Goal: Task Accomplishment & Management: Manage account settings

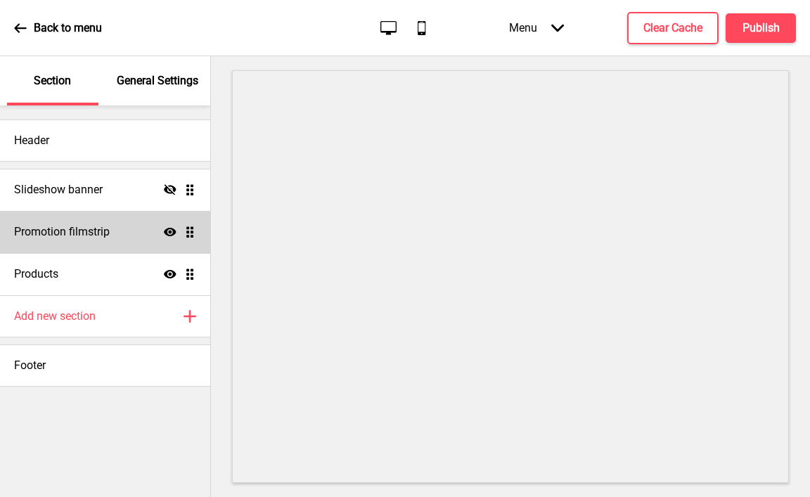
click at [135, 219] on div "Promotion filmstrip Show Drag" at bounding box center [105, 232] width 210 height 42
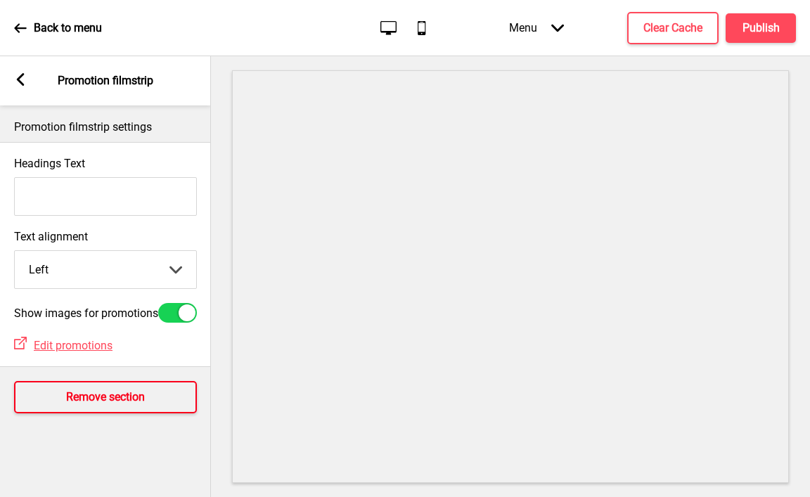
click at [96, 412] on button "Remove section" at bounding box center [105, 397] width 183 height 32
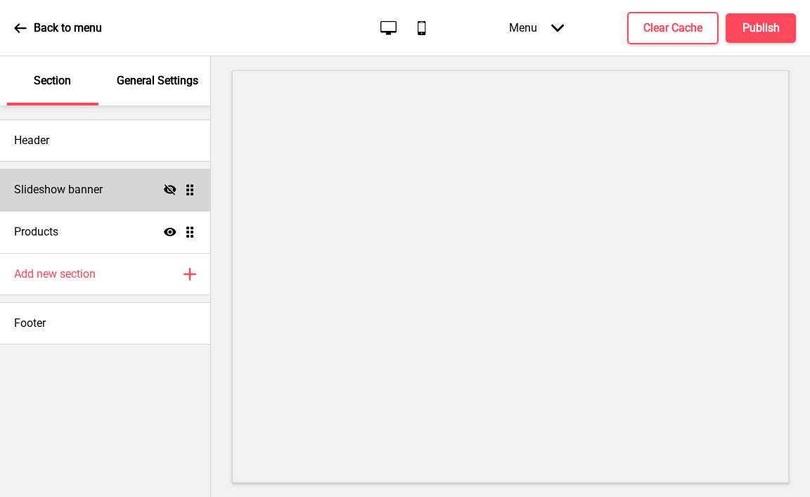
click at [169, 192] on icon at bounding box center [170, 189] width 13 height 11
click at [174, 80] on p "General Settings" at bounding box center [158, 80] width 82 height 15
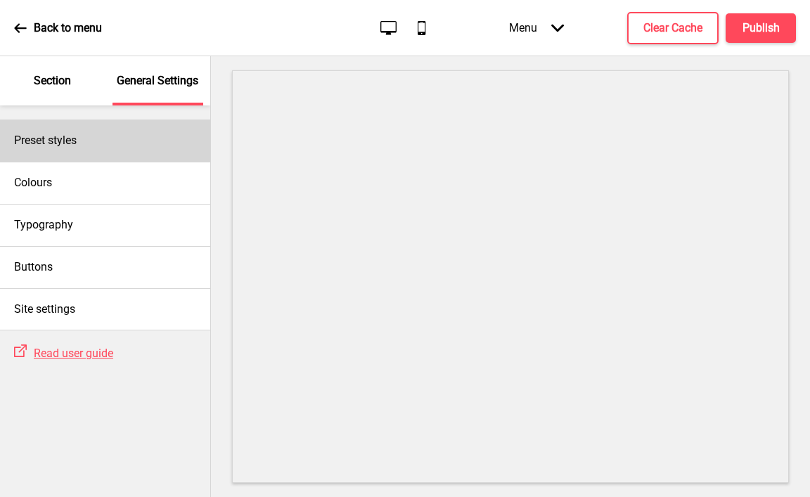
click at [117, 150] on div "Preset styles" at bounding box center [105, 140] width 210 height 42
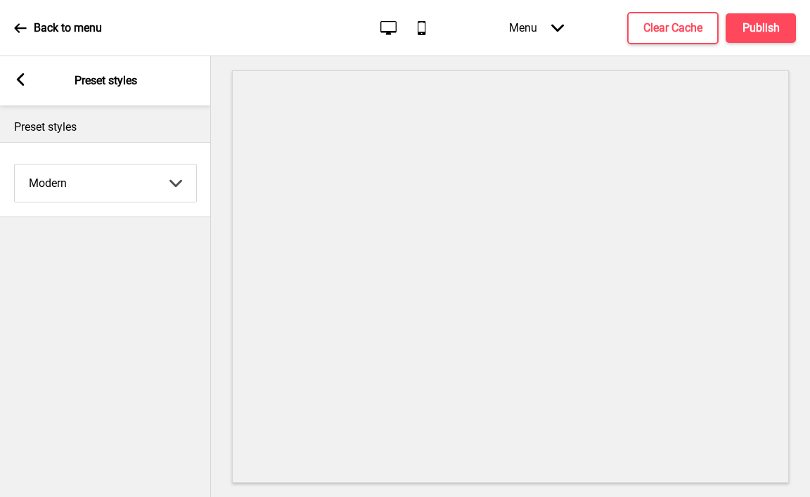
click at [95, 188] on select "Coffee Contrast Dark Earth Marine Minimalist Modern Oddle Pastel Yellow Fruits …" at bounding box center [105, 182] width 181 height 37
select select "minimalist"
click at [15, 164] on select "Coffee Contrast Dark Earth Marine Minimalist Modern Oddle Pastel Yellow Fruits …" at bounding box center [105, 182] width 181 height 37
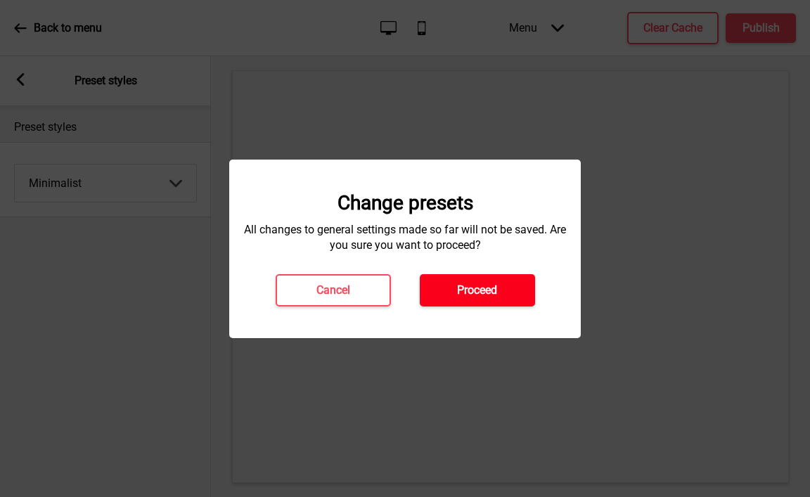
click at [506, 290] on button "Proceed" at bounding box center [477, 290] width 115 height 32
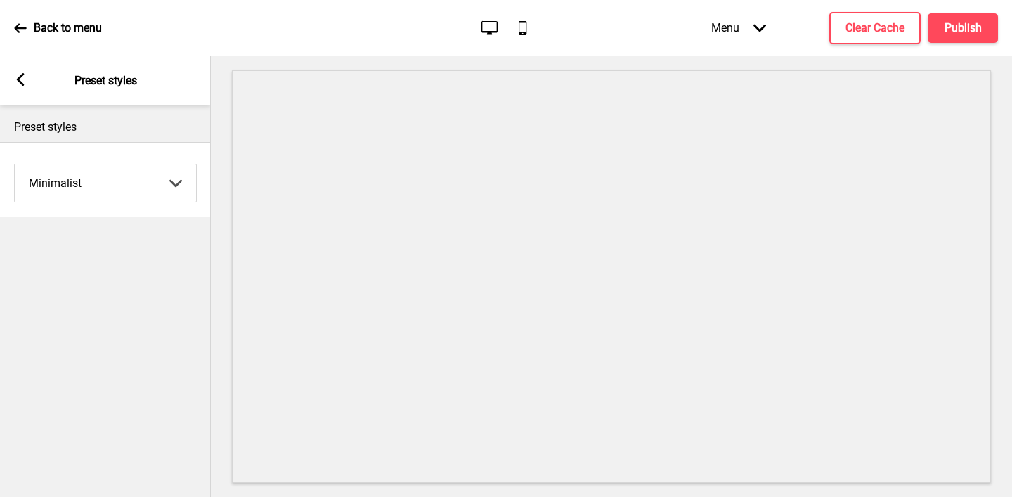
click at [29, 83] on div "Arrow left Preset styles" at bounding box center [105, 80] width 211 height 49
click at [20, 77] on icon at bounding box center [21, 79] width 8 height 13
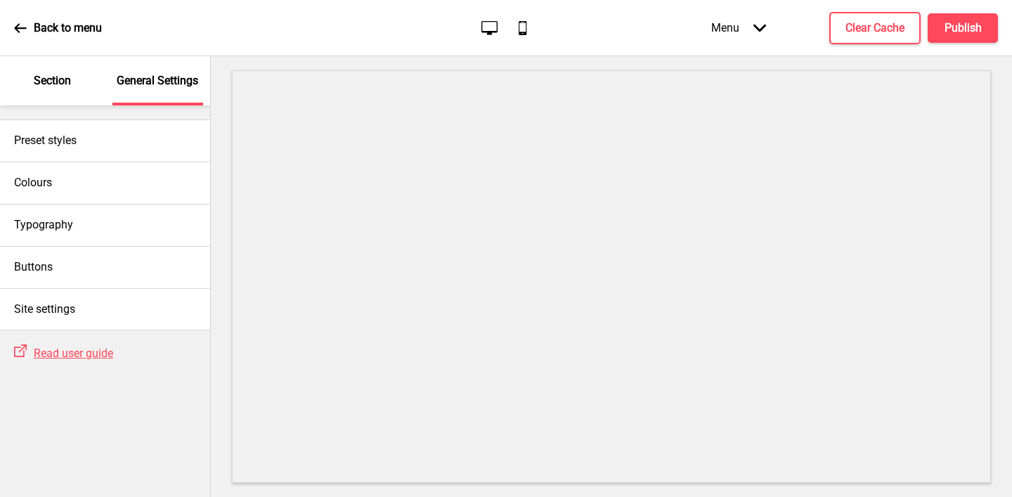
click at [56, 81] on p "Section" at bounding box center [52, 80] width 37 height 15
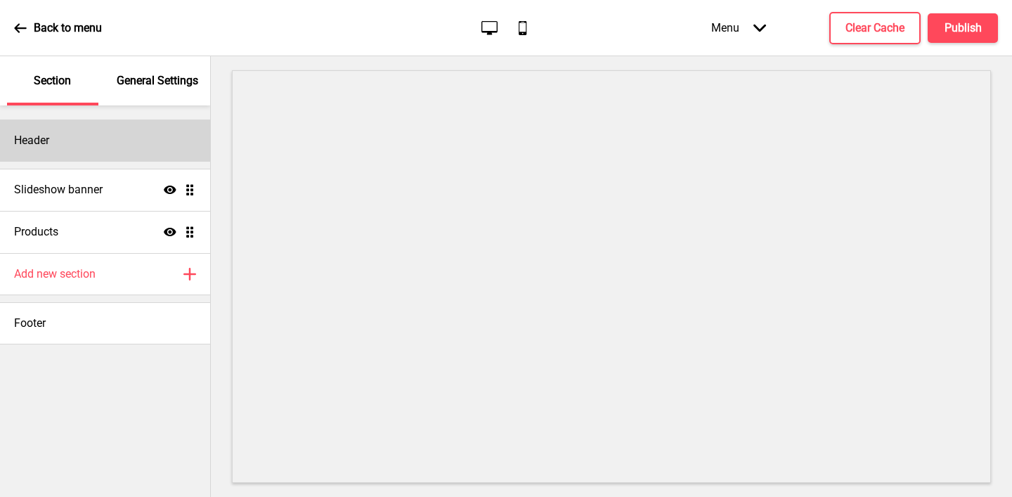
click at [71, 135] on div "Header" at bounding box center [105, 140] width 210 height 42
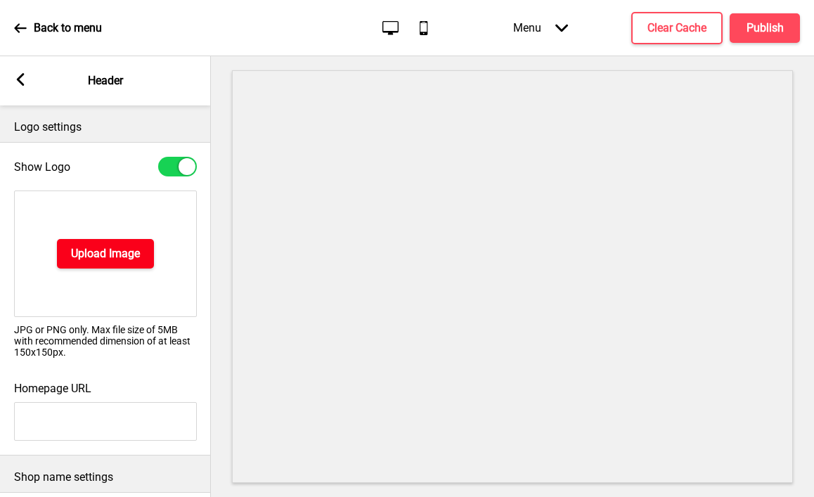
click at [112, 259] on h4 "Upload Image" at bounding box center [105, 253] width 69 height 15
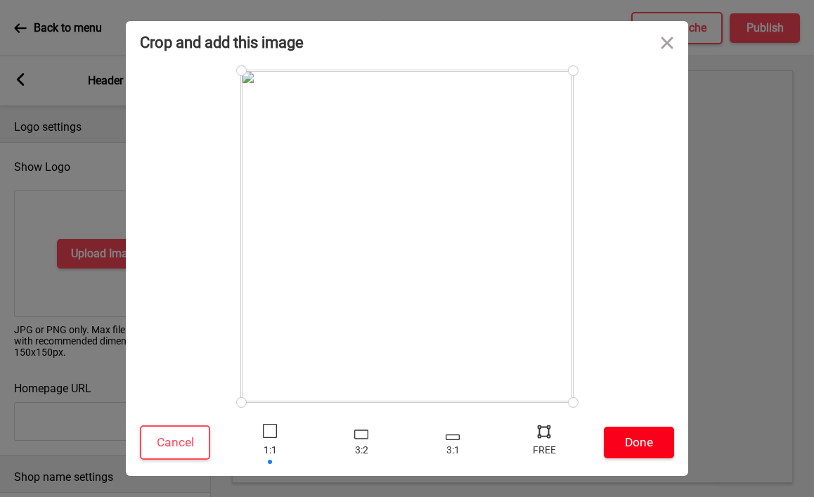
click at [631, 433] on button "Done" at bounding box center [639, 443] width 70 height 32
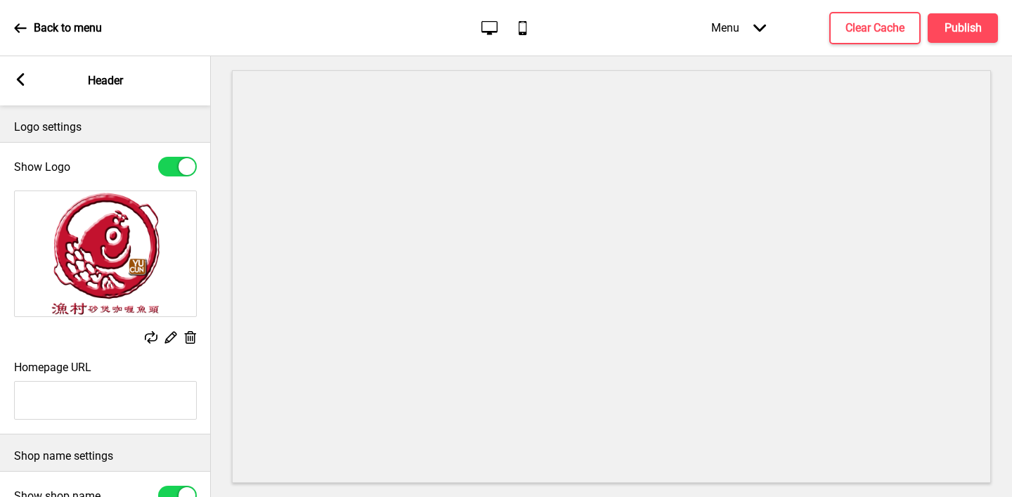
click at [23, 80] on rect at bounding box center [20, 79] width 13 height 13
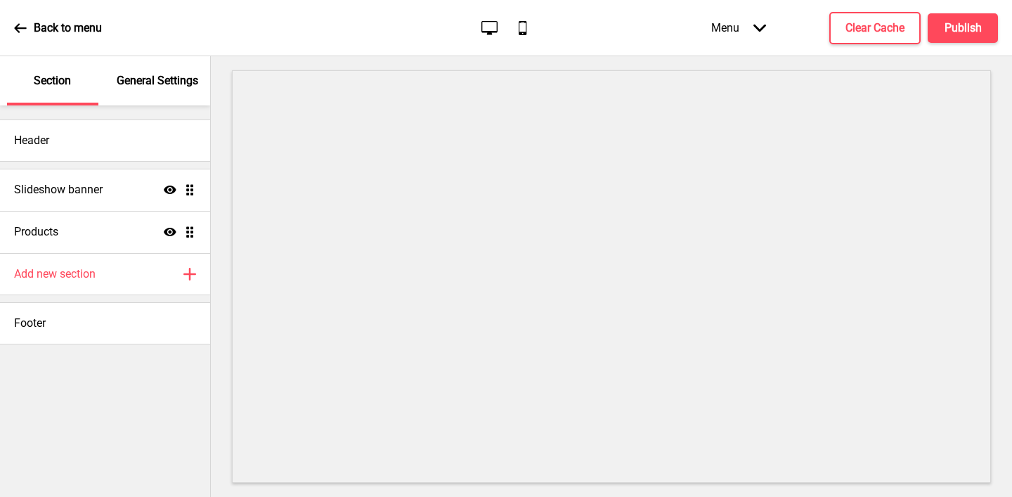
click at [167, 91] on div "General Settings" at bounding box center [157, 80] width 91 height 49
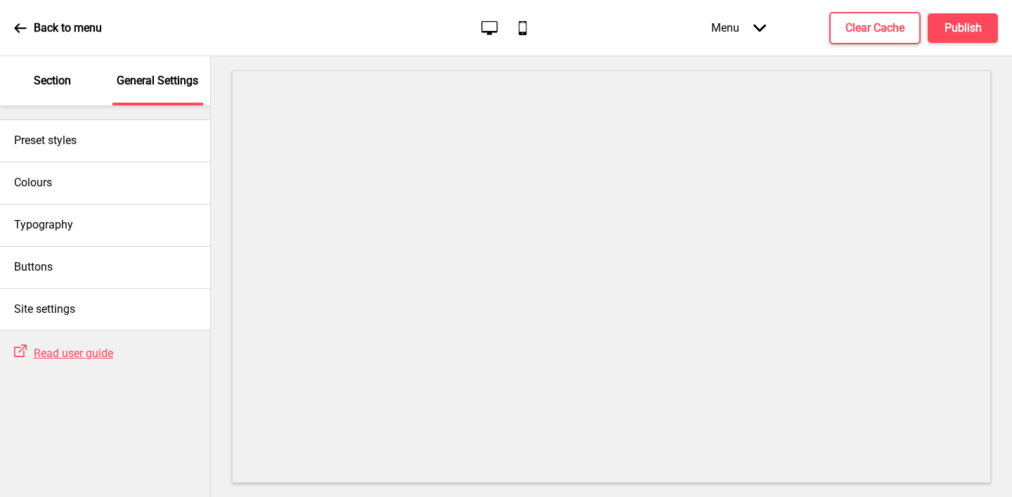
click at [59, 91] on div "Section" at bounding box center [52, 80] width 91 height 49
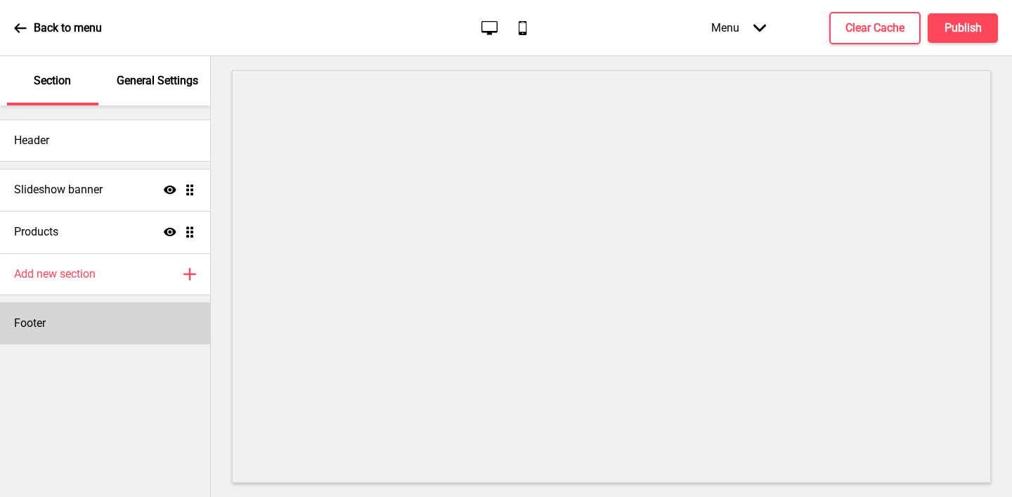
click at [93, 323] on div "Footer" at bounding box center [105, 323] width 210 height 42
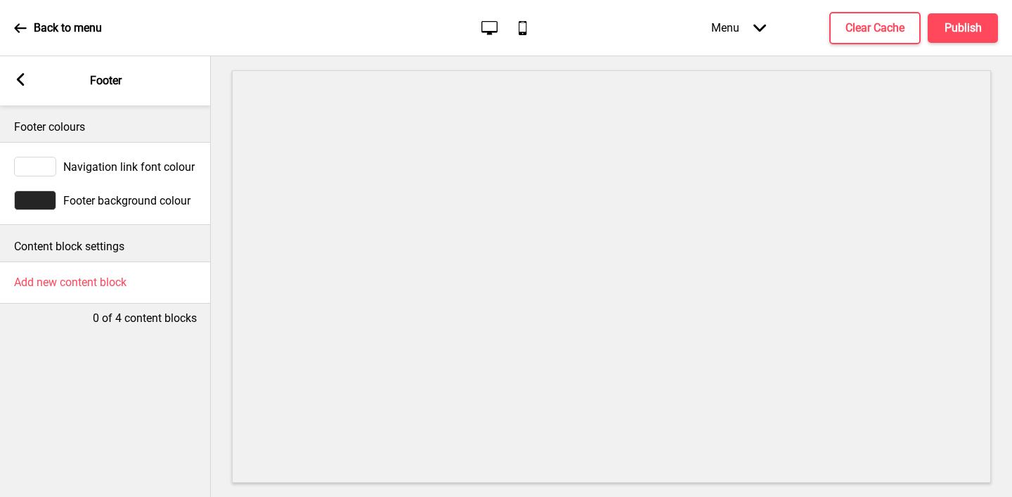
click at [19, 71] on div "Arrow left Footer" at bounding box center [105, 80] width 211 height 49
click at [13, 73] on div "Arrow left Footer" at bounding box center [105, 80] width 211 height 49
click at [19, 77] on icon at bounding box center [21, 79] width 8 height 13
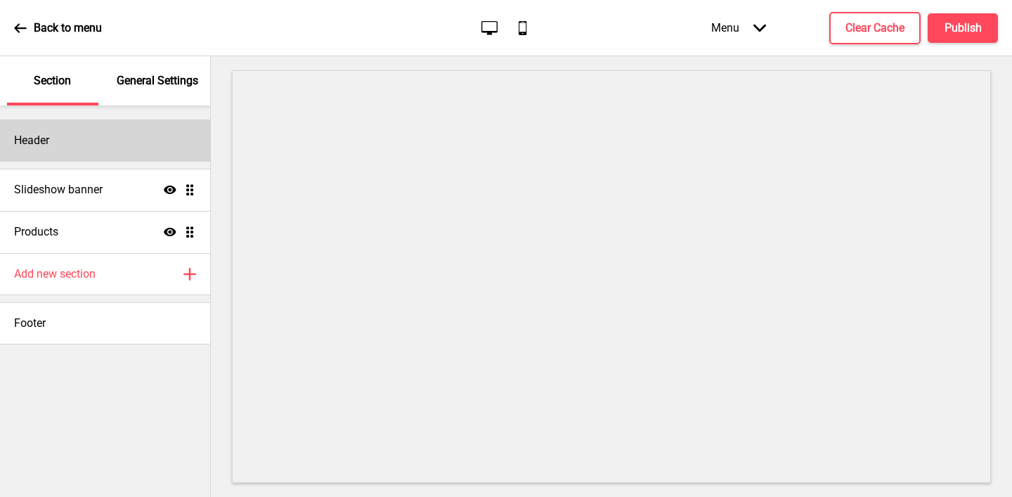
click at [68, 133] on div "Header" at bounding box center [105, 140] width 210 height 42
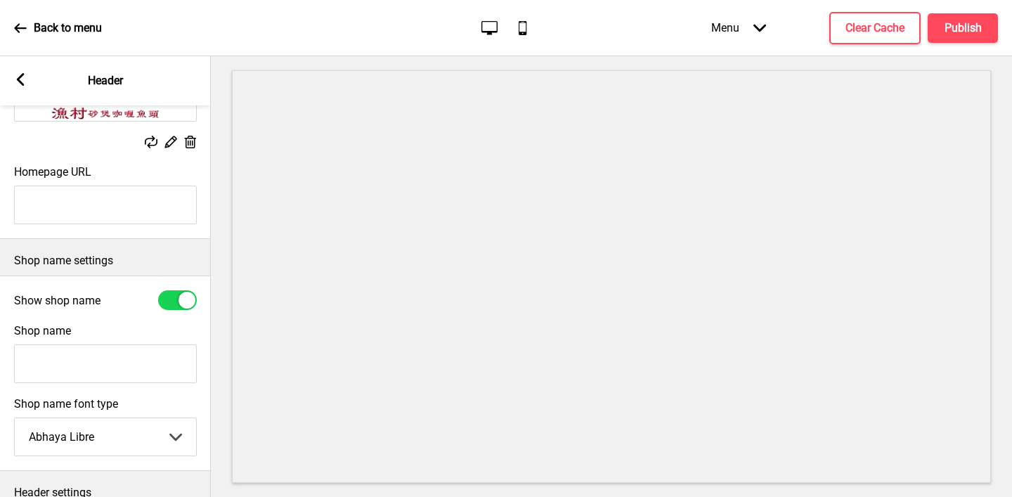
scroll to position [303, 0]
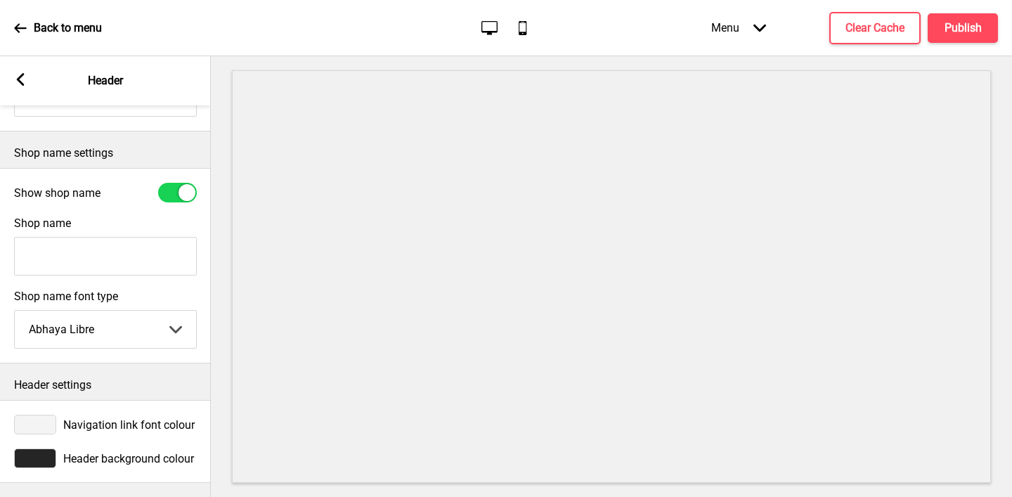
click at [38, 452] on div at bounding box center [35, 458] width 42 height 20
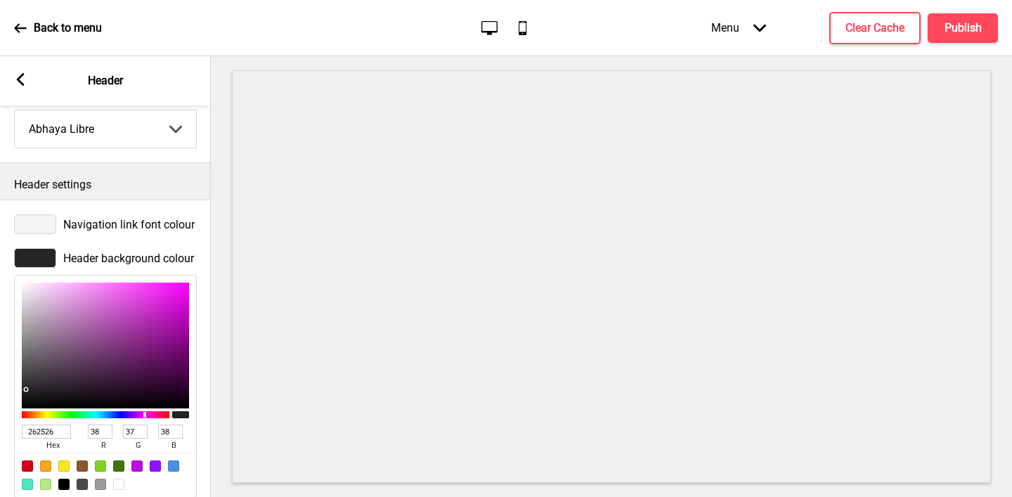
scroll to position [533, 0]
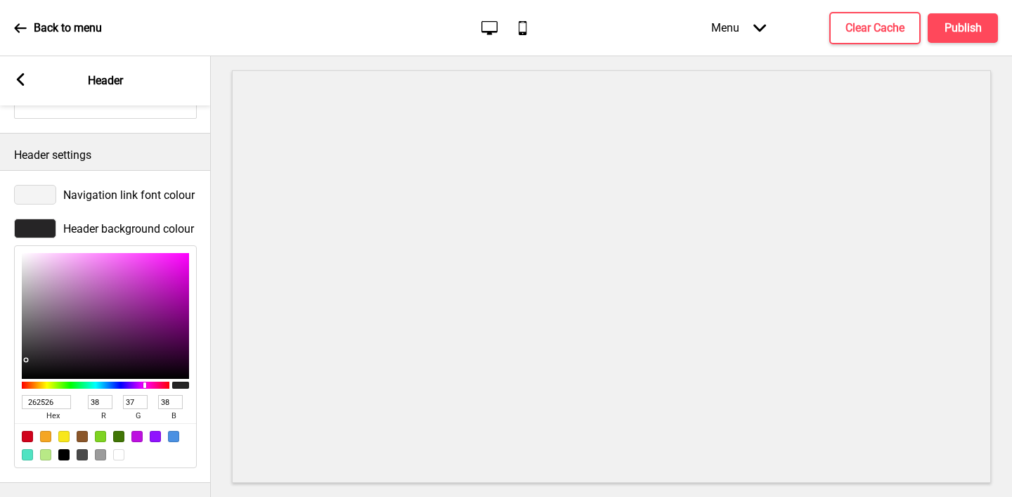
type input "EDEAED"
type input "237"
type input "234"
type input "237"
type input "FDFDFD"
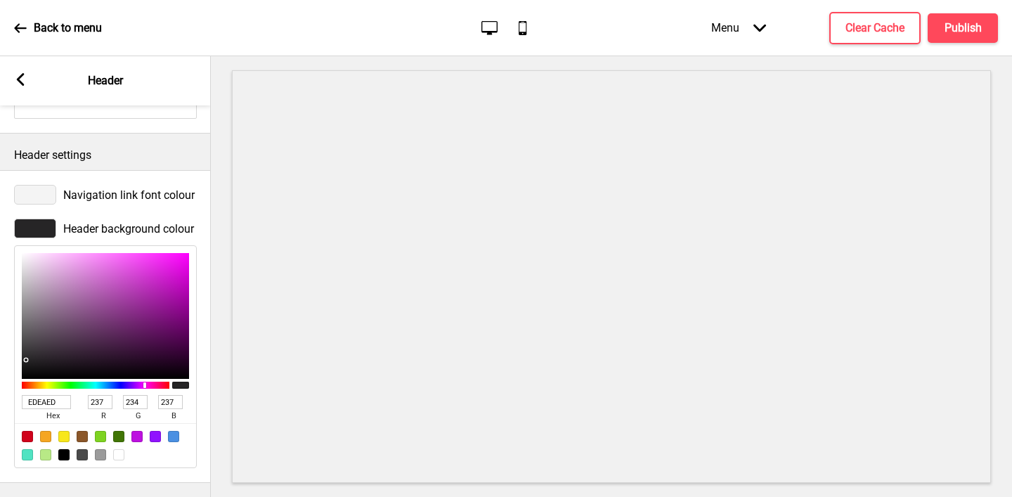
type input "253"
type input "FFFFFF"
type input "255"
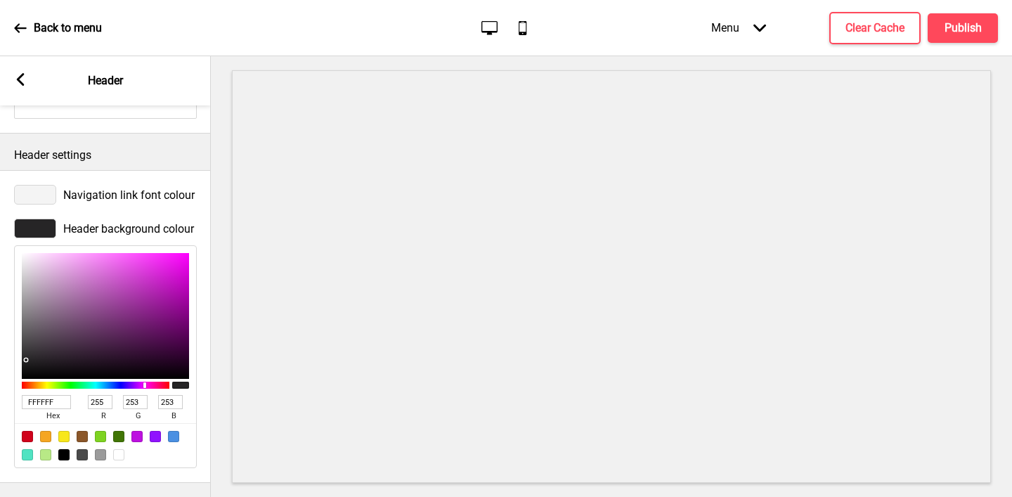
type input "255"
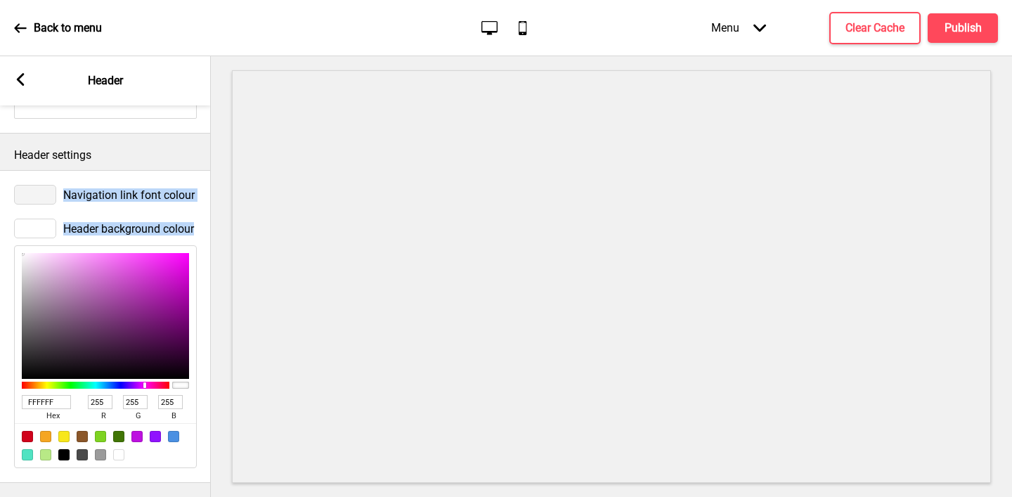
drag, startPoint x: 24, startPoint y: 262, endPoint x: 0, endPoint y: 209, distance: 57.9
click at [0, 209] on div "Navigation link font colour Header background colour FFFFFF hex 255 r 255 g 255…" at bounding box center [105, 326] width 211 height 313
click at [63, 215] on div "Header background colour FFFFFF hex 255 r 255 g 255 b 100 a" at bounding box center [105, 344] width 211 height 264
click at [43, 196] on div at bounding box center [35, 195] width 42 height 20
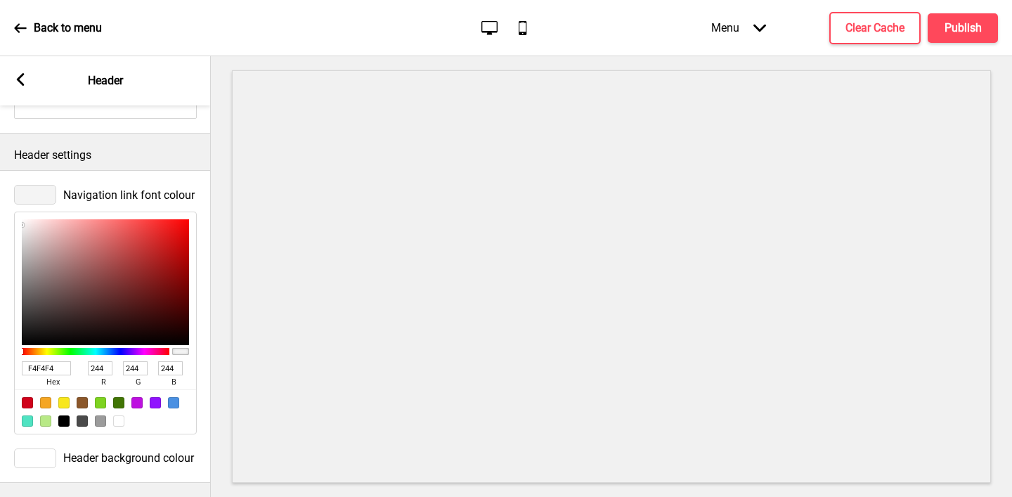
click at [48, 368] on input "F4F4F4" at bounding box center [46, 368] width 49 height 14
paste input "990003"
type input "990003"
type input "153"
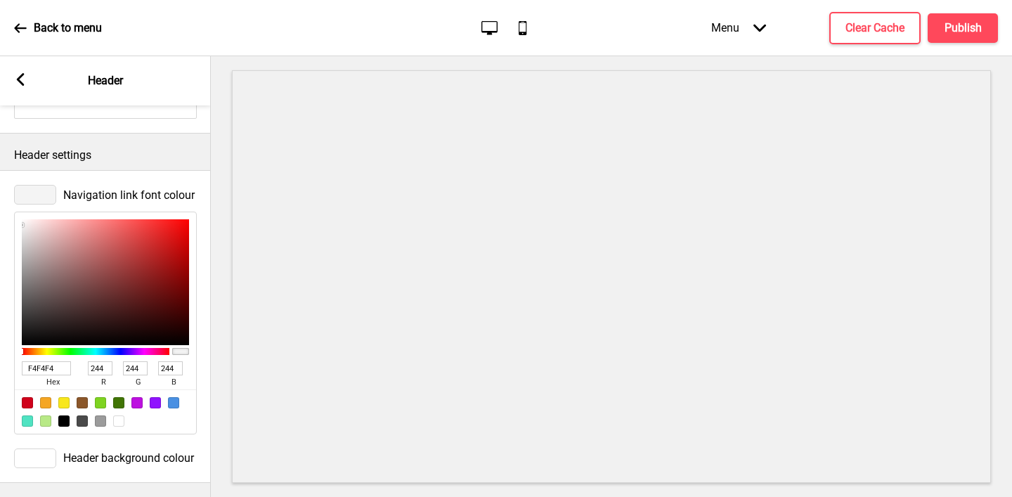
type input "0"
type input "3"
type input "990003"
click at [19, 79] on icon at bounding box center [21, 79] width 8 height 13
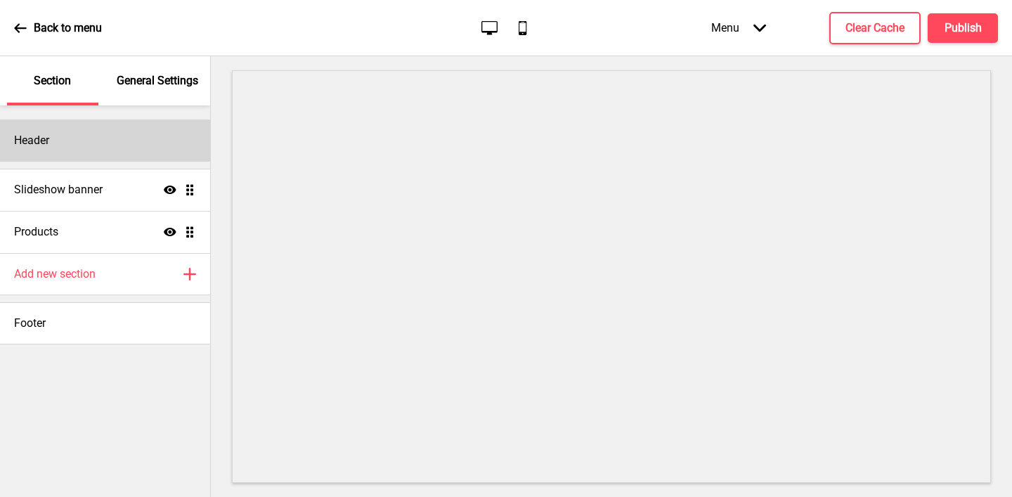
click at [86, 124] on div "Header" at bounding box center [105, 140] width 210 height 42
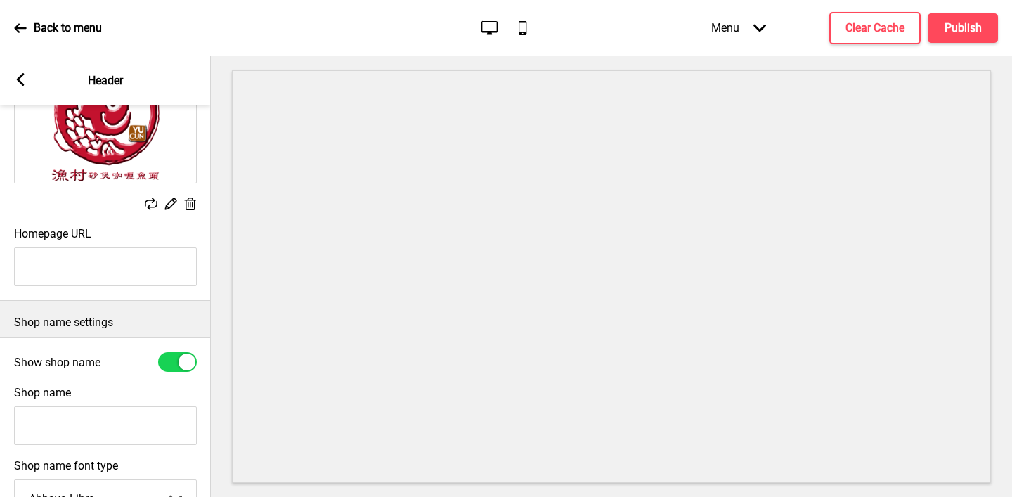
scroll to position [164, 0]
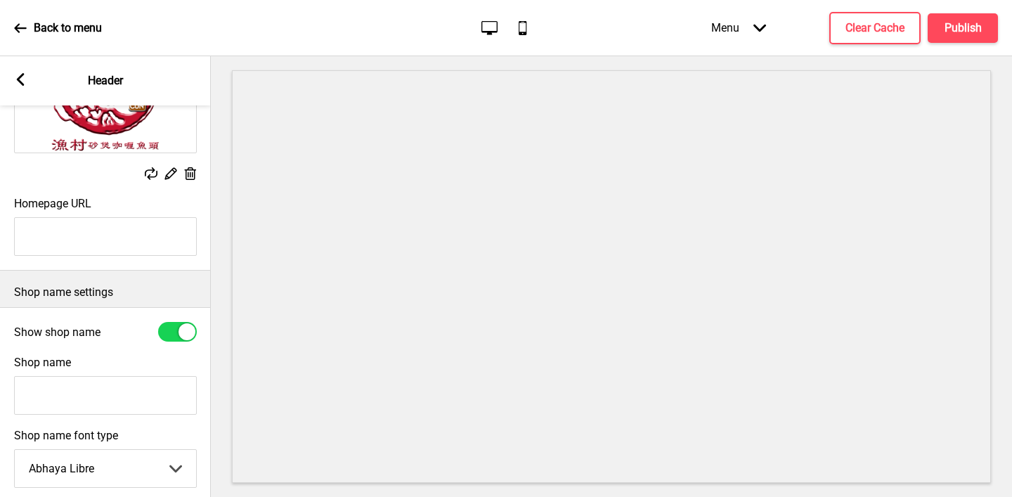
click at [86, 405] on input "Shop name" at bounding box center [105, 395] width 183 height 39
type input "Y"
type input "Yu Cun Claypot Mini Buffet ([GEOGRAPHIC_DATA])"
click at [183, 336] on div at bounding box center [187, 331] width 17 height 17
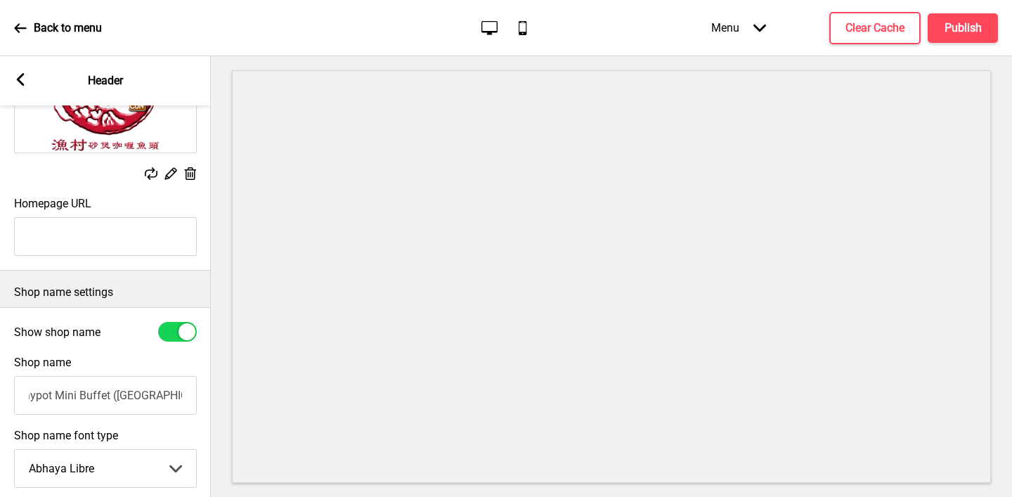
checkbox input "false"
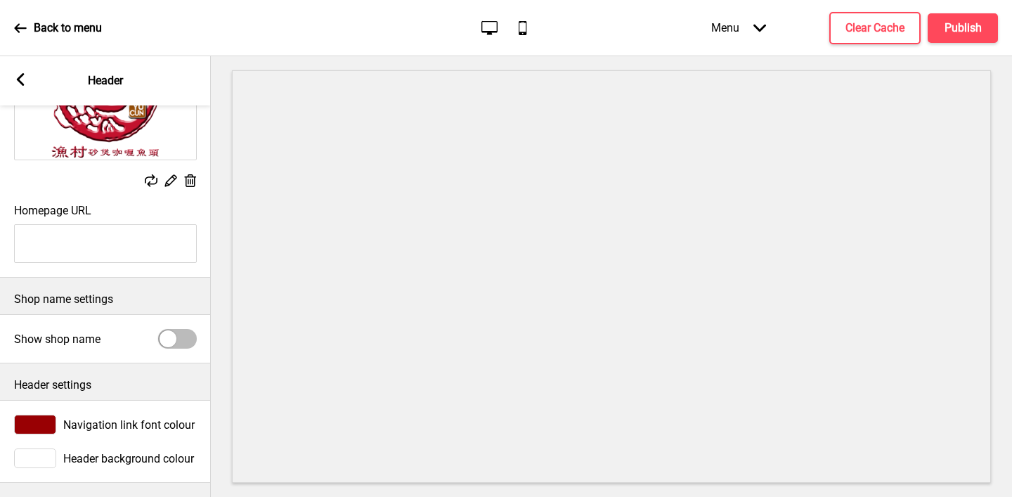
scroll to position [157, 0]
click at [809, 30] on h4 "Publish" at bounding box center [963, 27] width 37 height 15
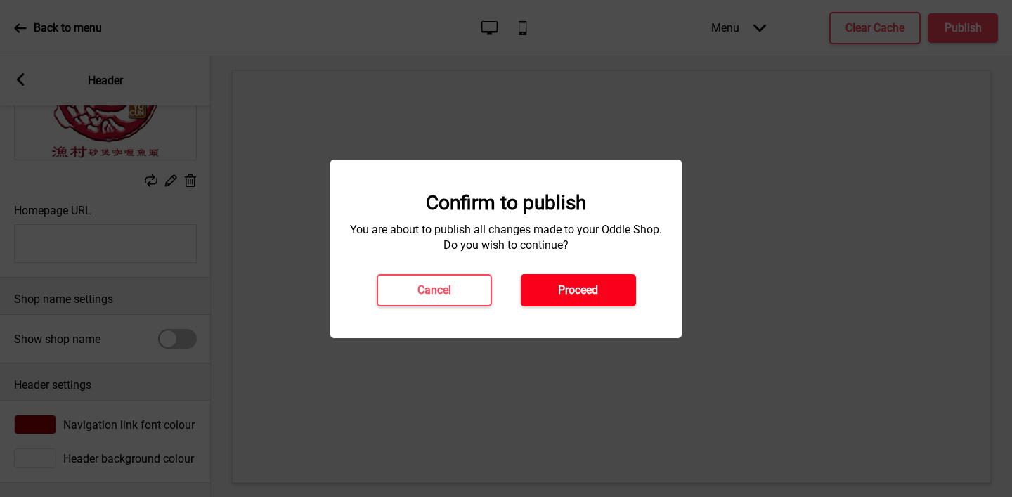
click at [578, 299] on button "Proceed" at bounding box center [578, 290] width 115 height 32
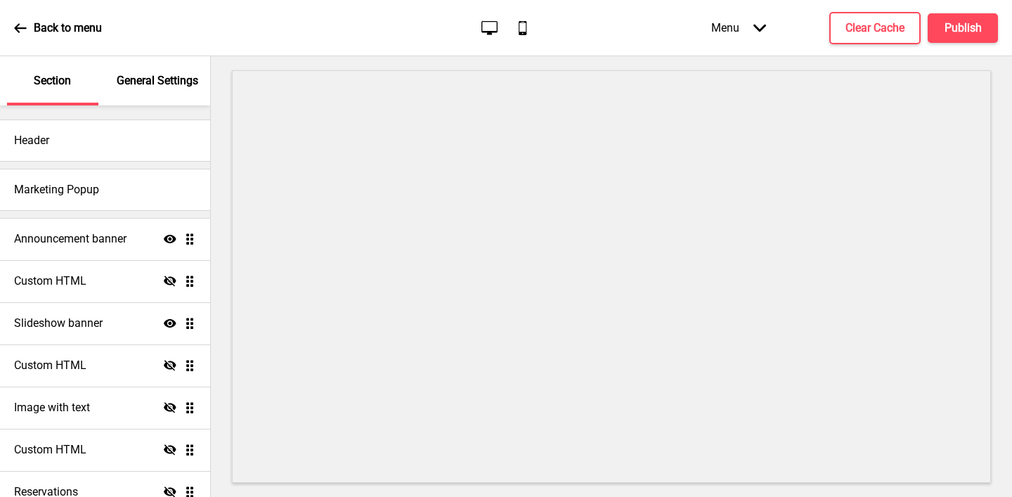
click at [132, 84] on p "General Settings" at bounding box center [158, 80] width 82 height 15
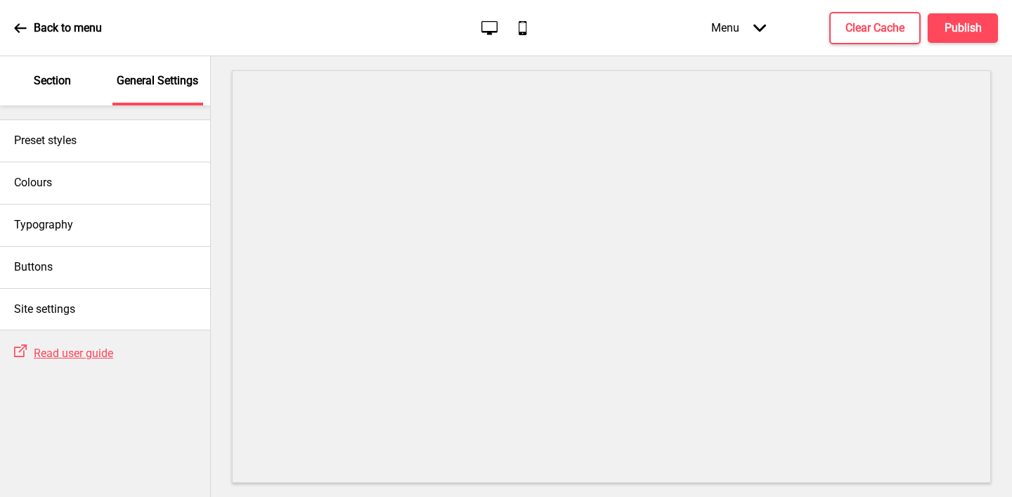
click at [65, 89] on div "Section" at bounding box center [52, 80] width 91 height 49
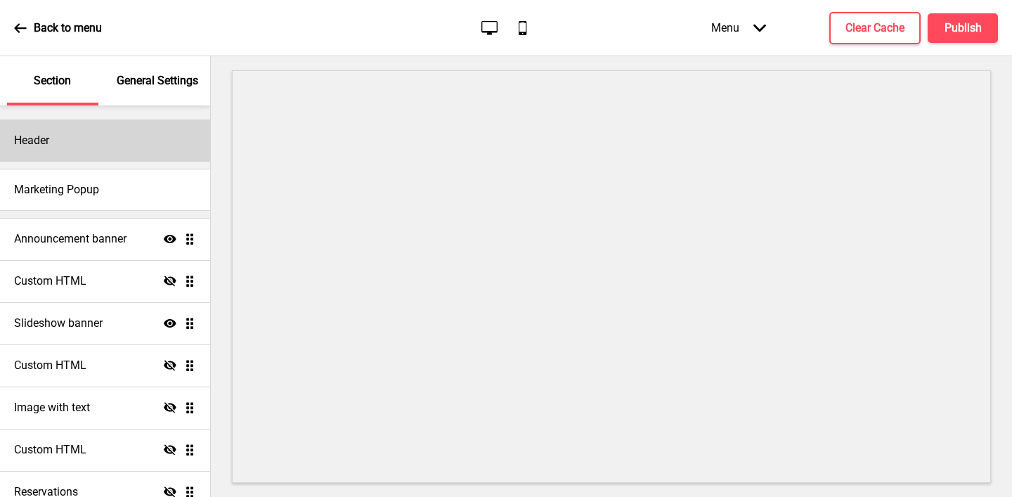
click at [65, 139] on div "Header" at bounding box center [105, 140] width 210 height 42
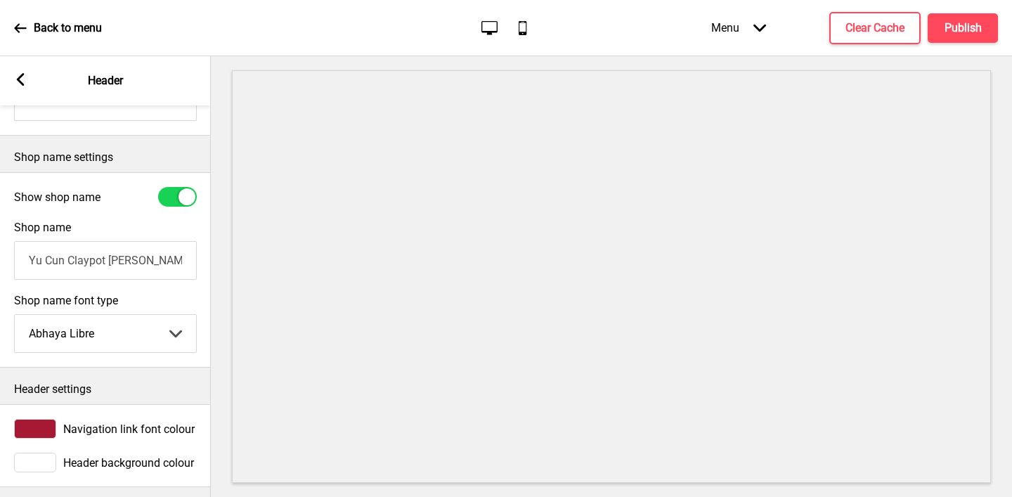
scroll to position [303, 0]
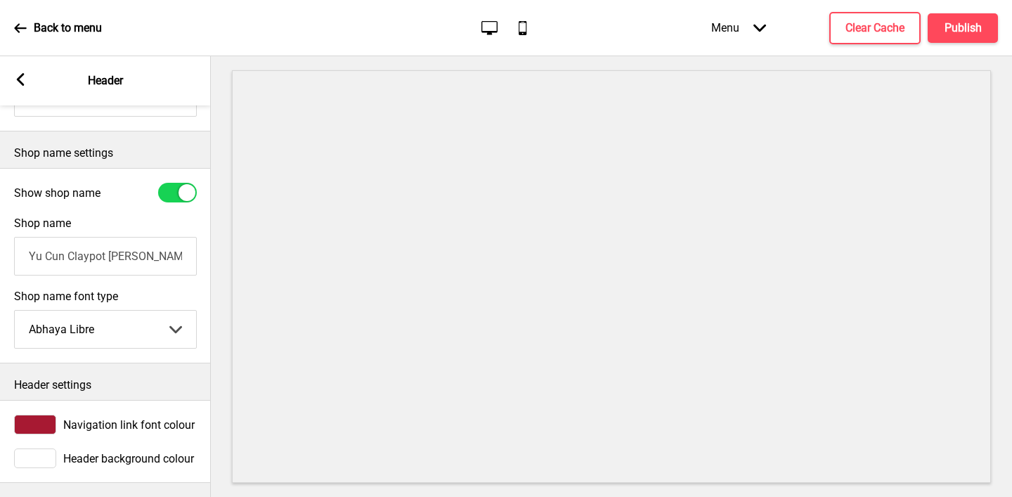
click at [22, 79] on rect at bounding box center [20, 79] width 13 height 13
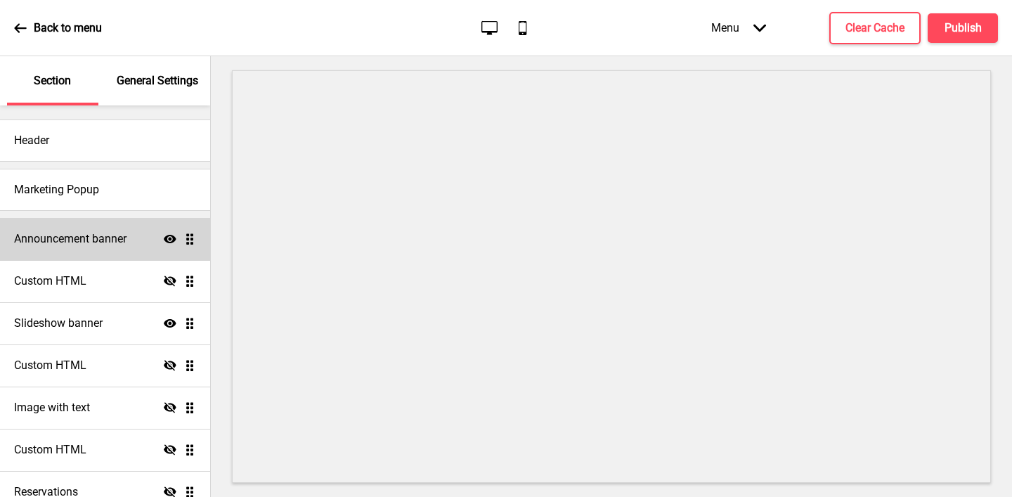
click at [88, 235] on h4 "Announcement banner" at bounding box center [70, 238] width 112 height 15
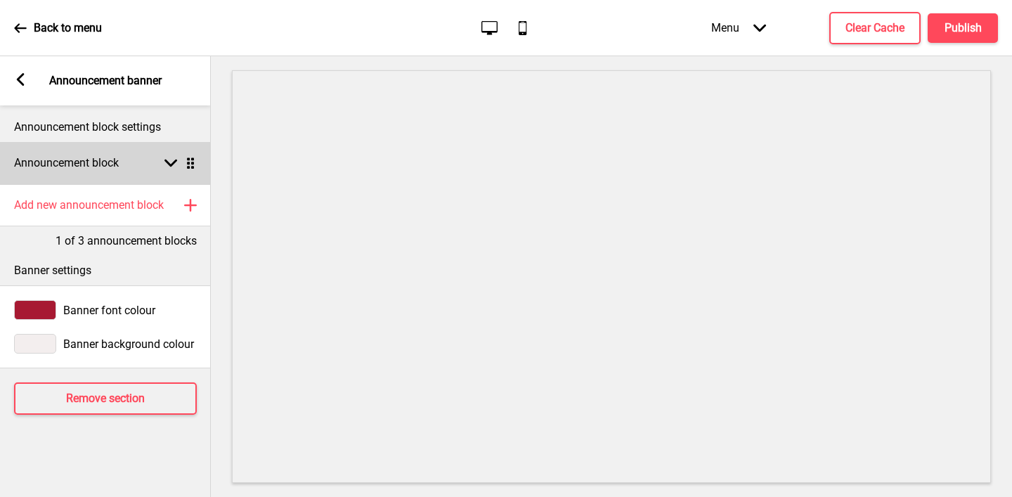
click at [108, 158] on h4 "Announcement block" at bounding box center [66, 162] width 105 height 15
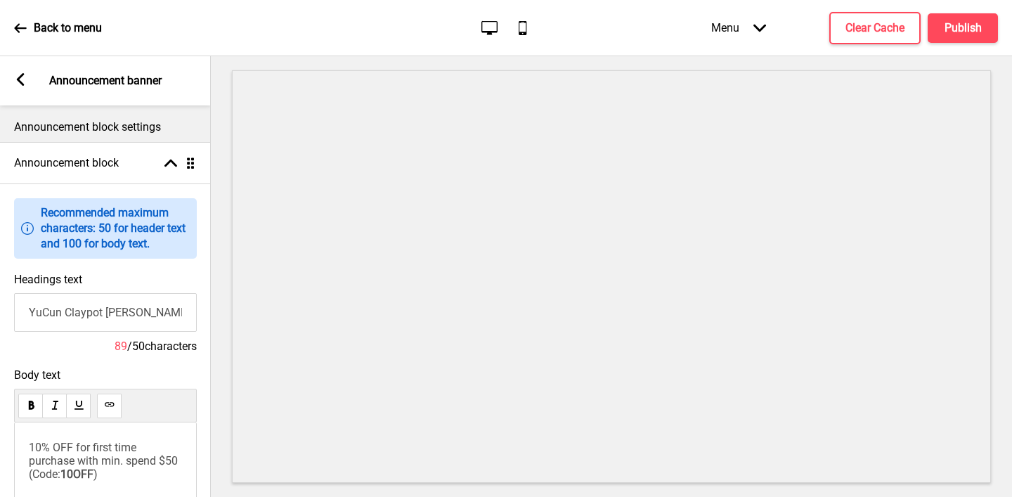
scroll to position [1, 0]
click at [100, 302] on input "YuCun Claypot [PERSON_NAME] Fish Head : One of the BEST [PERSON_NAME] Fish Head…" at bounding box center [105, 311] width 183 height 39
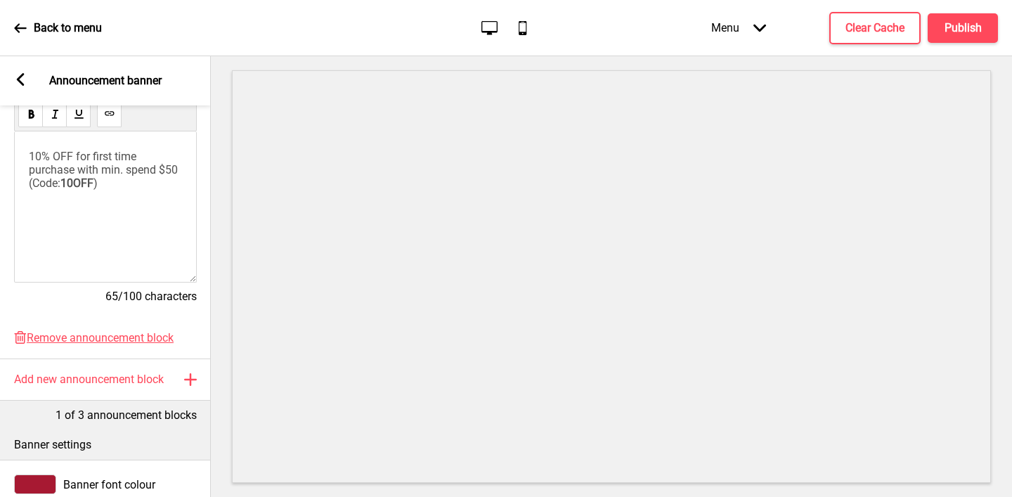
scroll to position [411, 0]
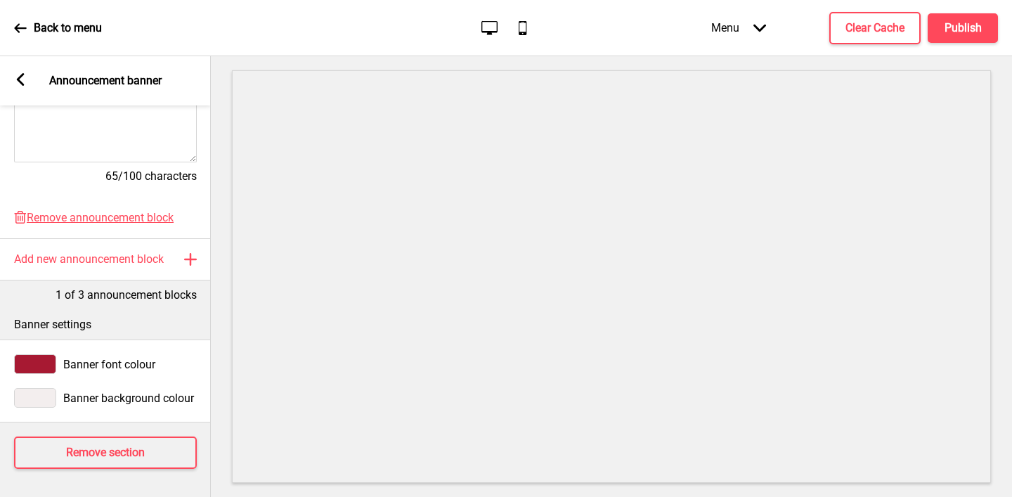
click at [39, 365] on div at bounding box center [35, 364] width 42 height 20
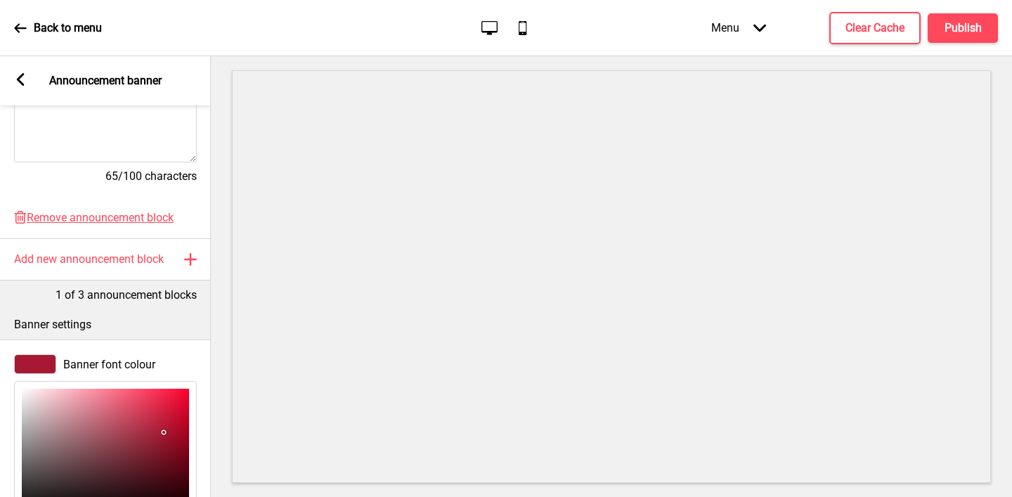
scroll to position [641, 0]
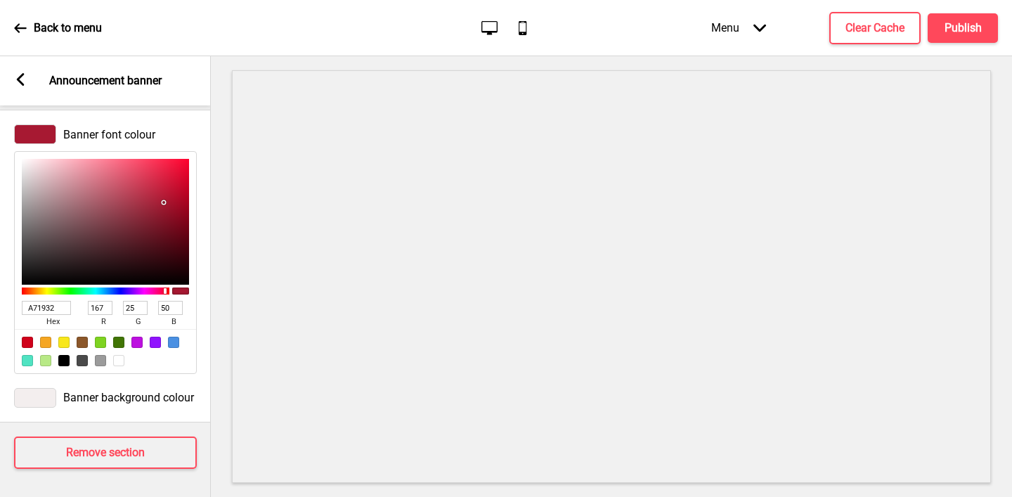
click at [31, 396] on div at bounding box center [35, 398] width 42 height 20
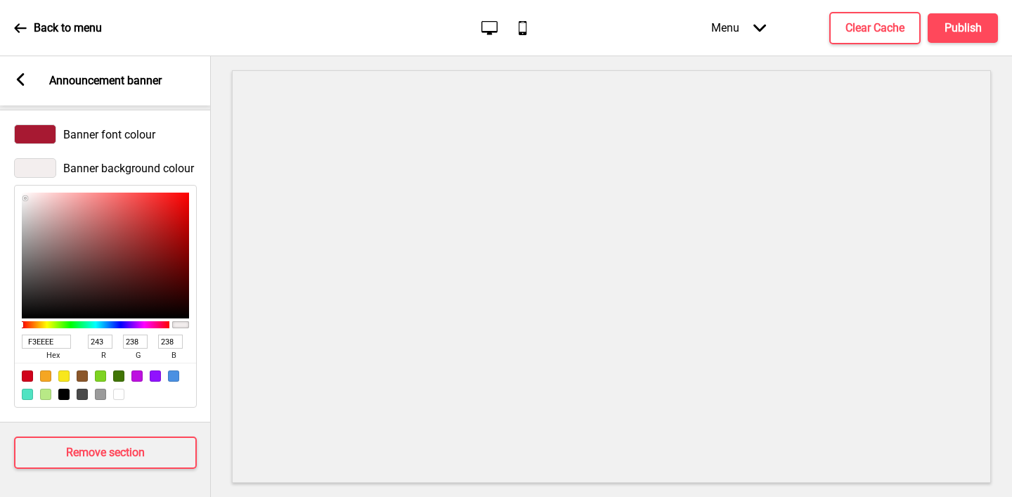
click at [45, 337] on input "F3EEEE" at bounding box center [46, 342] width 49 height 14
click at [17, 80] on icon at bounding box center [21, 79] width 8 height 13
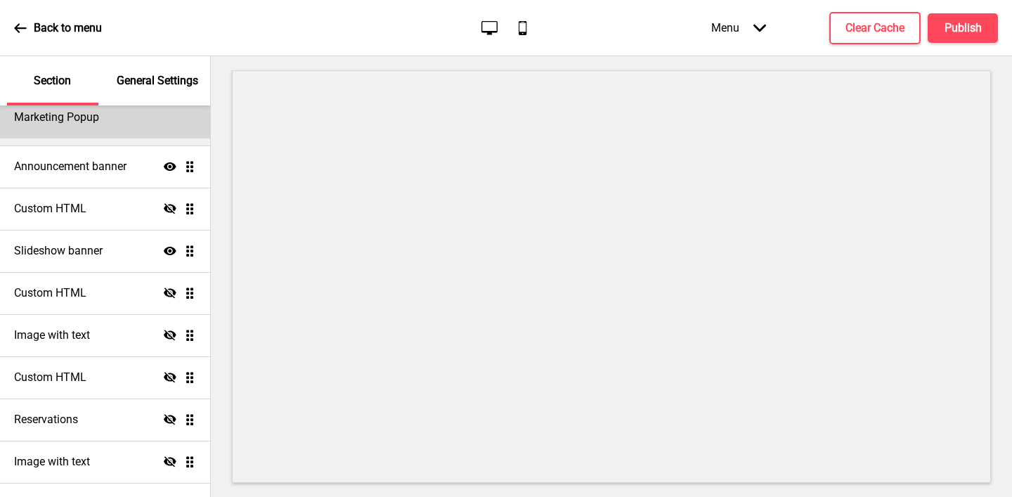
scroll to position [90, 0]
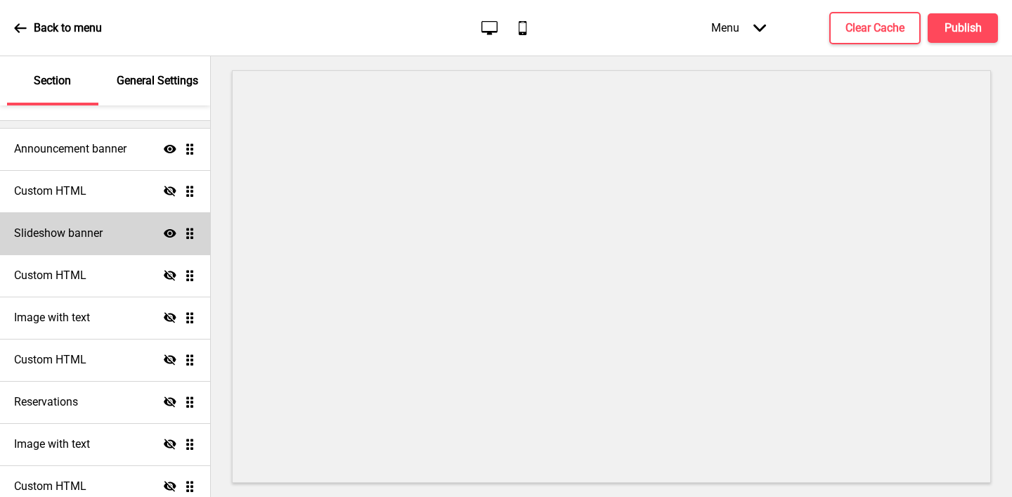
click at [84, 240] on h4 "Slideshow banner" at bounding box center [58, 233] width 89 height 15
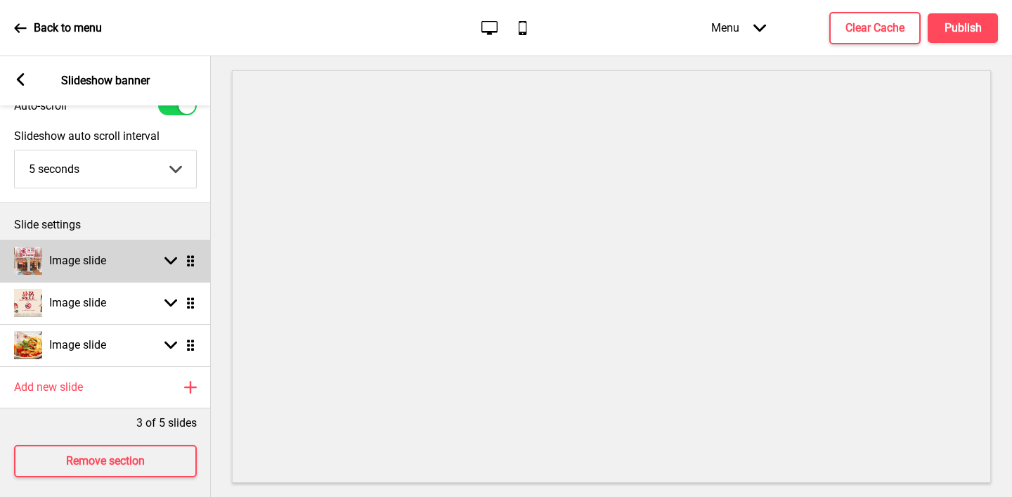
scroll to position [70, 0]
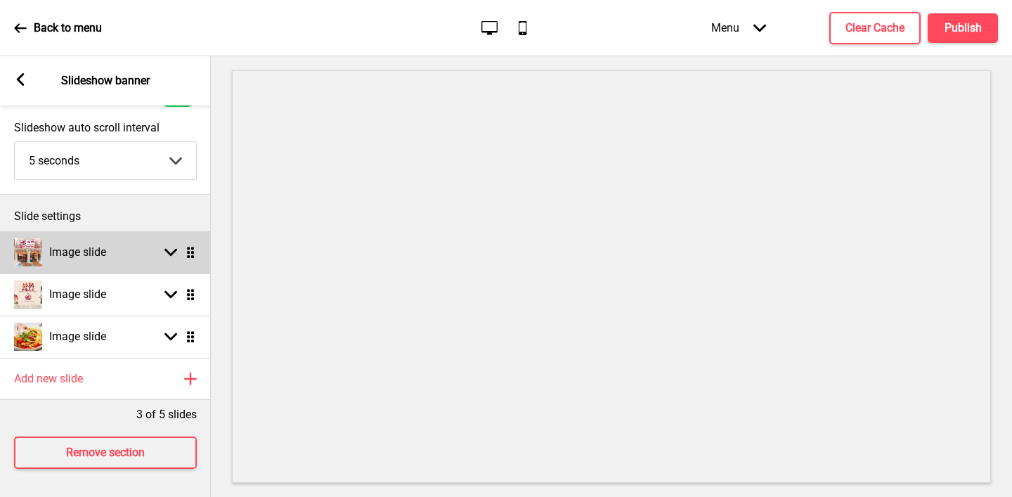
click at [86, 261] on div "Image slide" at bounding box center [60, 252] width 92 height 28
select select "right"
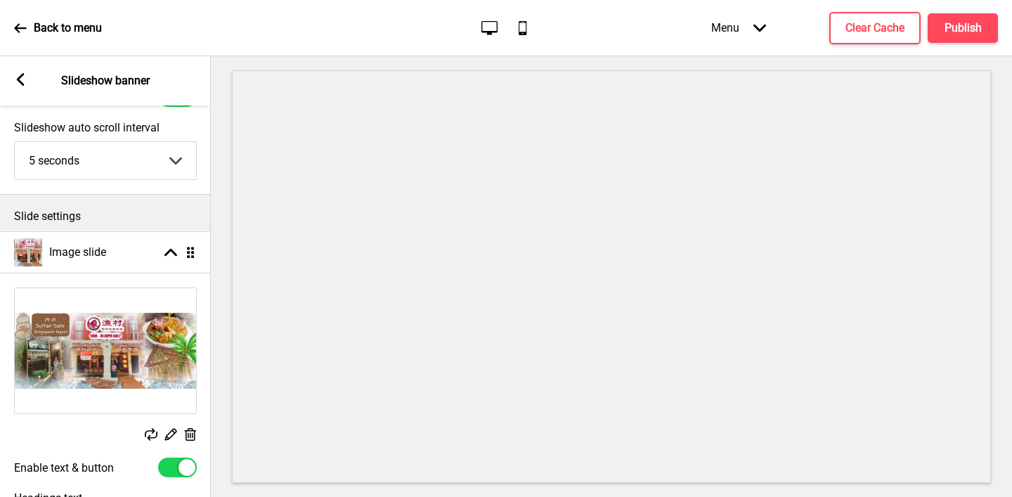
scroll to position [162, 0]
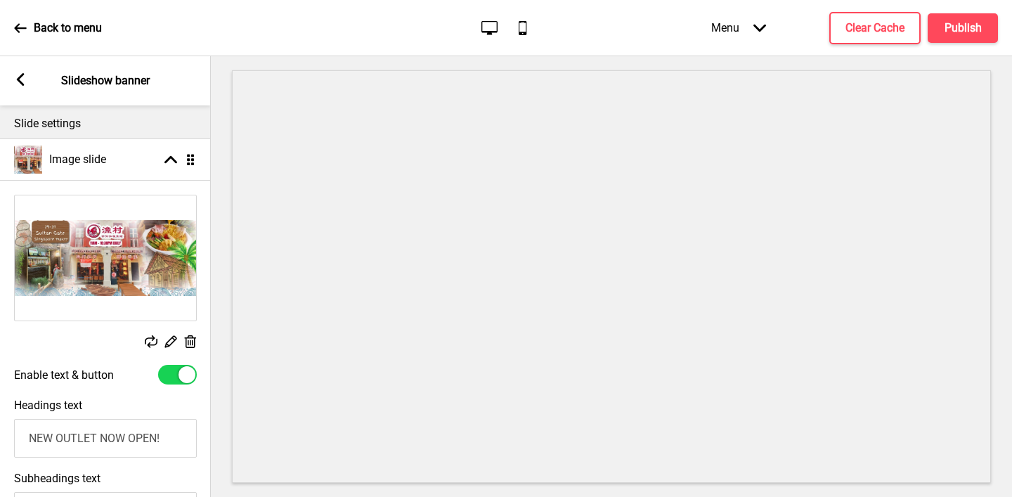
click at [167, 342] on icon at bounding box center [171, 342] width 12 height 12
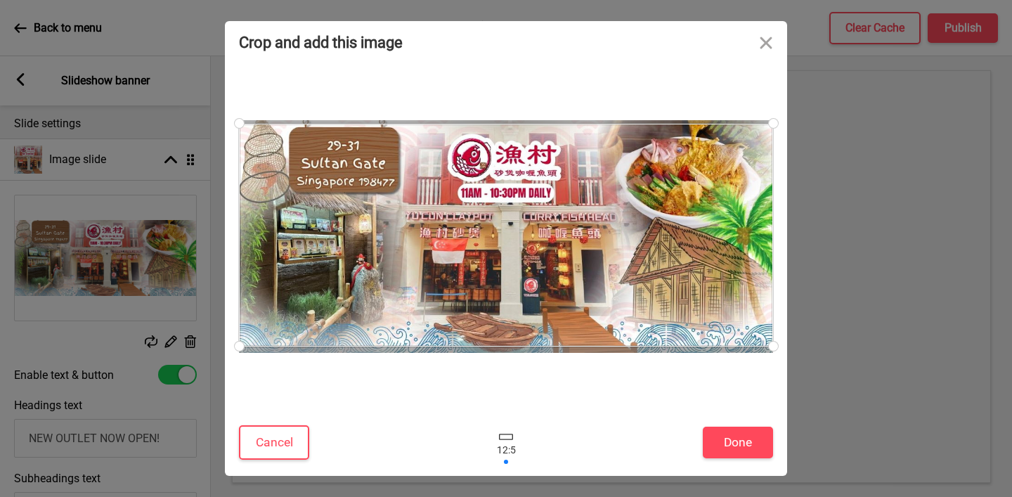
click at [642, 45] on div "Crop and add this image" at bounding box center [506, 42] width 562 height 42
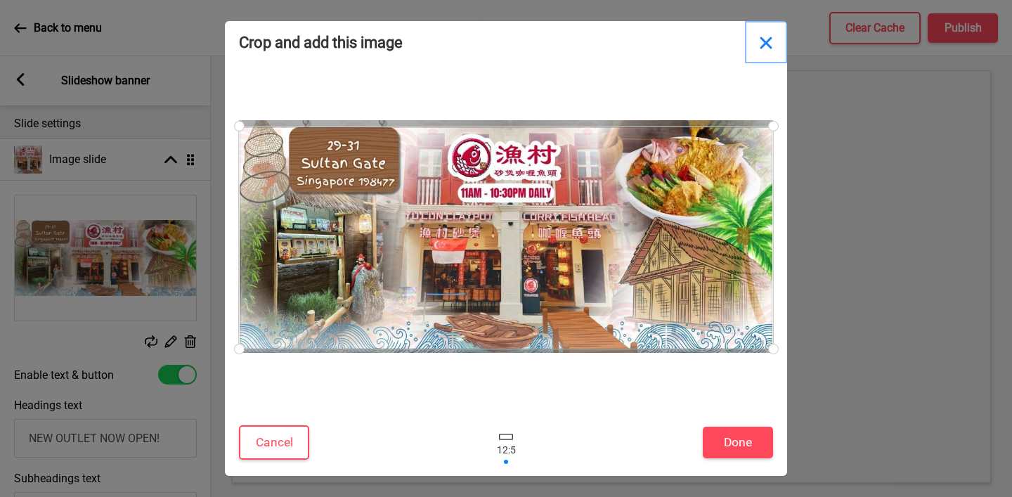
click at [769, 39] on button "Close" at bounding box center [766, 42] width 42 height 42
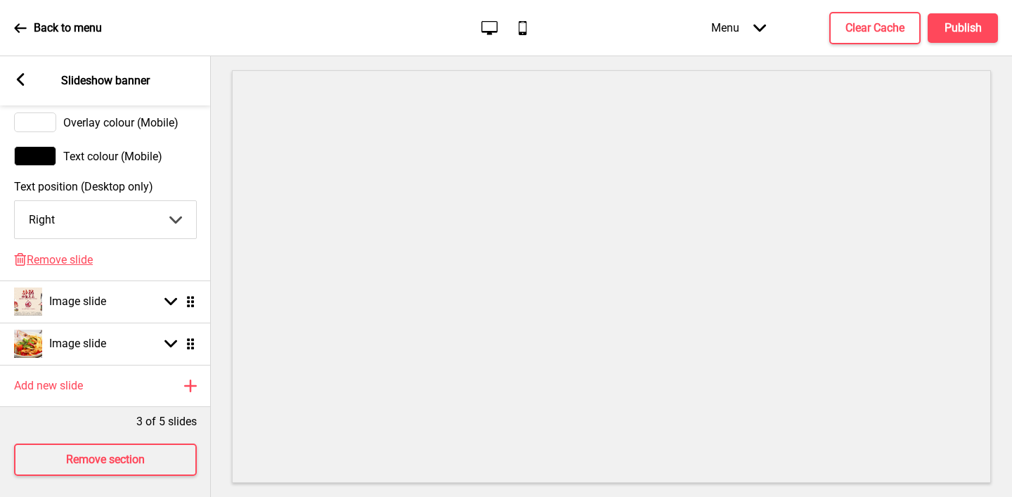
scroll to position [963, 0]
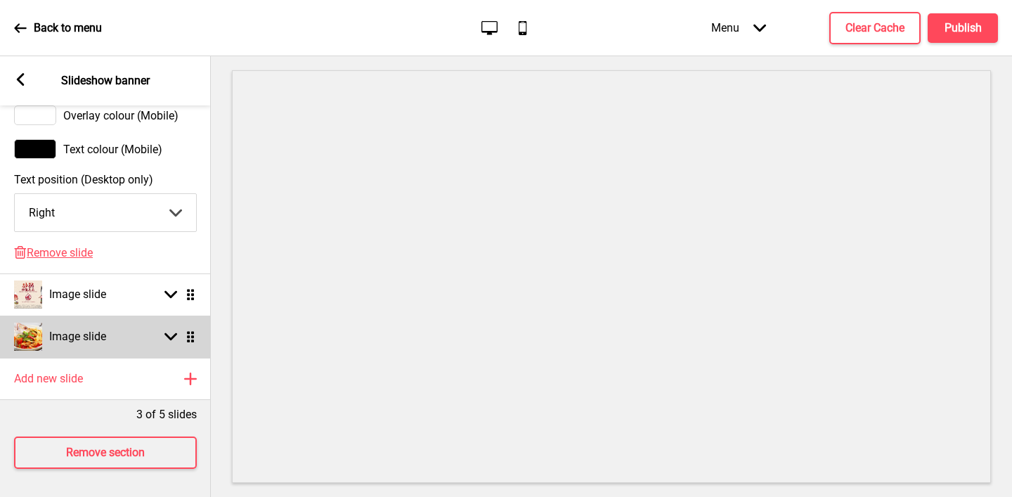
click at [46, 337] on div "Image slide" at bounding box center [60, 337] width 92 height 28
select select "right"
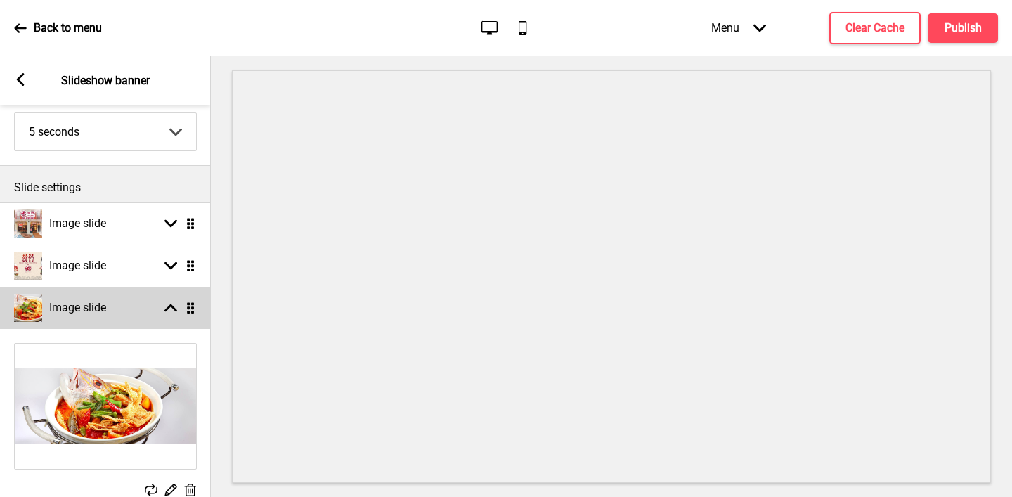
scroll to position [177, 0]
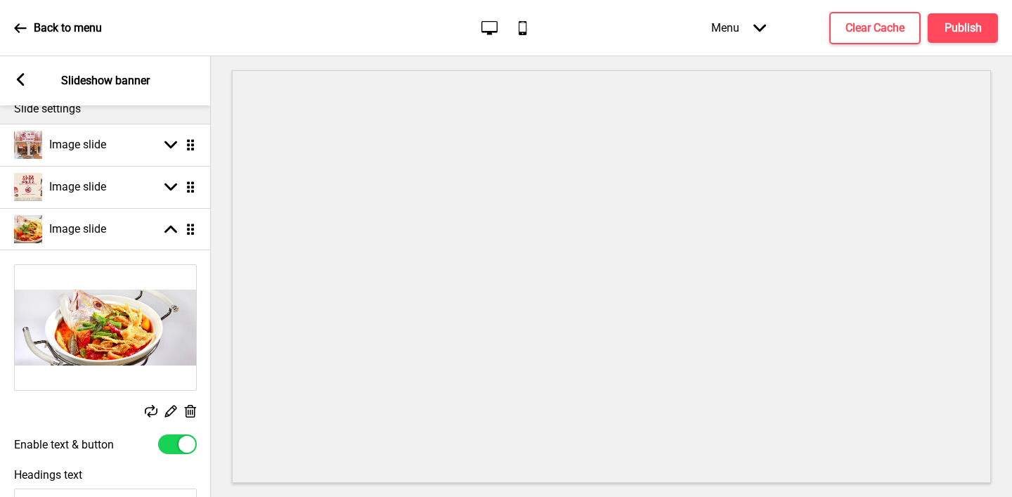
click at [22, 80] on rect at bounding box center [20, 79] width 13 height 13
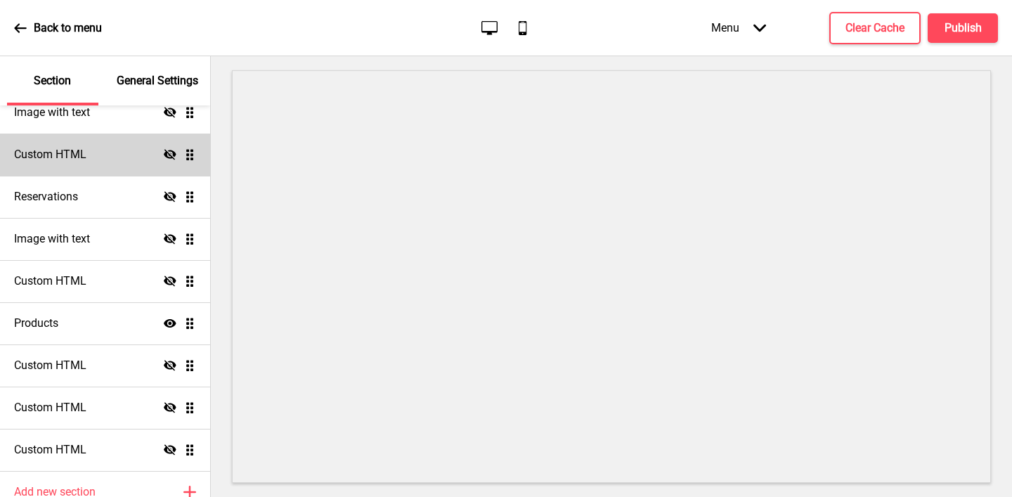
scroll to position [361, 0]
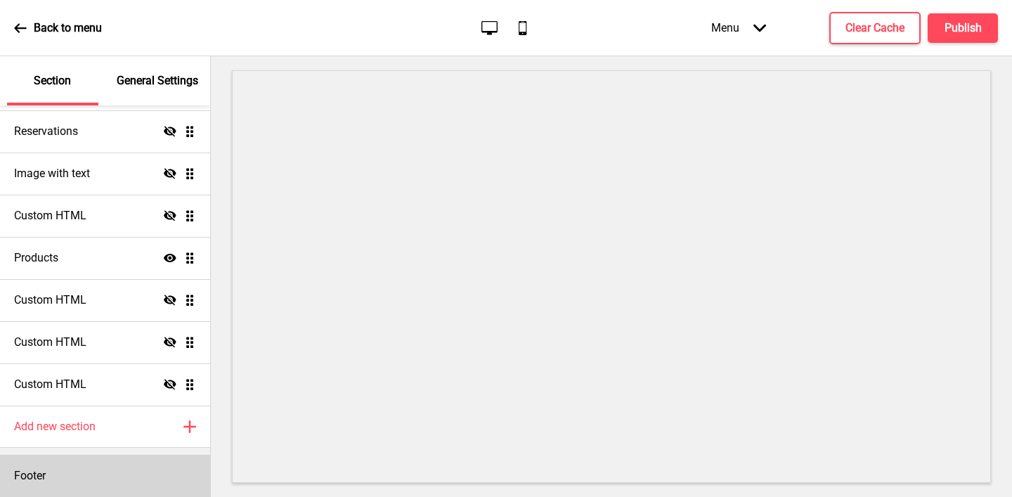
click at [105, 462] on div "Footer" at bounding box center [105, 476] width 210 height 42
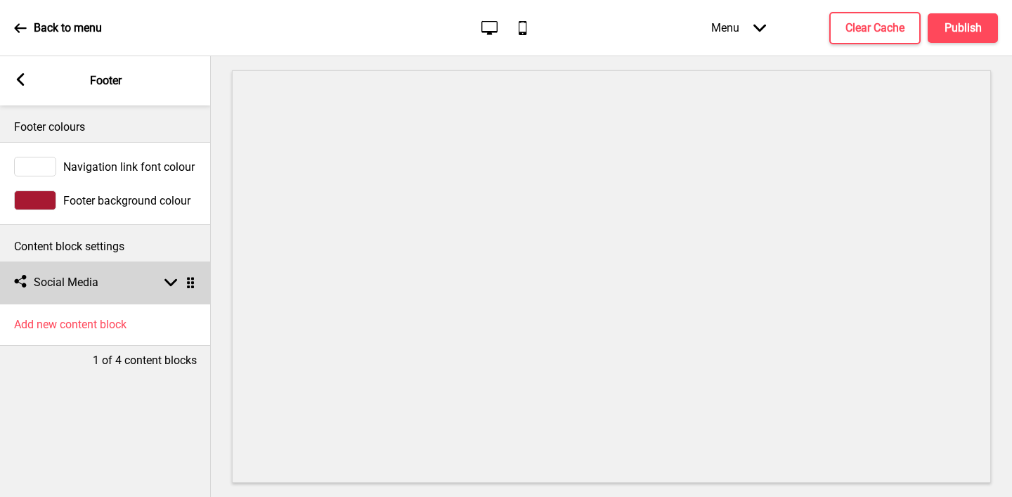
click at [145, 294] on div "Social media Social Media Arrow down Drag" at bounding box center [105, 282] width 211 height 42
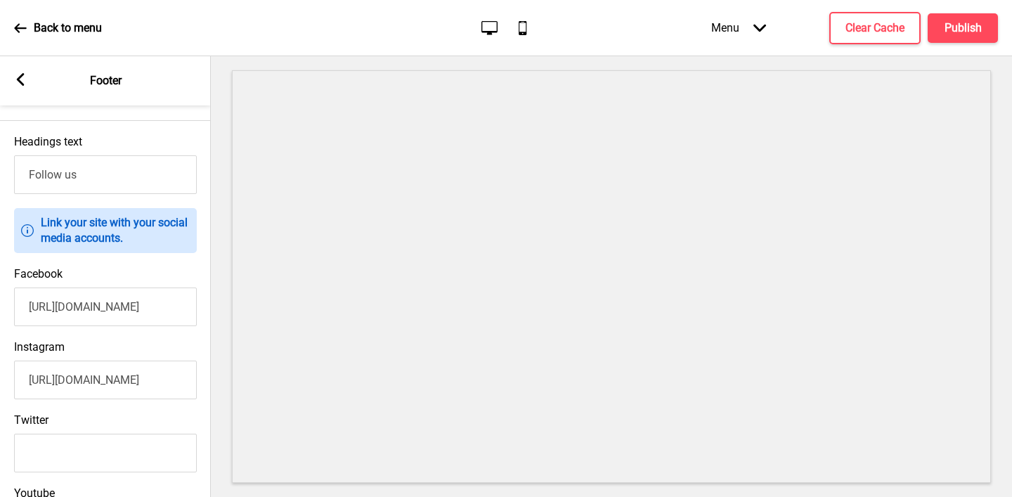
scroll to position [222, 0]
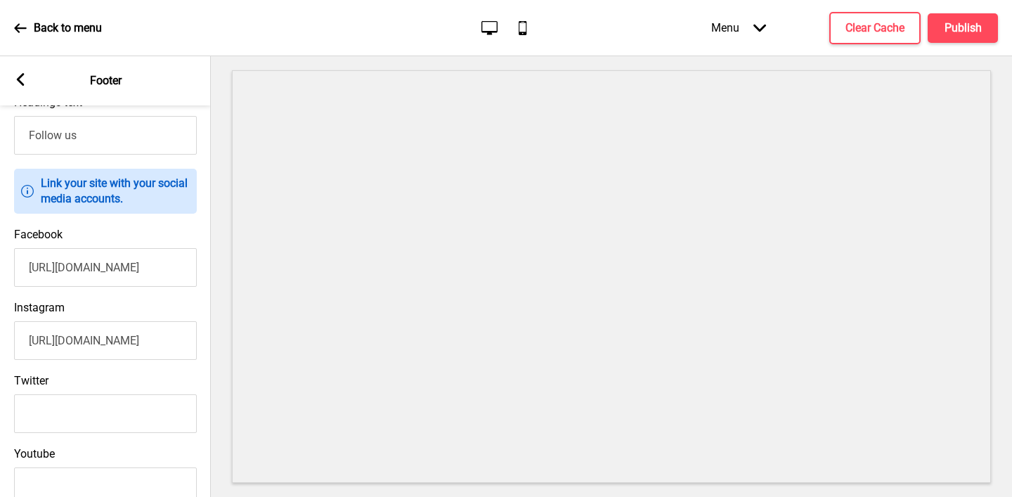
click at [82, 271] on input "[URL][DOMAIN_NAME]" at bounding box center [105, 267] width 183 height 39
click at [58, 340] on input "[URL][DOMAIN_NAME]" at bounding box center [105, 340] width 183 height 39
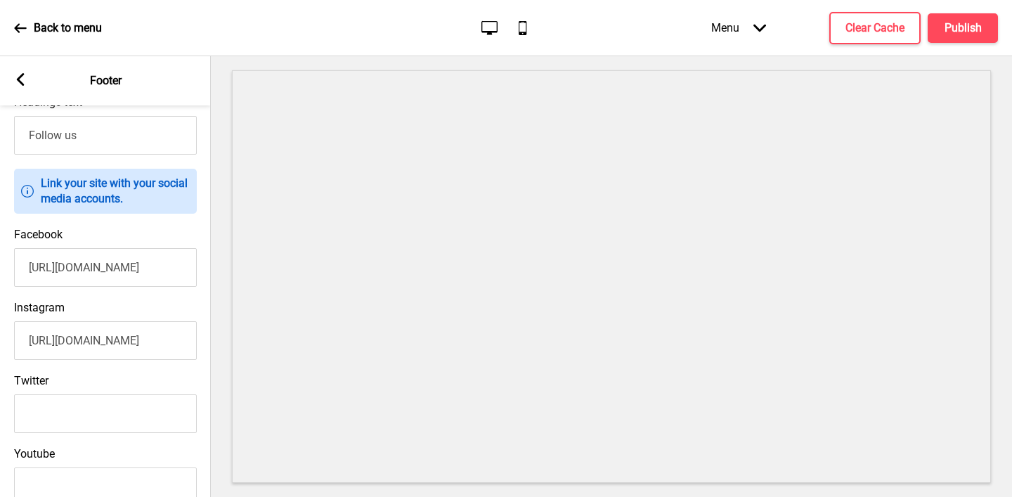
click at [58, 340] on input "[URL][DOMAIN_NAME]" at bounding box center [105, 340] width 183 height 39
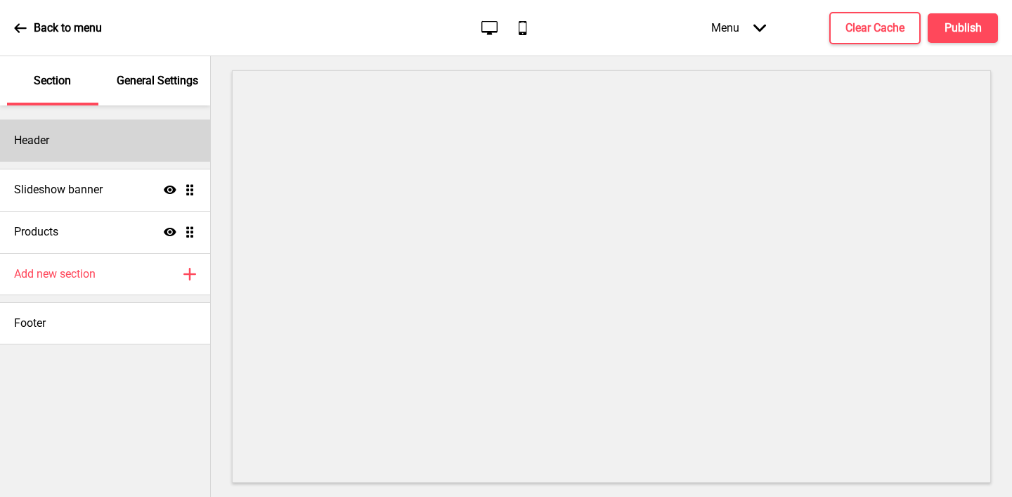
click at [78, 143] on div "Header" at bounding box center [105, 140] width 210 height 42
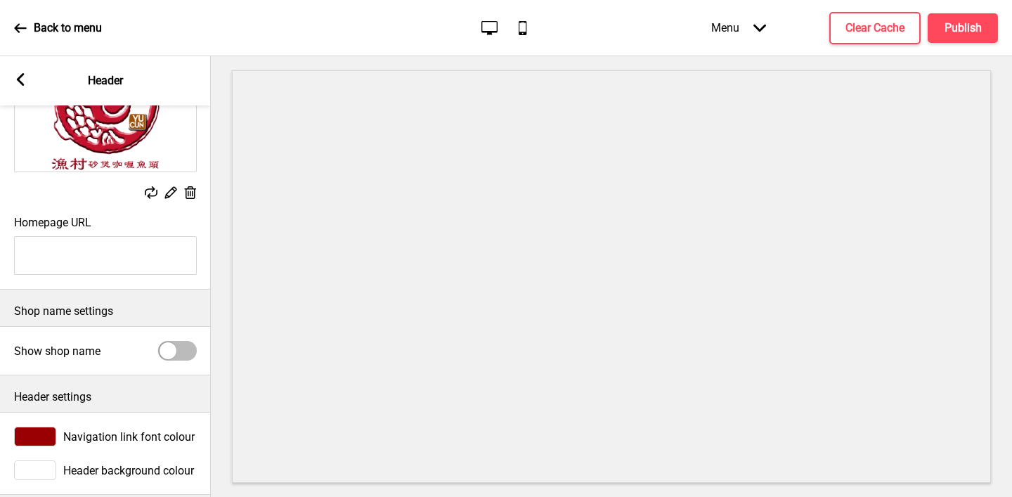
scroll to position [157, 0]
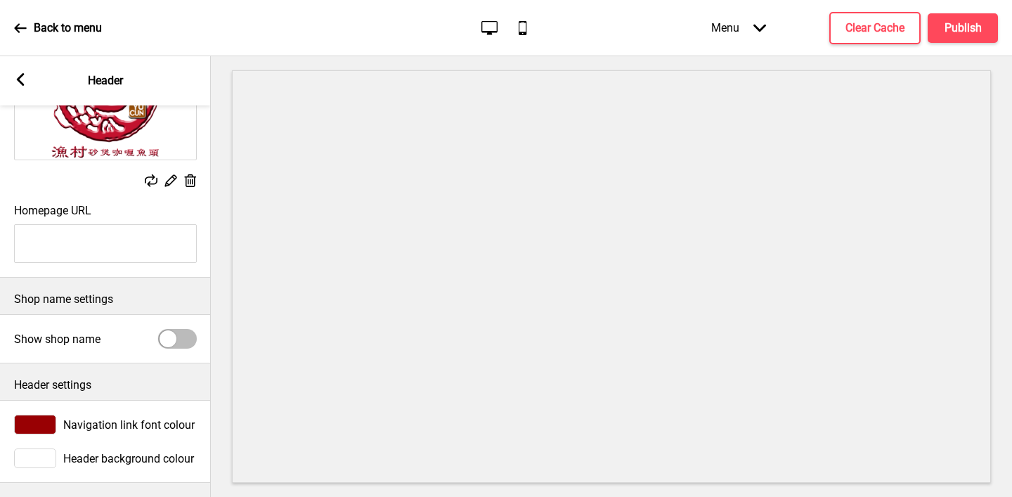
click at [174, 342] on div at bounding box center [168, 338] width 17 height 17
checkbox input "true"
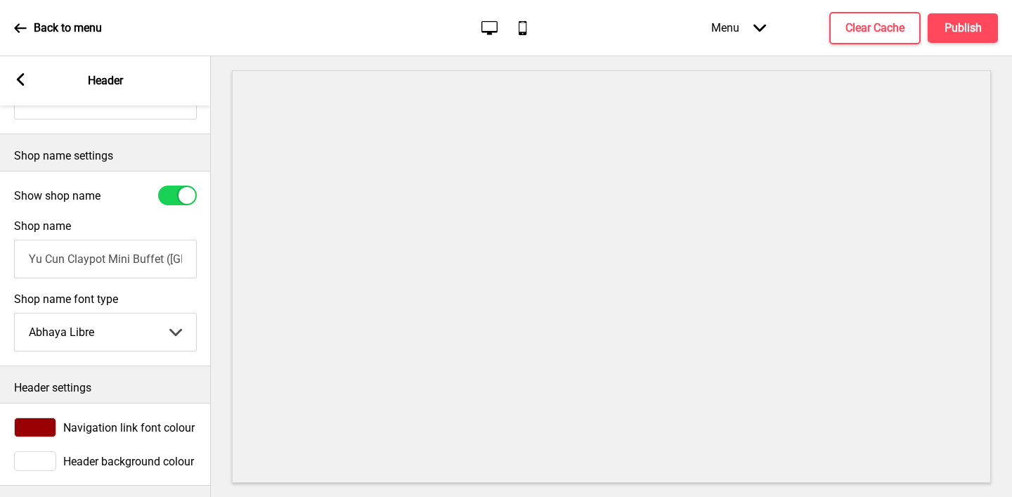
scroll to position [299, 0]
click at [14, 76] on rect at bounding box center [20, 79] width 13 height 13
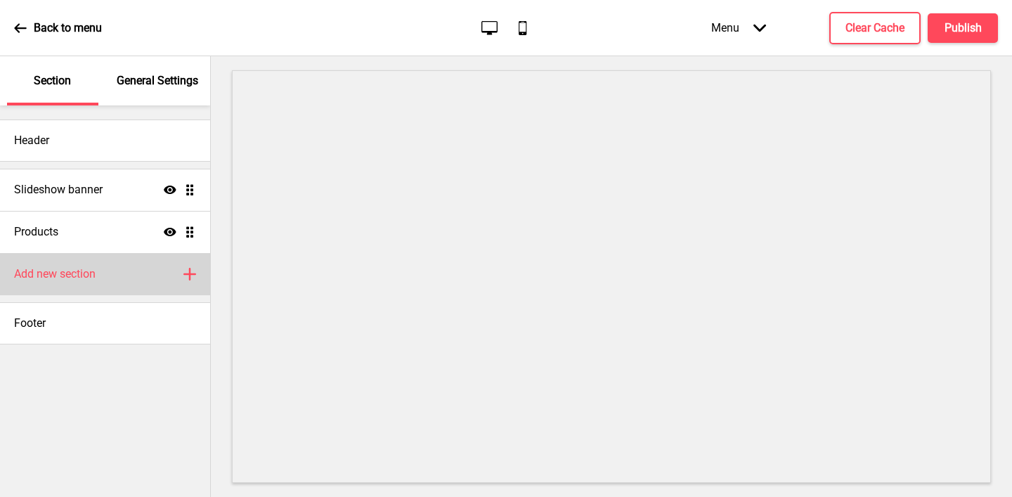
click at [100, 274] on div "Add new section Plus" at bounding box center [105, 274] width 210 height 42
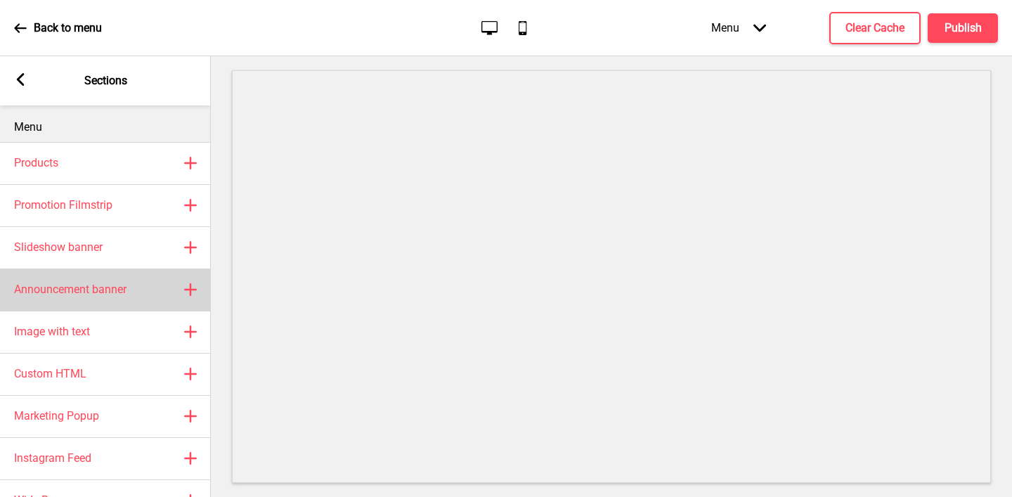
click at [98, 292] on h4 "Announcement banner" at bounding box center [70, 289] width 112 height 15
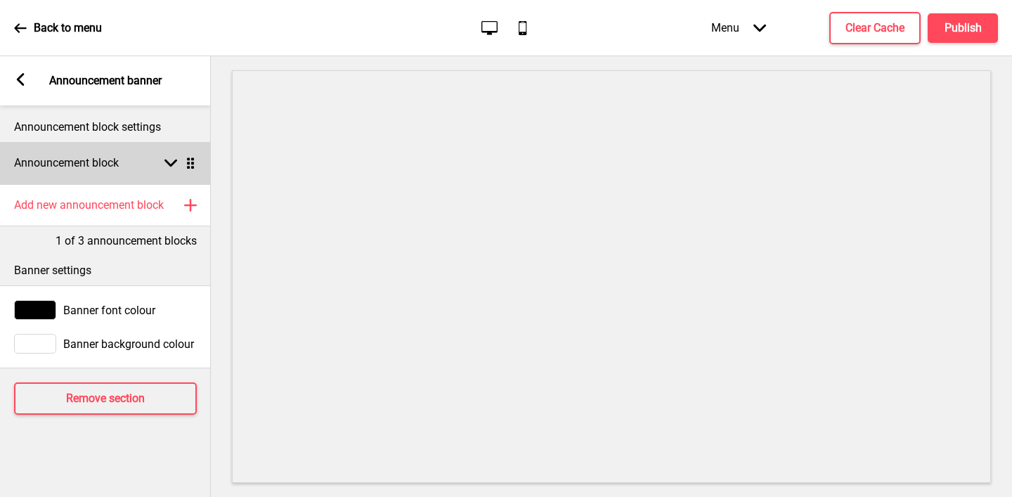
click at [82, 168] on h4 "Announcement block" at bounding box center [66, 162] width 105 height 15
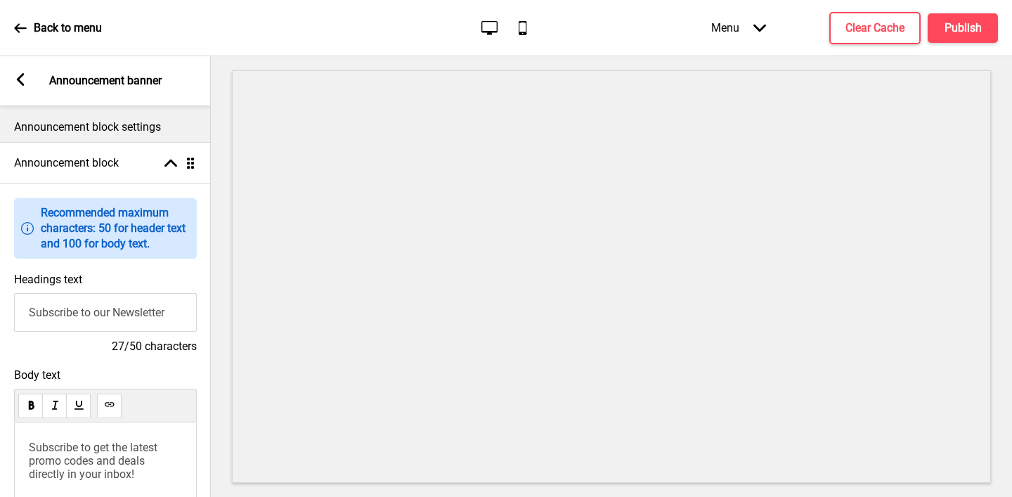
click at [74, 311] on input "Subscribe to our Newsletter" at bounding box center [105, 312] width 183 height 39
paste input "YuCun Claypot [PERSON_NAME] Fish Head : One of the BEST [PERSON_NAME] Fish Head…"
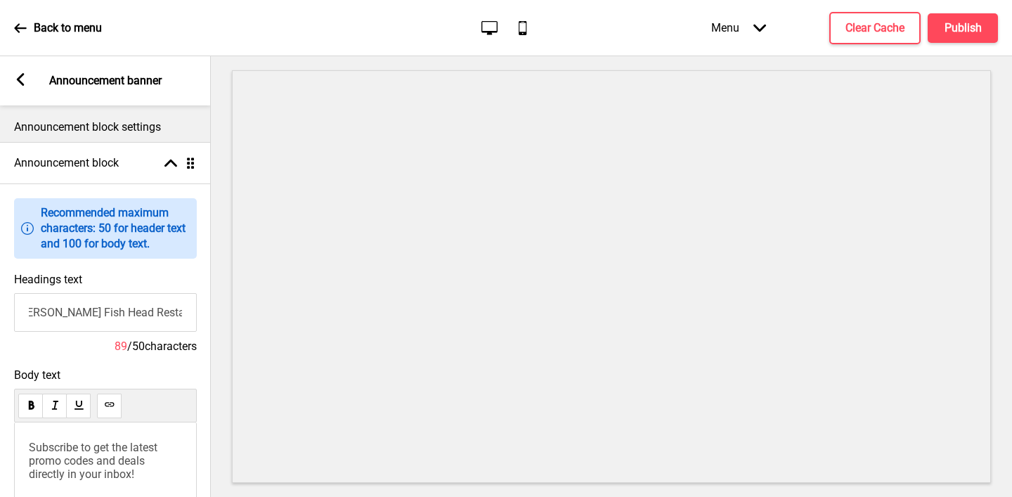
type input "YuCun Claypot [PERSON_NAME] Fish Head : One of the BEST [PERSON_NAME] Fish Head…"
click at [69, 451] on span "Subscribe to get the latest promo codes and deals directly in your inbox!" at bounding box center [94, 461] width 131 height 40
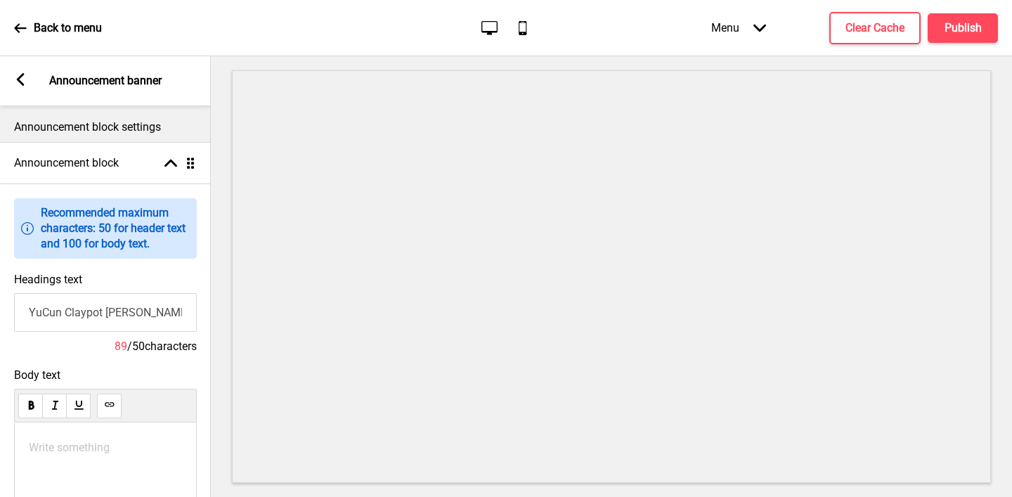
click at [20, 82] on icon at bounding box center [21, 79] width 8 height 13
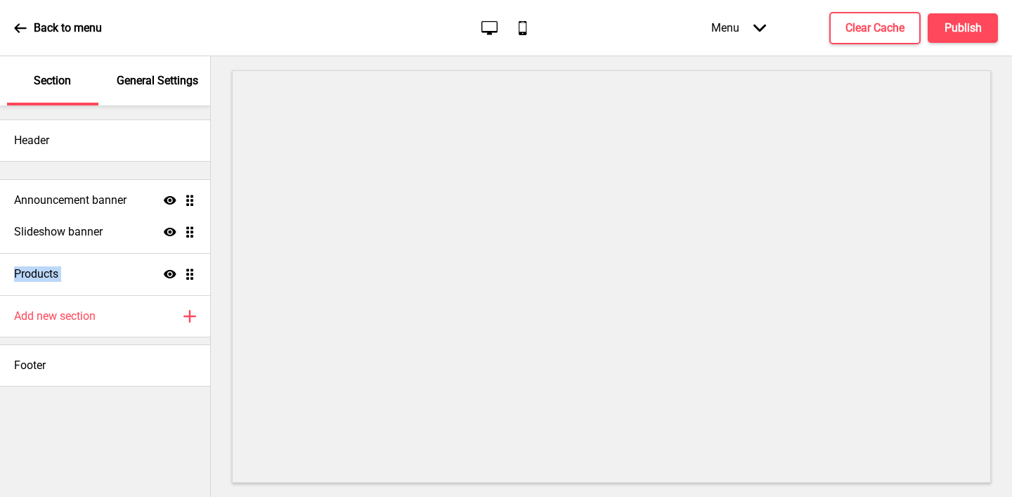
drag, startPoint x: 187, startPoint y: 271, endPoint x: 180, endPoint y: 195, distance: 76.2
click at [180, 195] on ul "Slideshow banner Show Drag Products Show Drag Announcement banner Show Drag" at bounding box center [105, 232] width 210 height 127
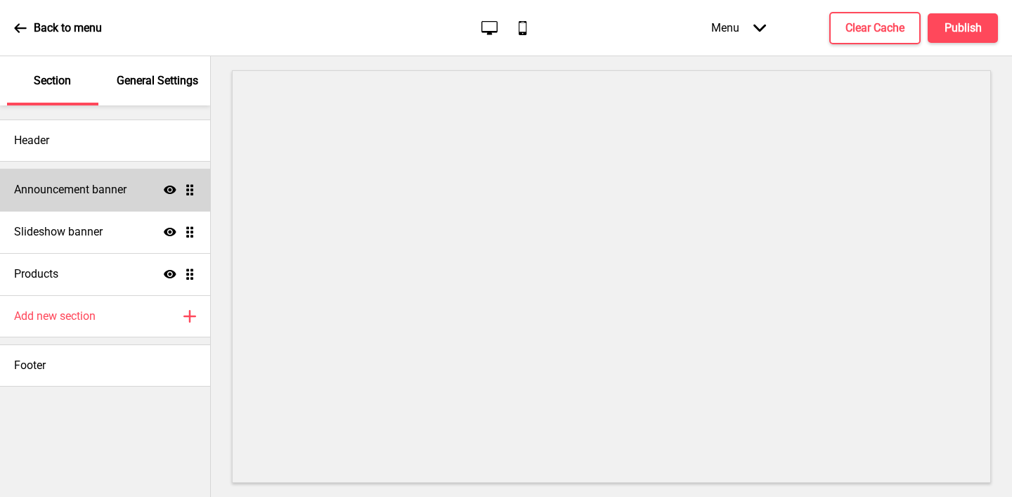
click at [70, 190] on h4 "Announcement banner" at bounding box center [70, 189] width 112 height 15
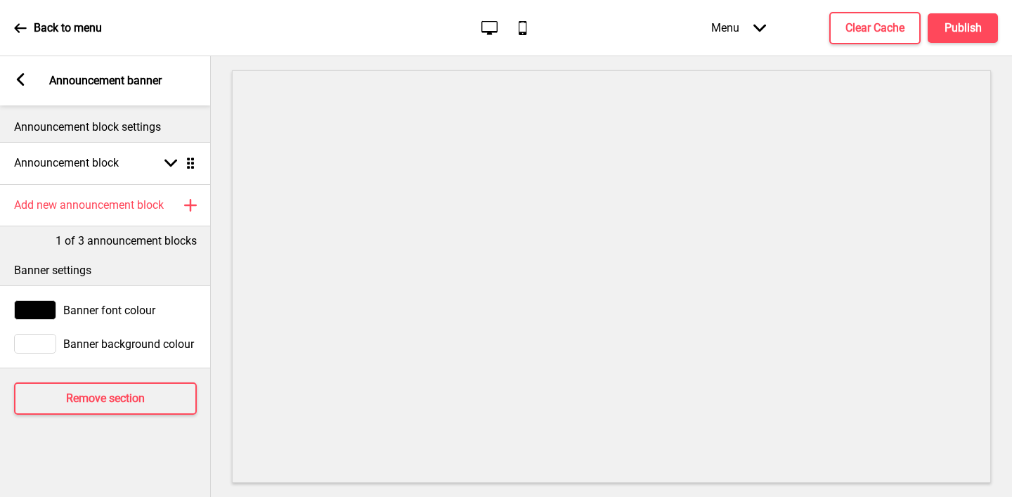
click at [39, 338] on div at bounding box center [35, 344] width 42 height 20
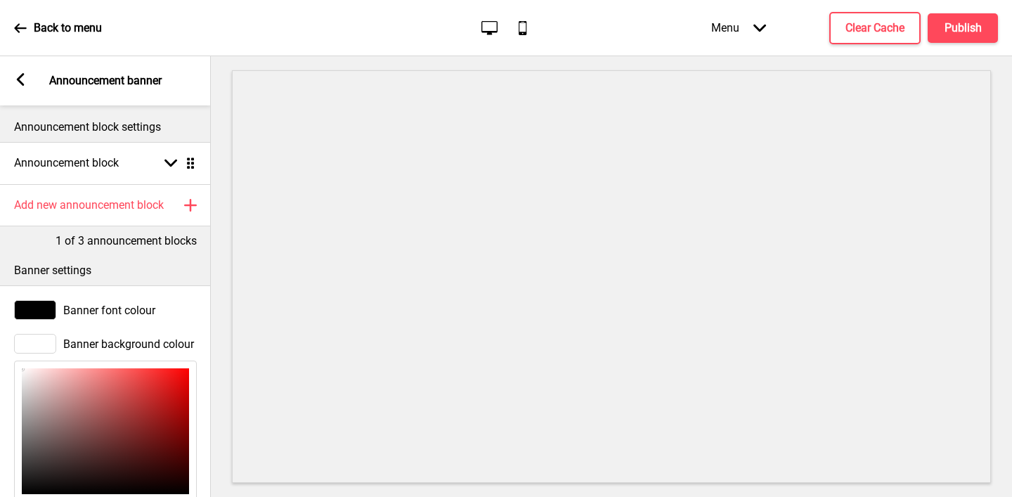
scroll to position [175, 0]
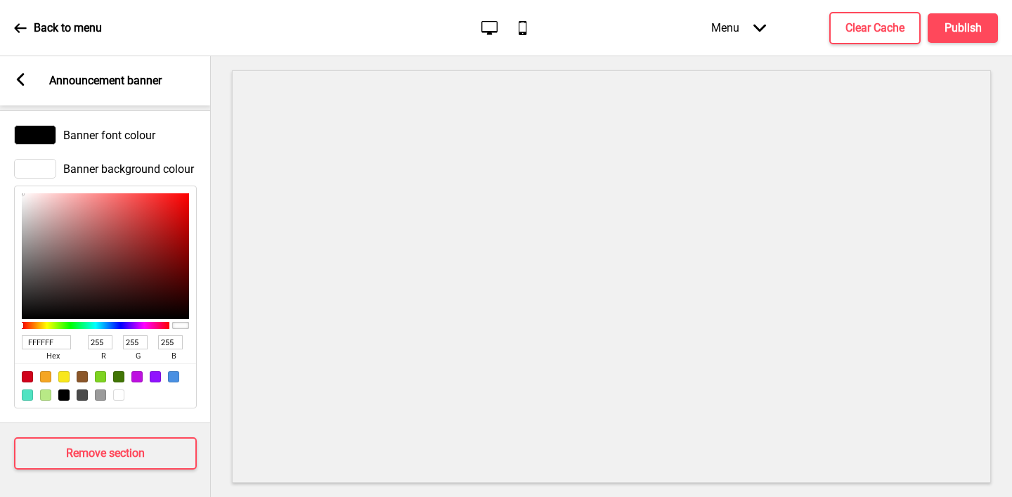
click at [38, 342] on input "FFFFFF" at bounding box center [46, 342] width 49 height 14
paste input "3EEEE"
type input "F3EEEE"
type input "243"
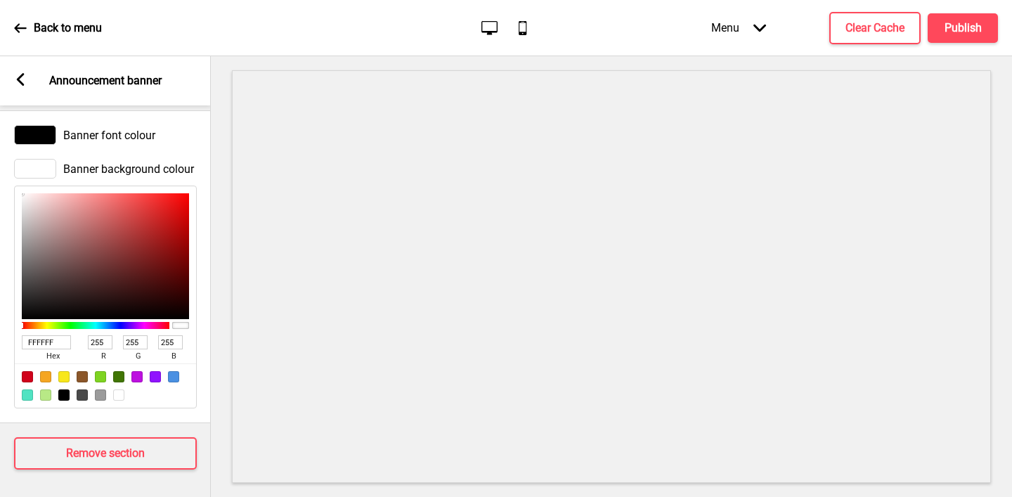
type input "238"
type input "F3EEEE"
click at [19, 83] on rect at bounding box center [20, 79] width 13 height 13
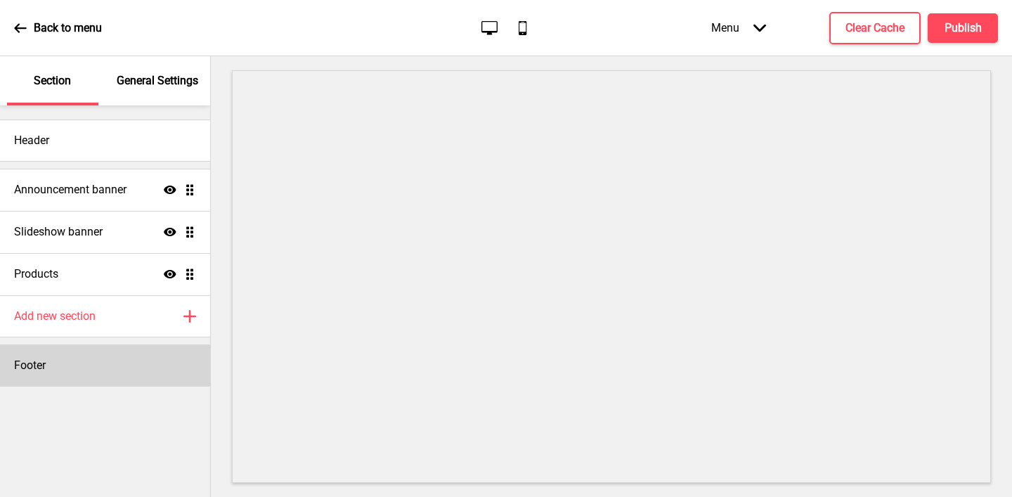
click at [70, 358] on div "Footer" at bounding box center [105, 365] width 210 height 42
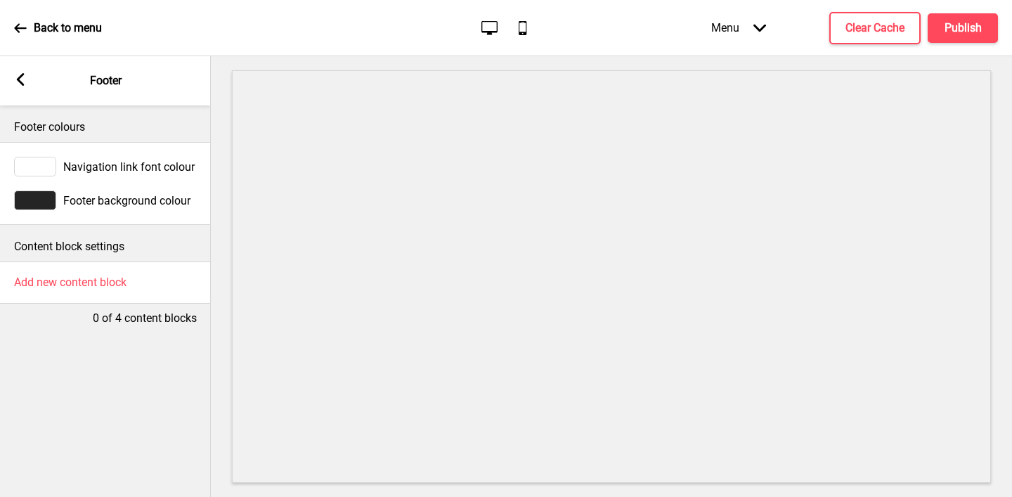
click at [25, 75] on rect at bounding box center [20, 79] width 13 height 13
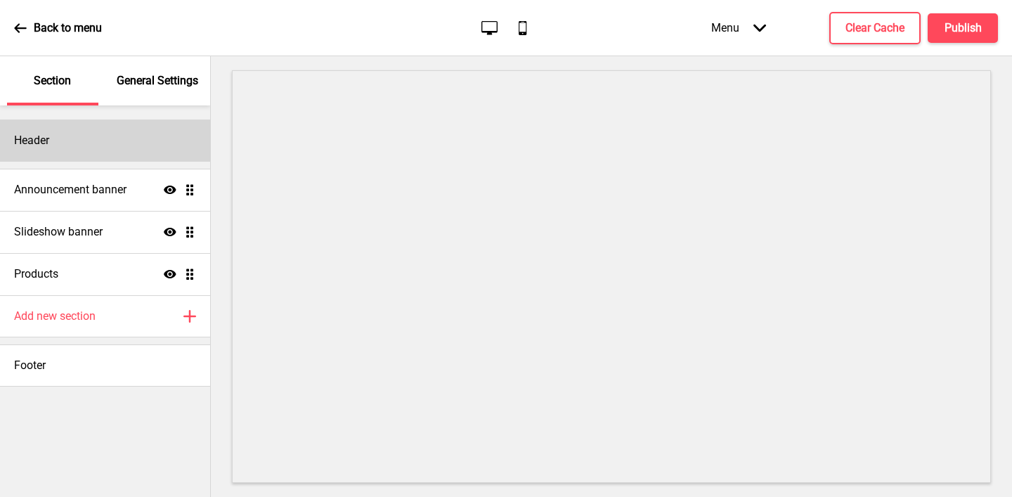
click at [114, 145] on div "Header" at bounding box center [105, 140] width 210 height 42
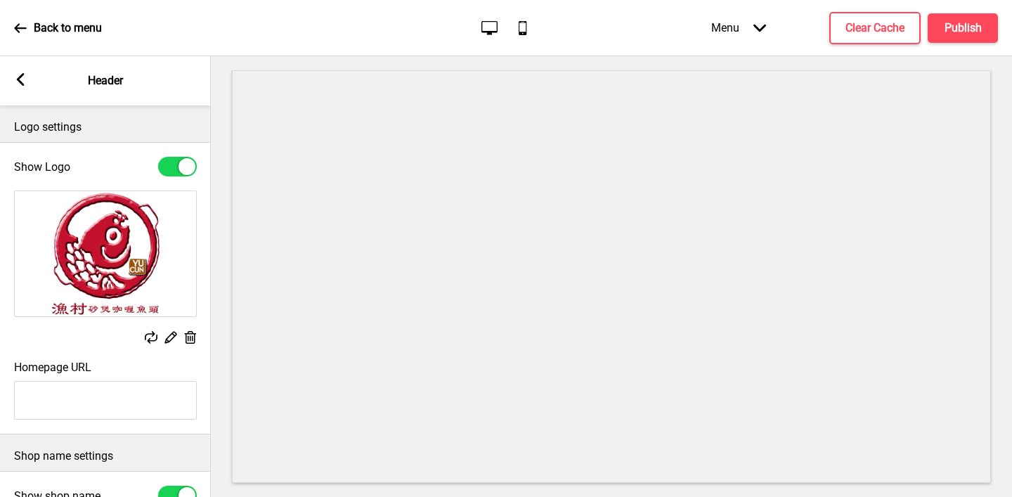
scroll to position [303, 0]
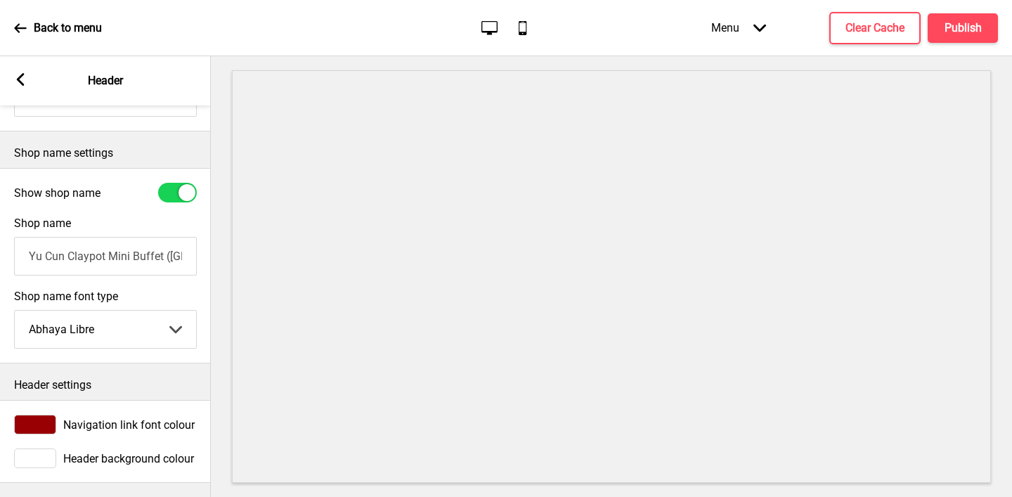
click at [40, 420] on div at bounding box center [35, 425] width 42 height 20
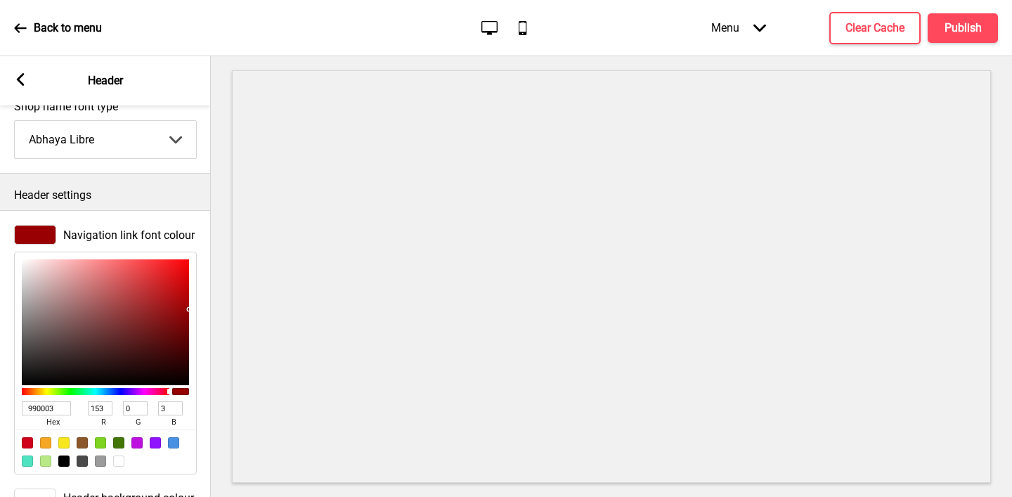
scroll to position [533, 0]
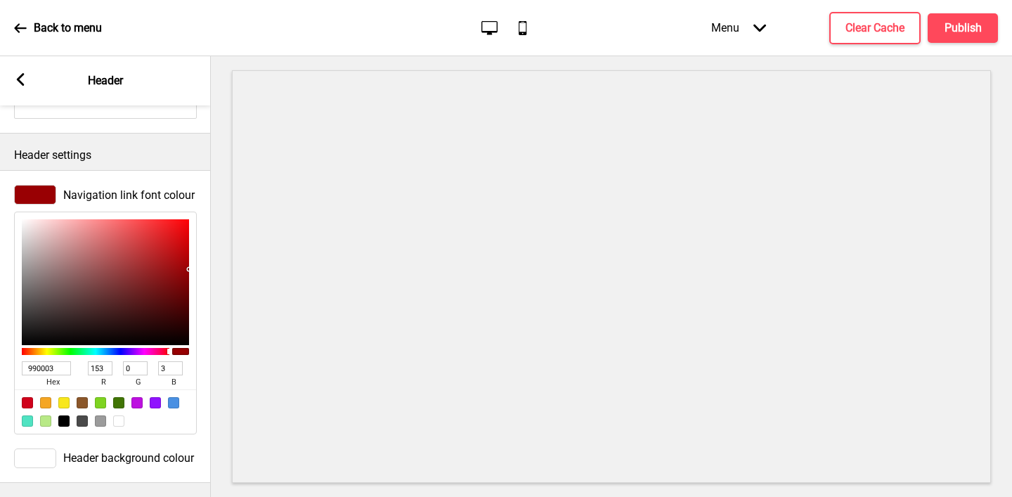
click at [41, 369] on input "990003" at bounding box center [46, 368] width 49 height 14
click at [20, 80] on rect at bounding box center [20, 79] width 13 height 13
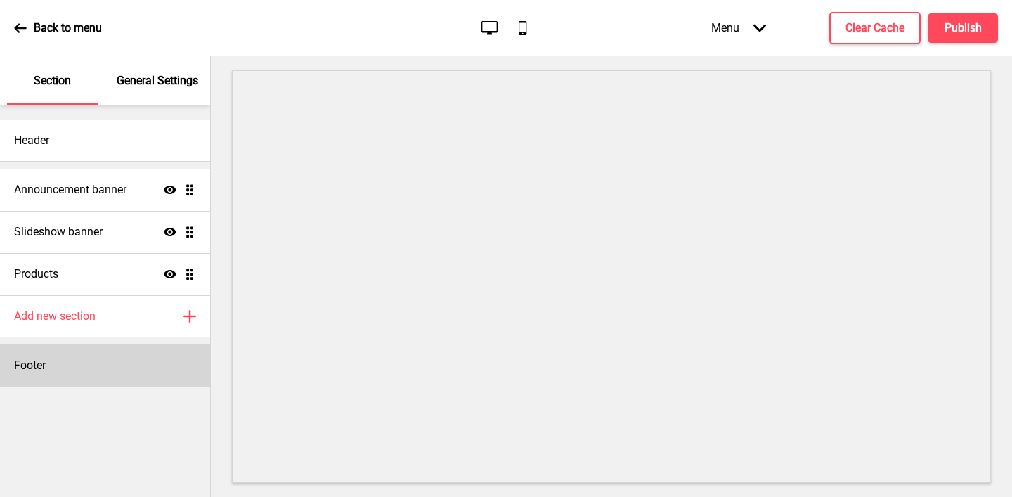
click at [59, 368] on div "Footer" at bounding box center [105, 365] width 210 height 42
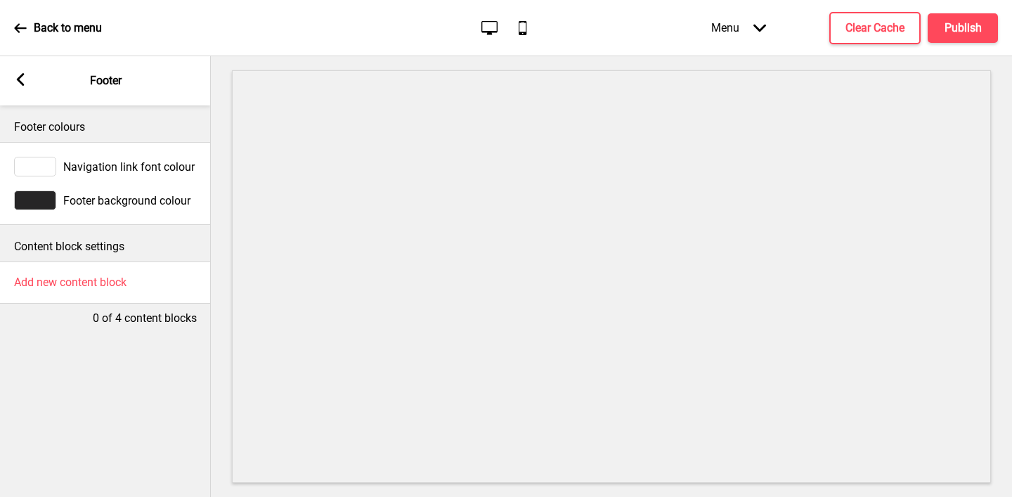
click at [37, 204] on div at bounding box center [35, 200] width 42 height 20
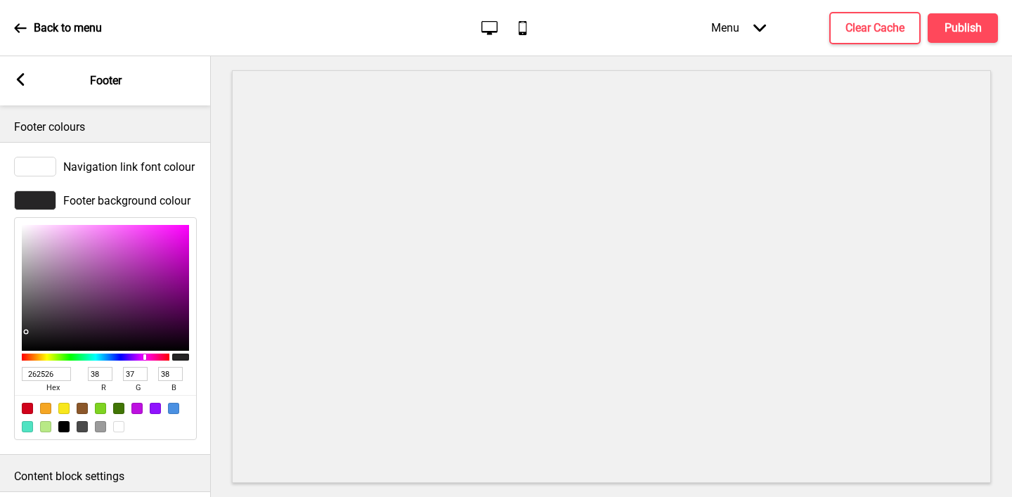
click at [33, 374] on input "262526" at bounding box center [46, 374] width 49 height 14
paste input "990003"
type input "990003"
type input "153"
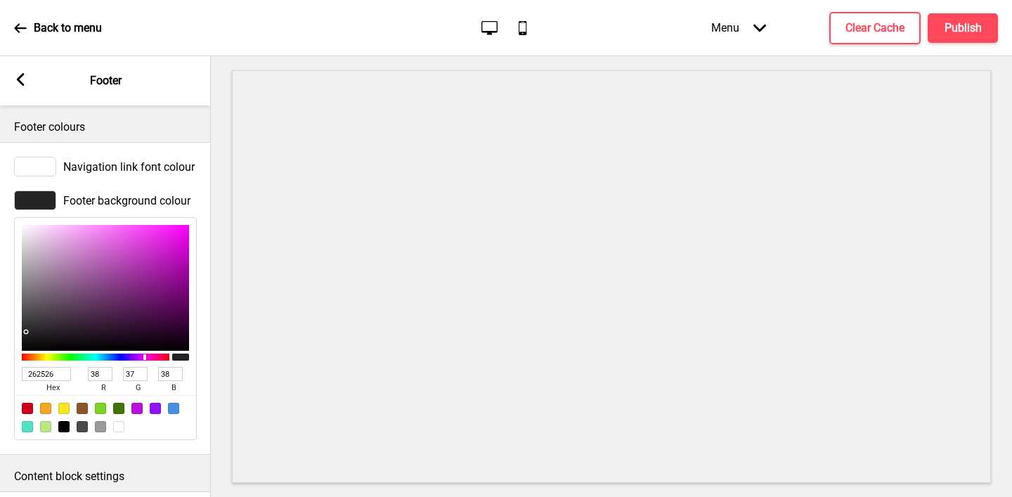
type input "0"
type input "3"
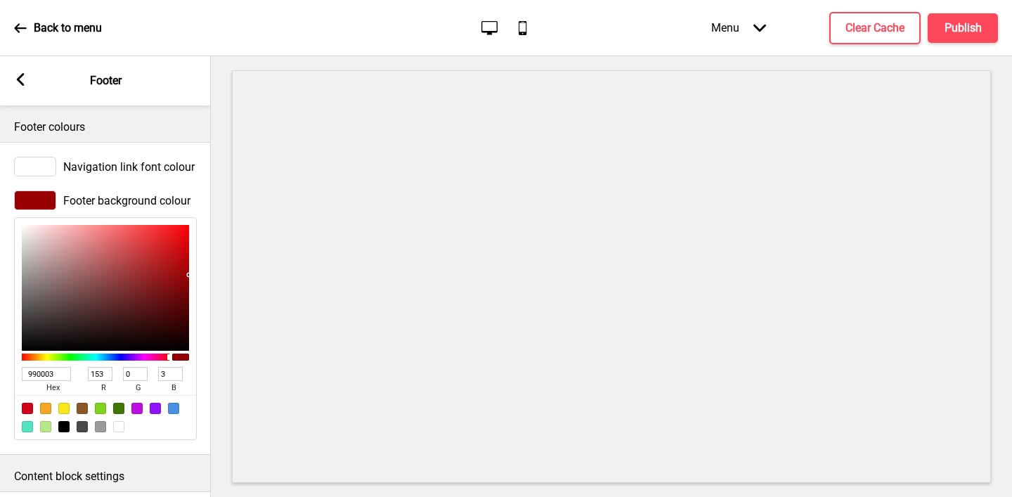
type input "990003"
click at [23, 82] on rect at bounding box center [20, 79] width 13 height 13
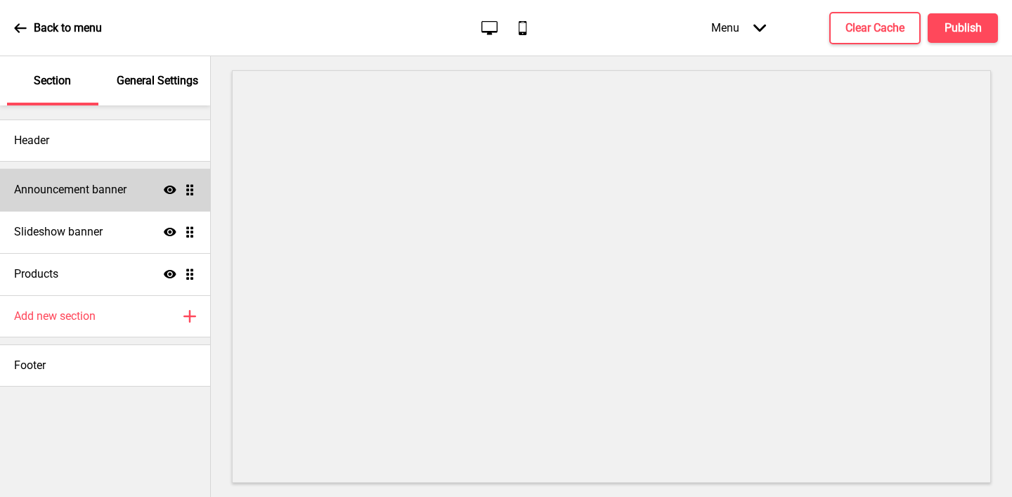
click at [120, 195] on h4 "Announcement banner" at bounding box center [70, 189] width 112 height 15
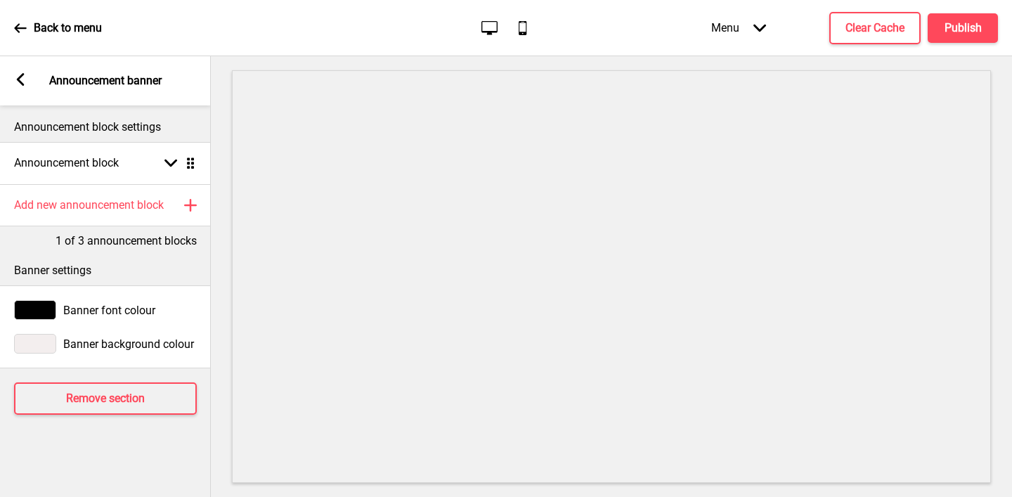
click at [39, 298] on div "Banner font colour" at bounding box center [105, 310] width 211 height 34
click at [40, 312] on div at bounding box center [35, 310] width 42 height 20
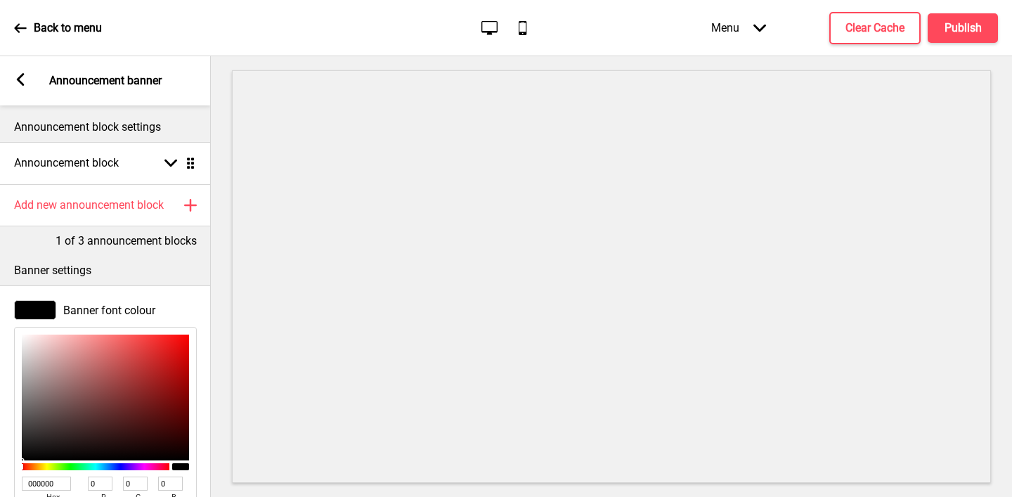
scroll to position [175, 0]
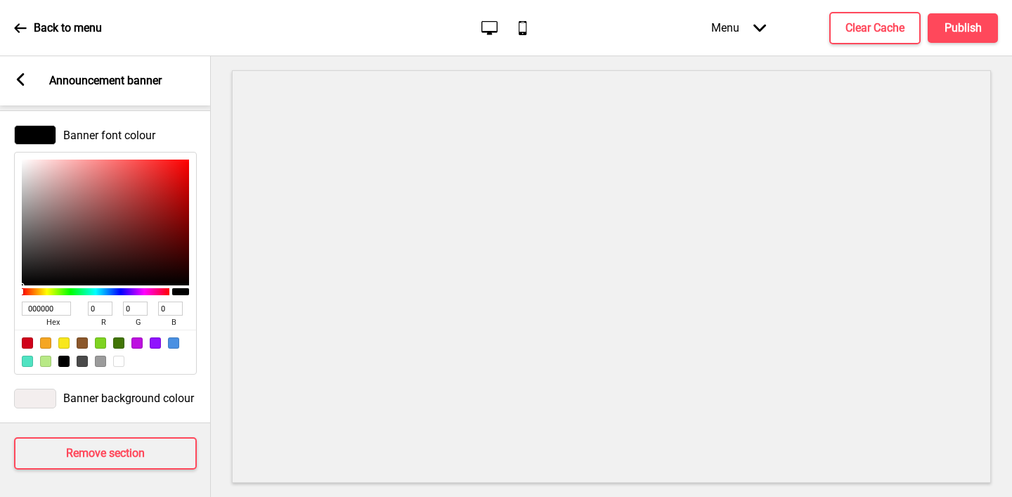
click at [37, 306] on input "000000" at bounding box center [46, 309] width 49 height 14
paste input "990003"
type input "990003"
type input "153"
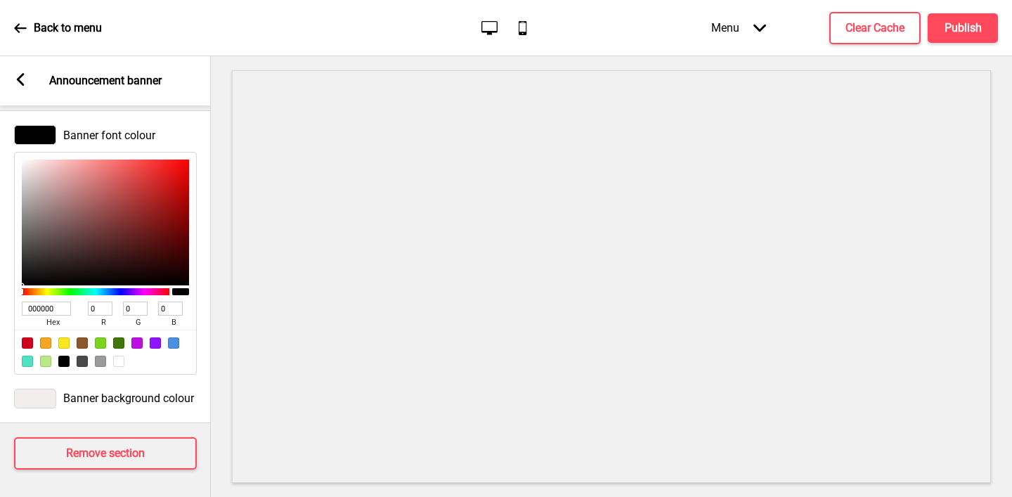
type input "3"
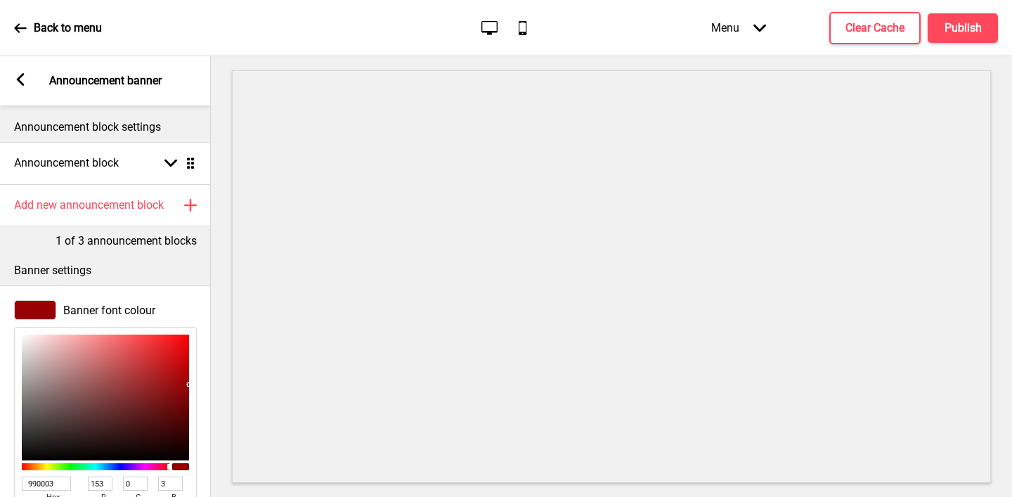
type input "990003"
click at [18, 77] on rect at bounding box center [20, 79] width 13 height 13
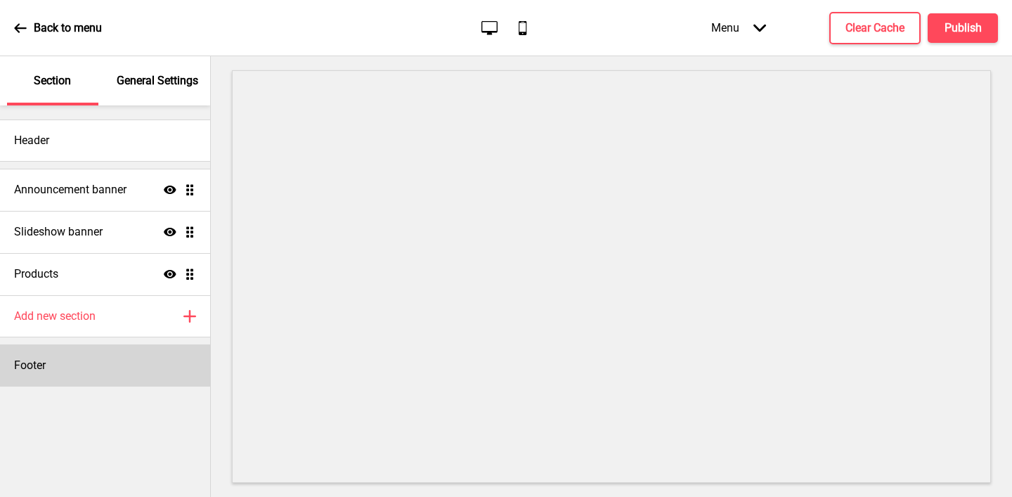
click at [76, 359] on div "Footer" at bounding box center [105, 365] width 210 height 42
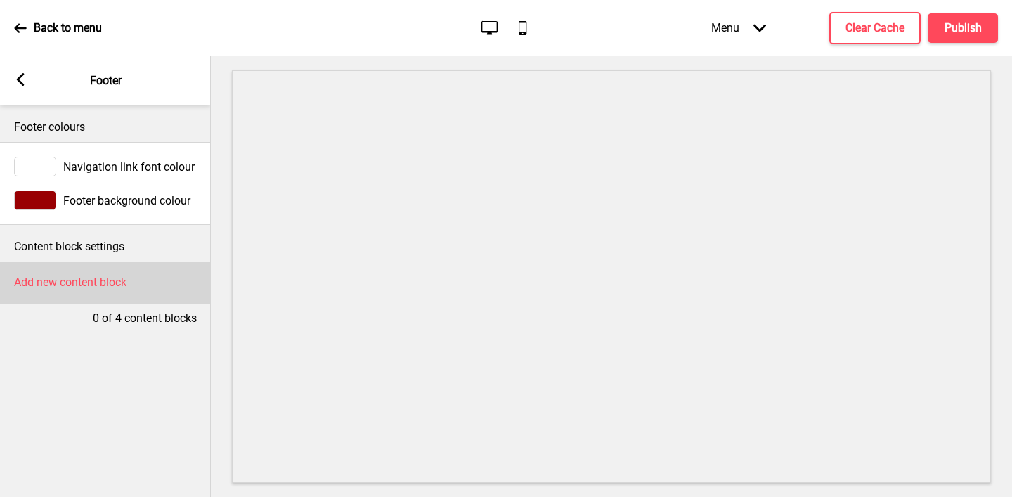
click at [72, 287] on h4 "Add new content block" at bounding box center [70, 282] width 112 height 15
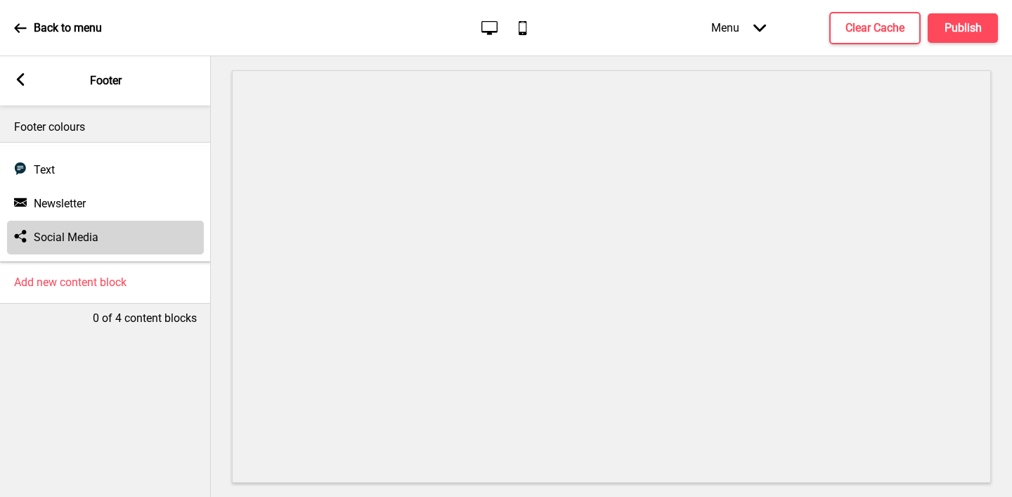
click at [53, 238] on h4 "Social Media" at bounding box center [66, 237] width 65 height 15
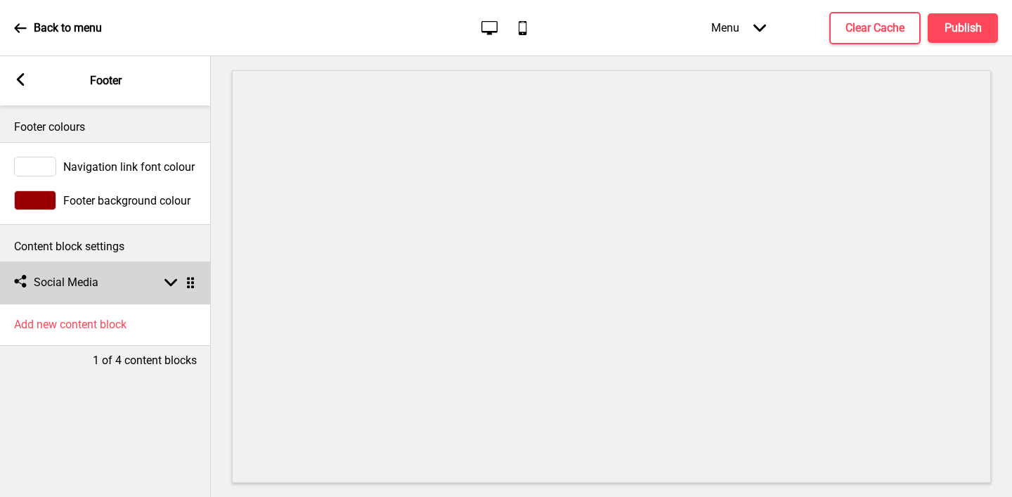
click at [68, 287] on h4 "Social Media" at bounding box center [66, 282] width 65 height 15
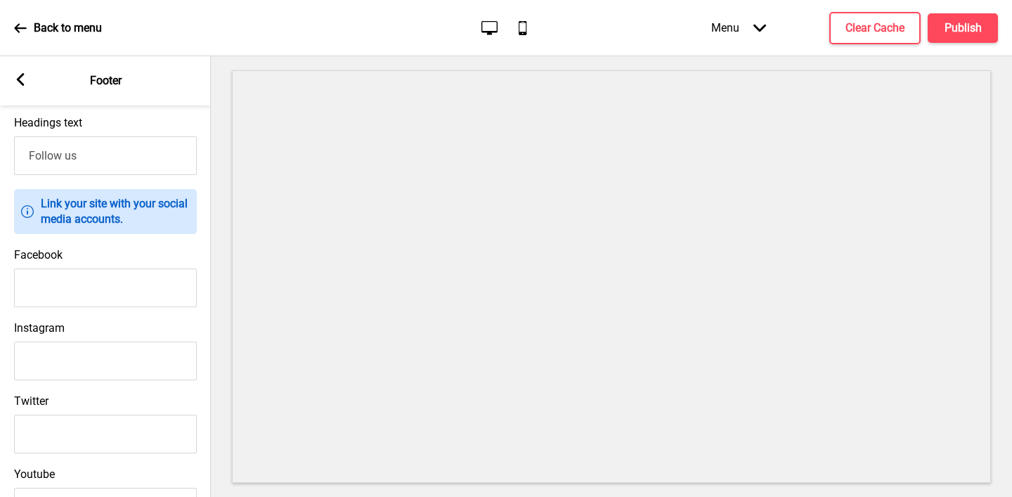
scroll to position [238, 0]
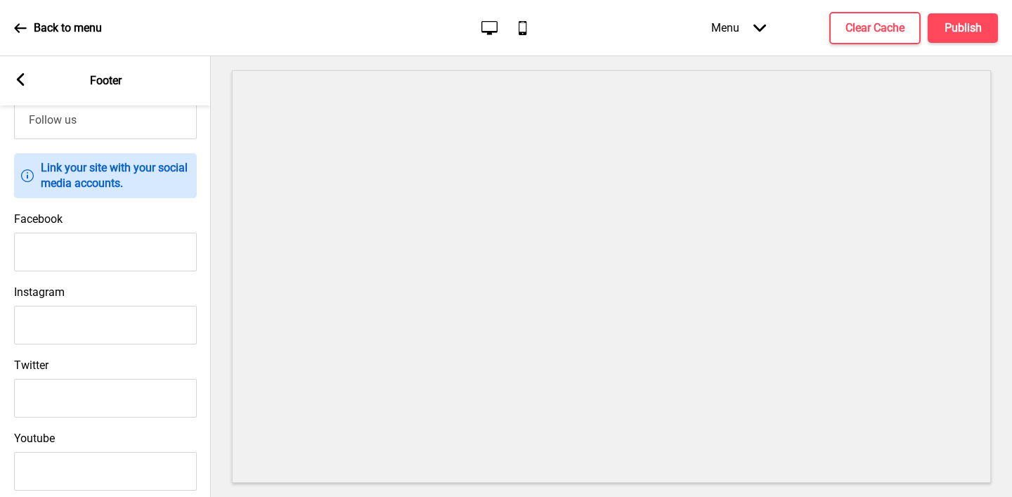
click at [52, 241] on input "Facebook" at bounding box center [105, 252] width 183 height 39
paste input "[URL][DOMAIN_NAME]"
type input "[URL][DOMAIN_NAME]"
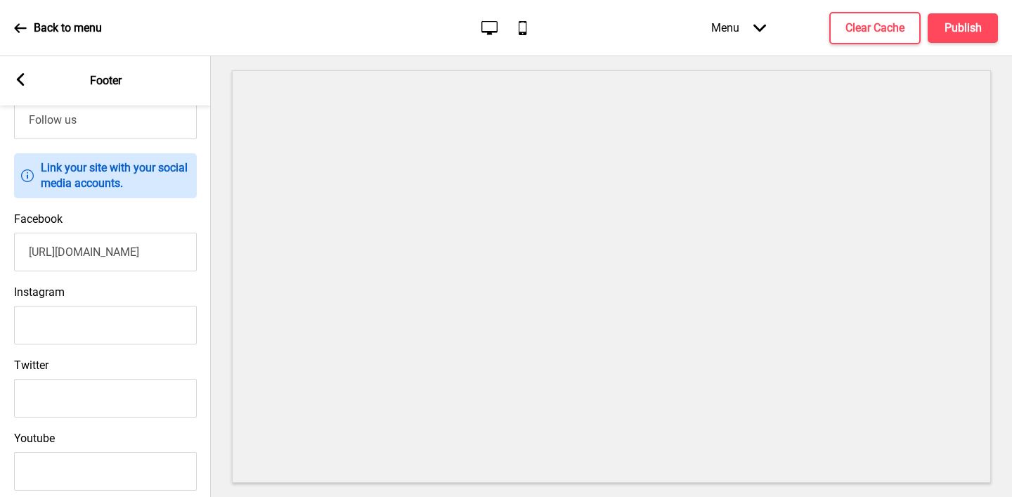
click at [120, 310] on input "Instagram" at bounding box center [105, 325] width 183 height 39
paste input "[URL][DOMAIN_NAME]"
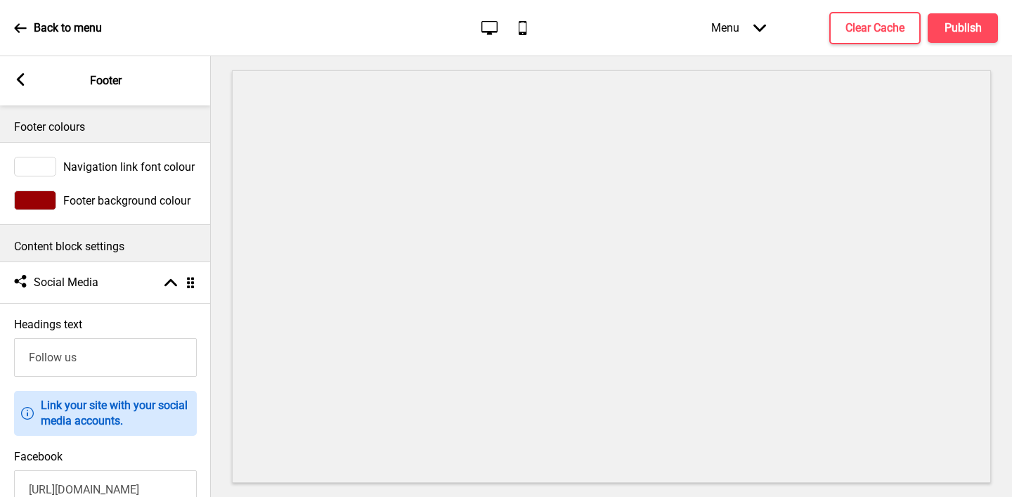
type input "[URL][DOMAIN_NAME]"
click at [30, 200] on div at bounding box center [35, 200] width 42 height 20
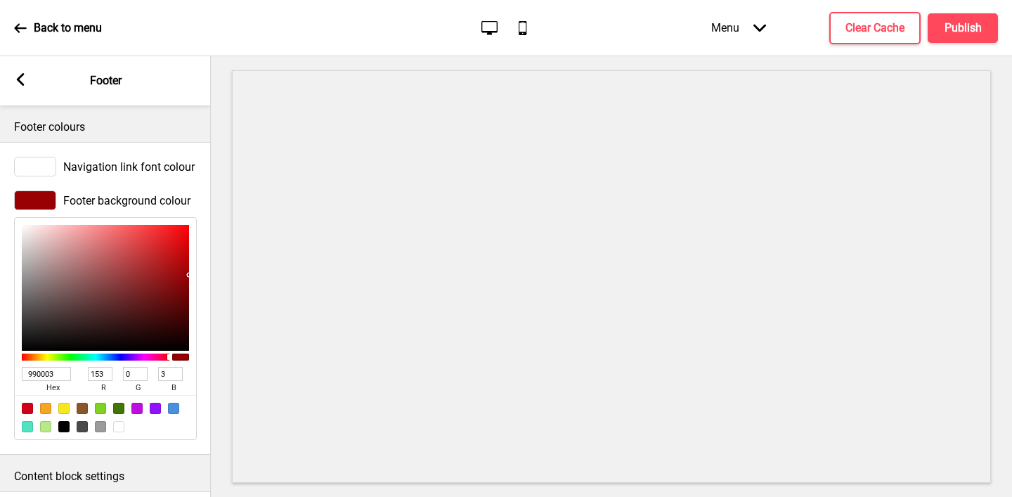
click at [57, 373] on input "990003" at bounding box center [46, 374] width 49 height 14
click at [23, 78] on rect at bounding box center [20, 79] width 13 height 13
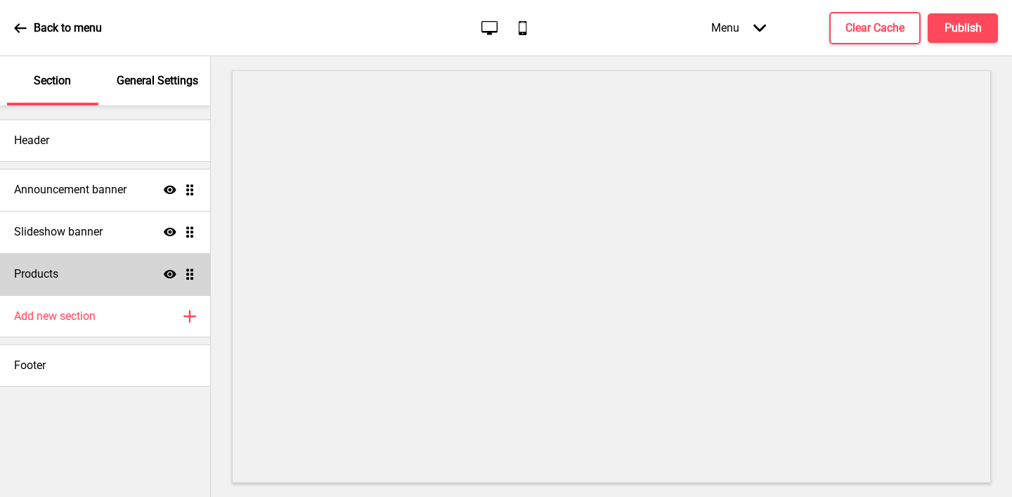
click at [58, 268] on h4 "Products" at bounding box center [36, 273] width 44 height 15
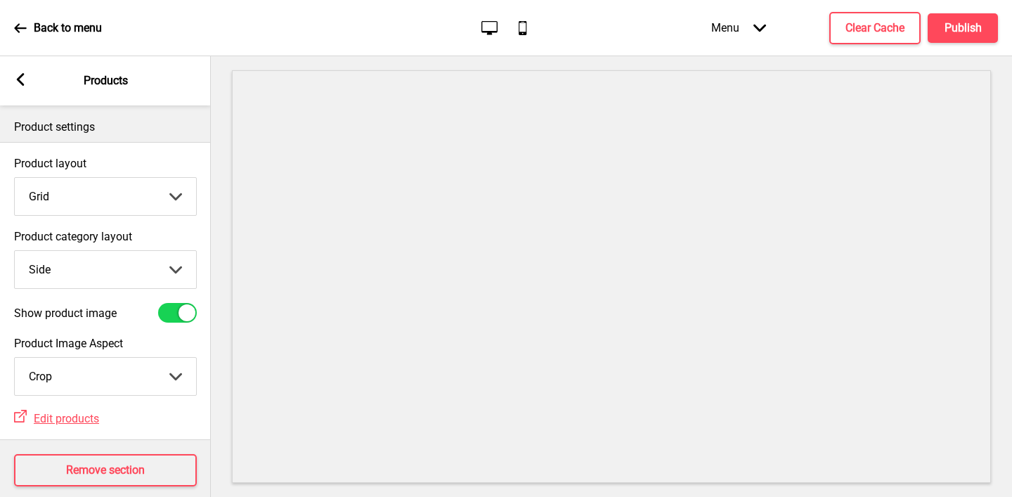
click at [105, 278] on select "Top Side" at bounding box center [105, 269] width 181 height 37
select select "top"
click at [15, 251] on select "Top Side" at bounding box center [105, 269] width 181 height 37
click at [20, 75] on icon at bounding box center [21, 79] width 8 height 13
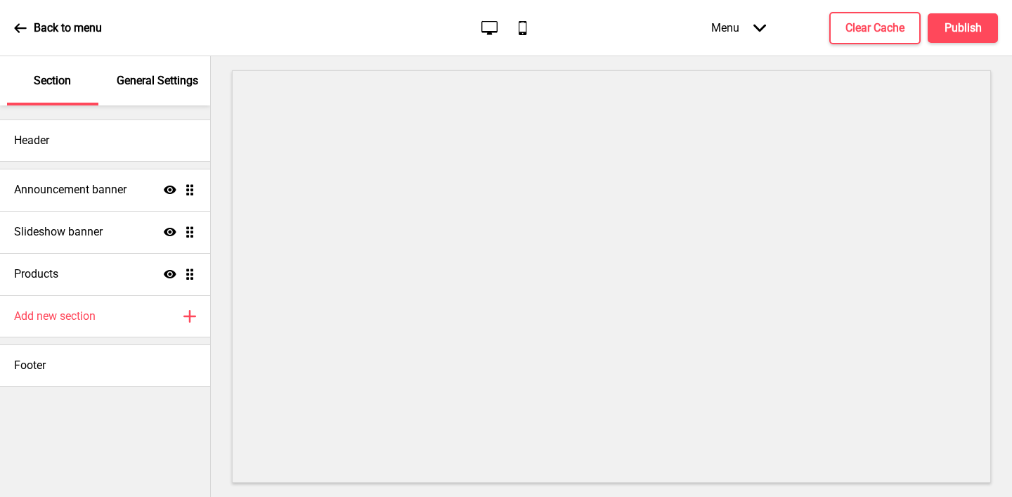
click at [186, 82] on p "General Settings" at bounding box center [158, 80] width 82 height 15
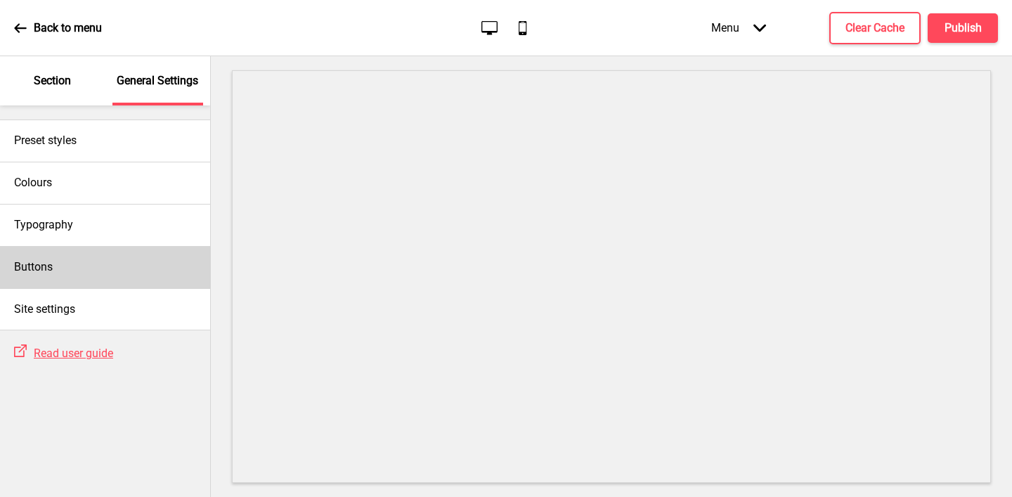
click at [56, 261] on div "Buttons" at bounding box center [105, 267] width 210 height 42
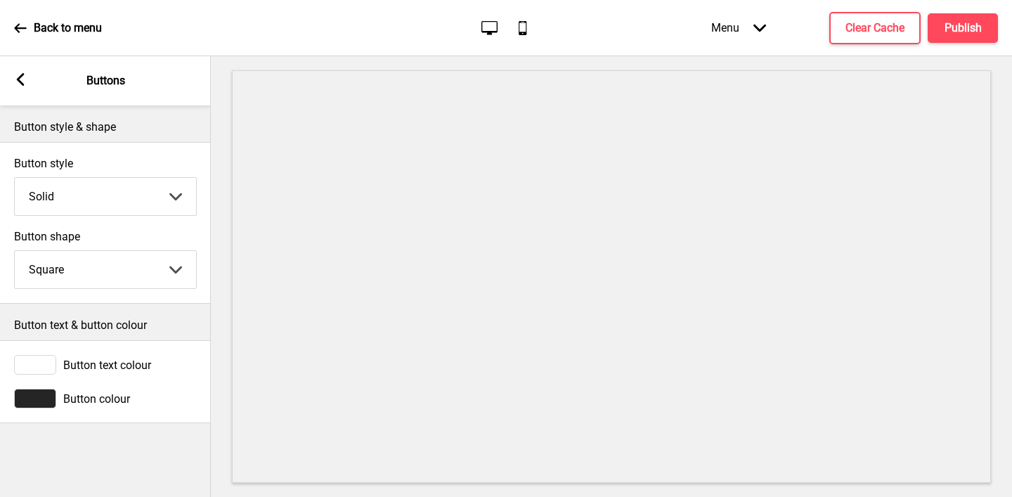
click at [65, 268] on select "Round Square Pill" at bounding box center [105, 269] width 181 height 37
click at [15, 251] on select "Round Square Pill" at bounding box center [105, 269] width 181 height 37
click at [65, 261] on select "Round Square Pill" at bounding box center [105, 269] width 181 height 37
select select "round"
click at [15, 251] on select "Round Square Pill" at bounding box center [105, 269] width 181 height 37
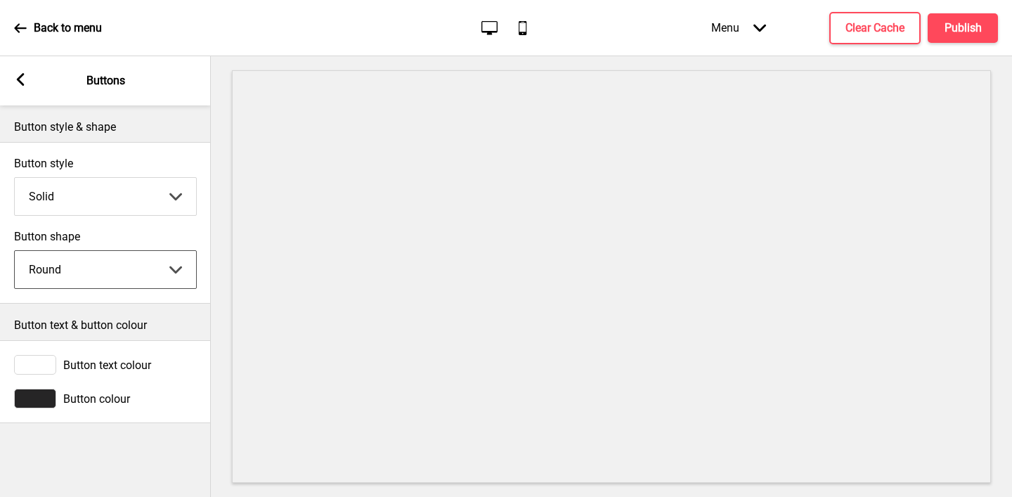
click at [58, 199] on select "Solid Outline Raised" at bounding box center [105, 196] width 181 height 37
click at [40, 401] on div at bounding box center [35, 399] width 42 height 20
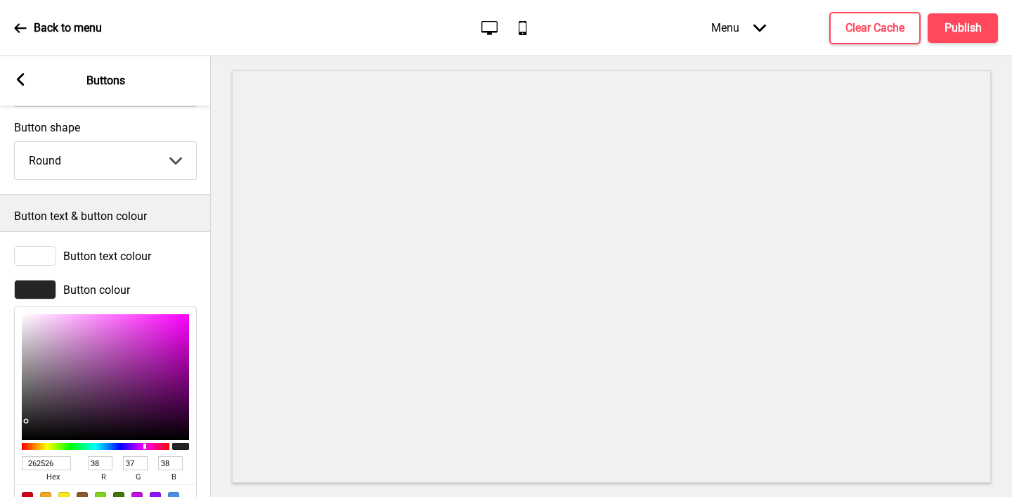
scroll to position [130, 0]
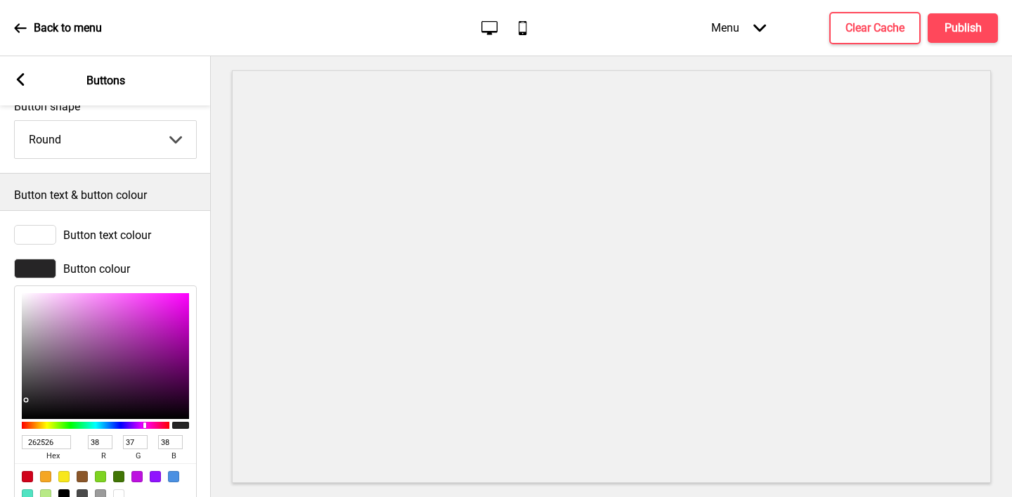
click at [37, 439] on input "262526" at bounding box center [46, 442] width 49 height 14
paste input "990003"
type input "990003"
type input "153"
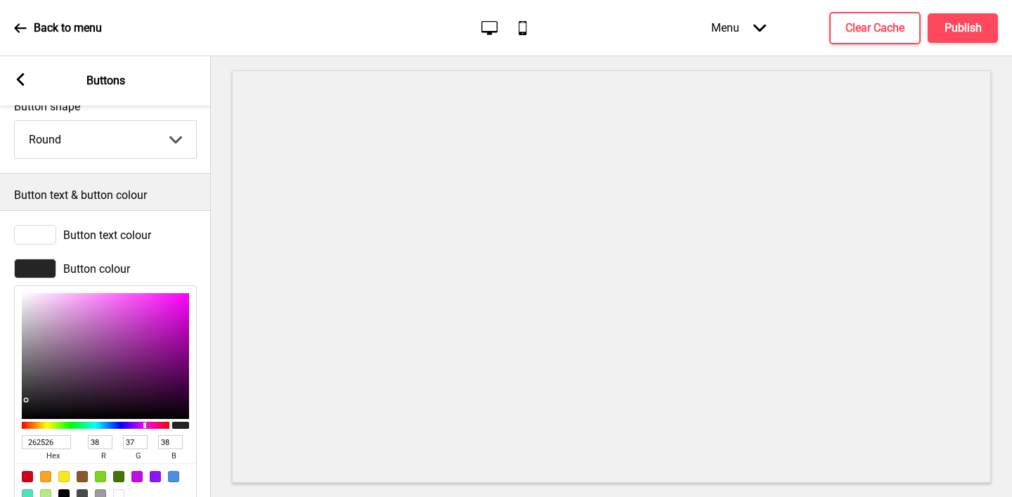
type input "0"
type input "3"
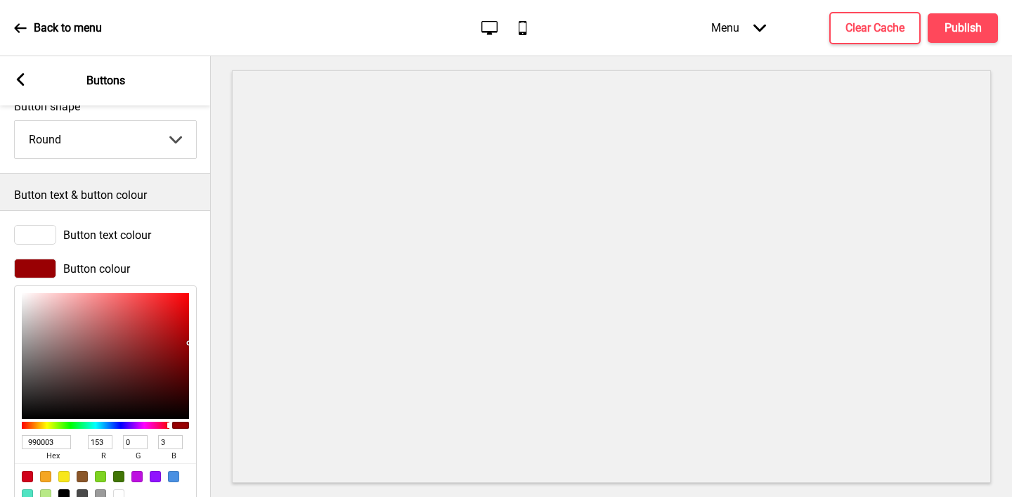
type input "990003"
click at [18, 81] on icon at bounding box center [21, 79] width 8 height 13
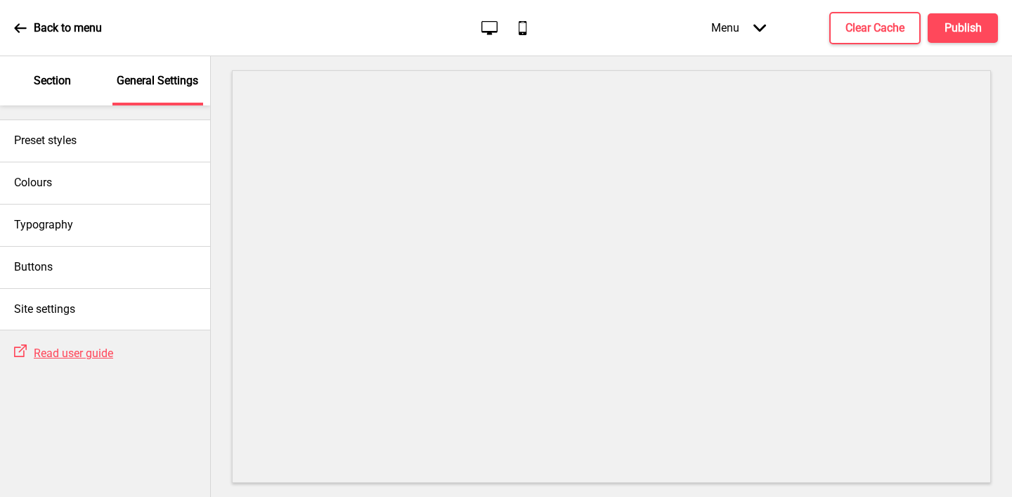
click at [63, 91] on div "Section" at bounding box center [52, 80] width 91 height 49
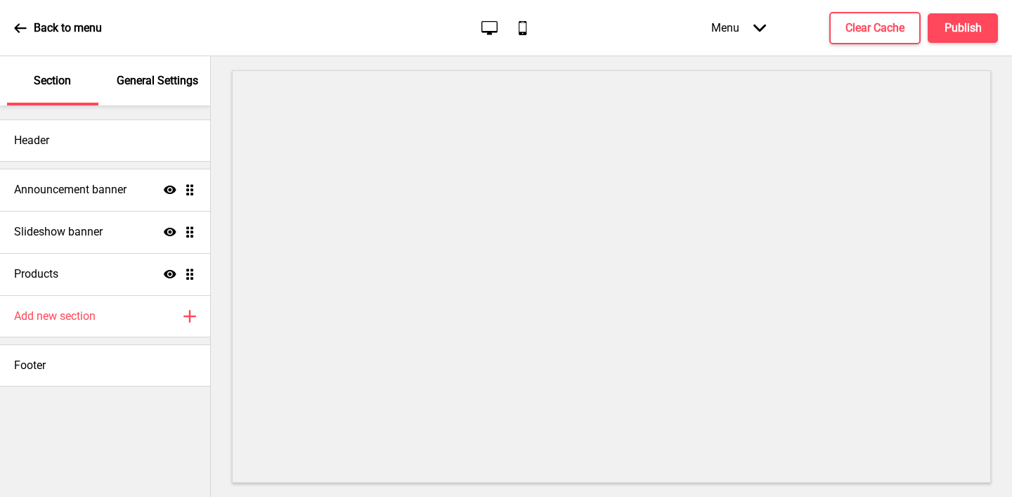
click at [137, 86] on p "General Settings" at bounding box center [158, 80] width 82 height 15
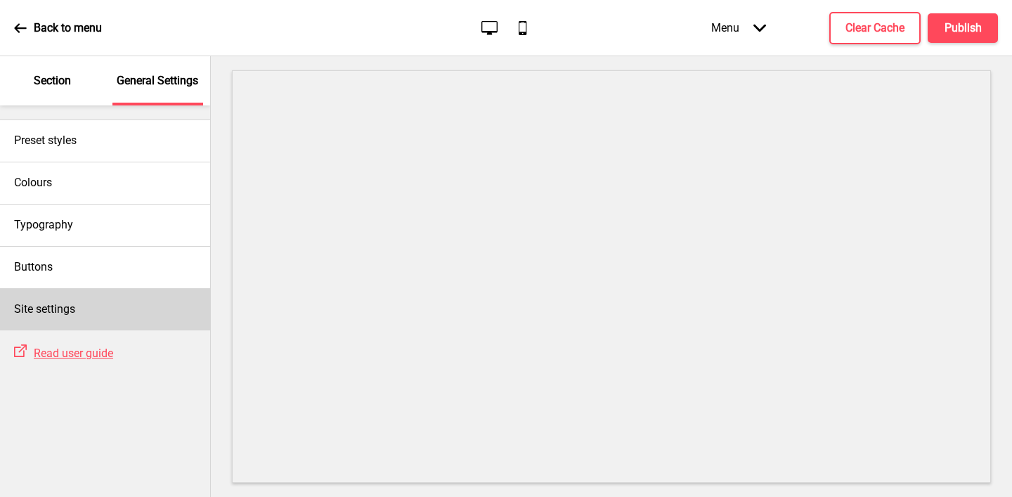
click at [100, 302] on div "Site settings" at bounding box center [105, 309] width 210 height 42
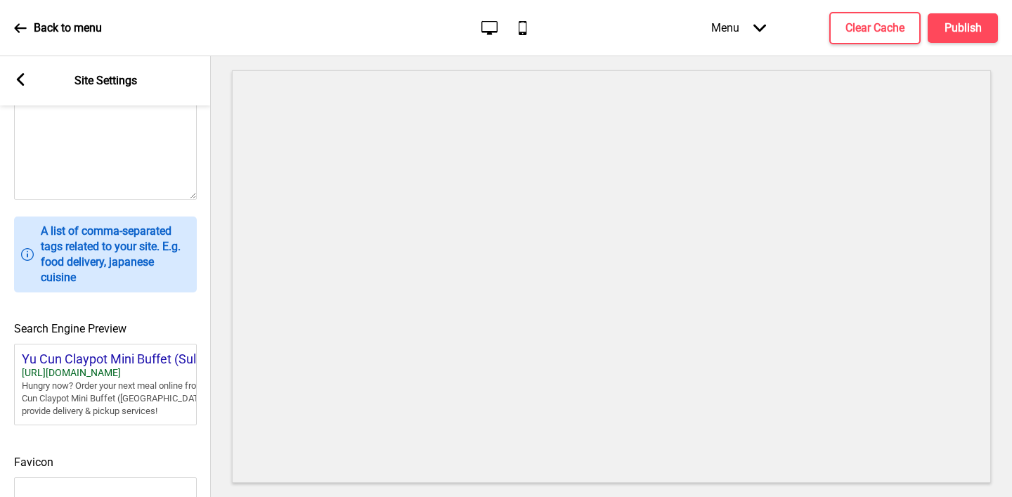
scroll to position [628, 0]
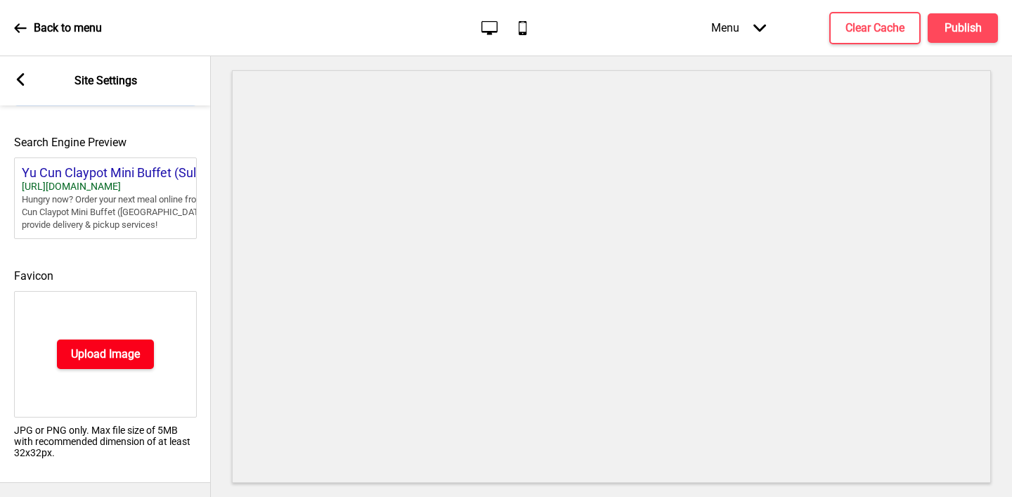
click at [84, 351] on h4 "Upload Image" at bounding box center [105, 353] width 69 height 15
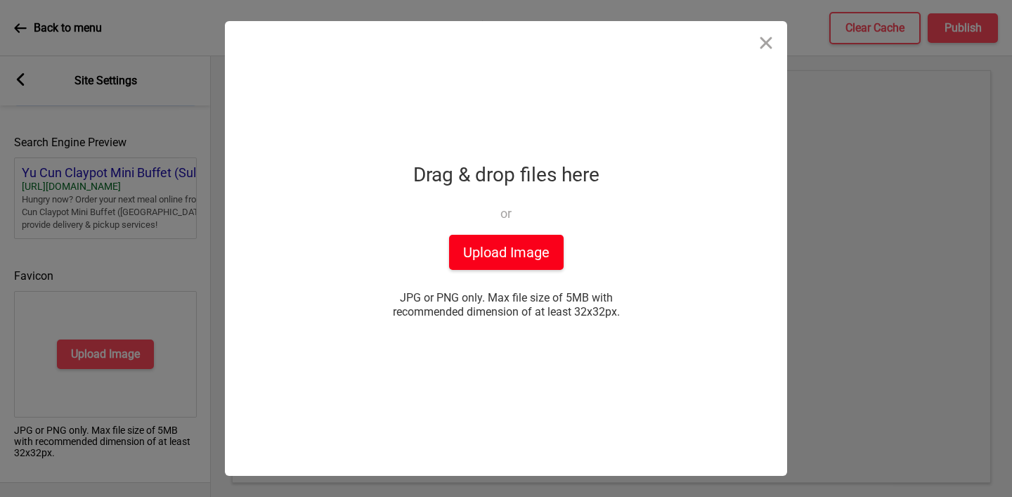
click at [507, 259] on button "Upload Image" at bounding box center [506, 252] width 115 height 35
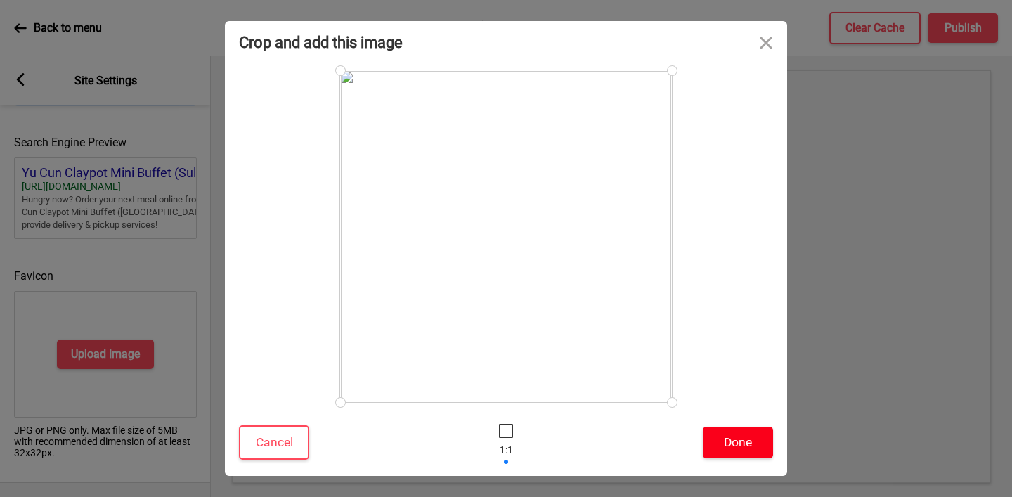
click at [742, 450] on button "Done" at bounding box center [738, 443] width 70 height 32
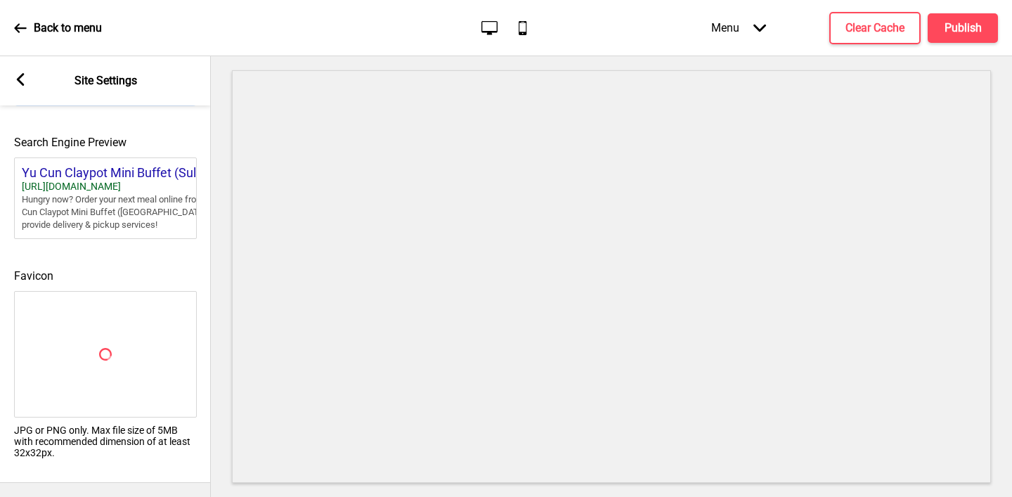
scroll to position [607, 0]
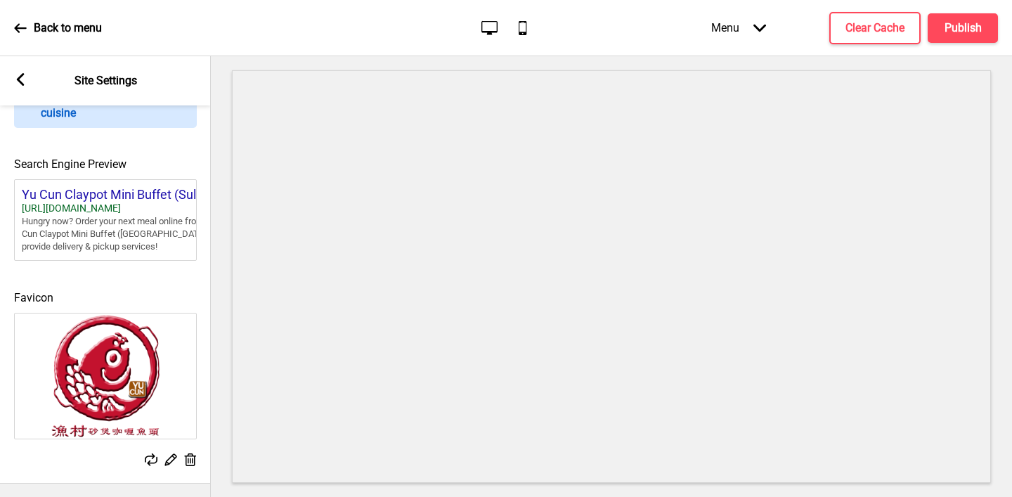
click at [25, 79] on rect at bounding box center [20, 79] width 13 height 13
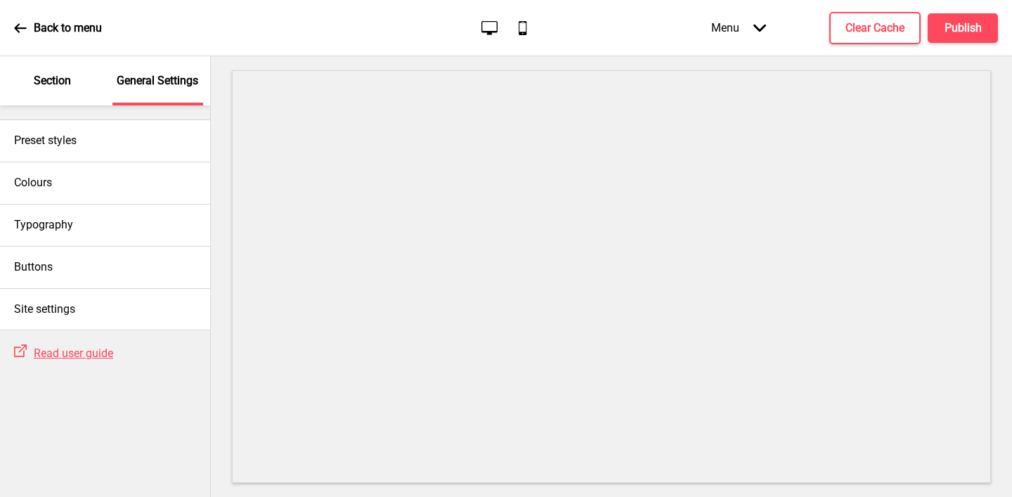
click at [62, 82] on p "Section" at bounding box center [52, 80] width 37 height 15
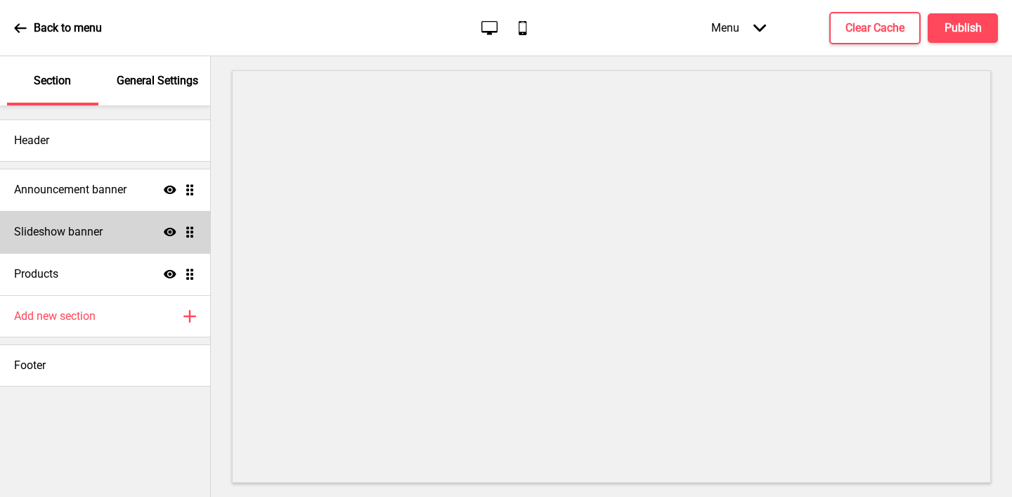
click at [71, 219] on div "Slideshow banner Show Drag" at bounding box center [105, 232] width 210 height 42
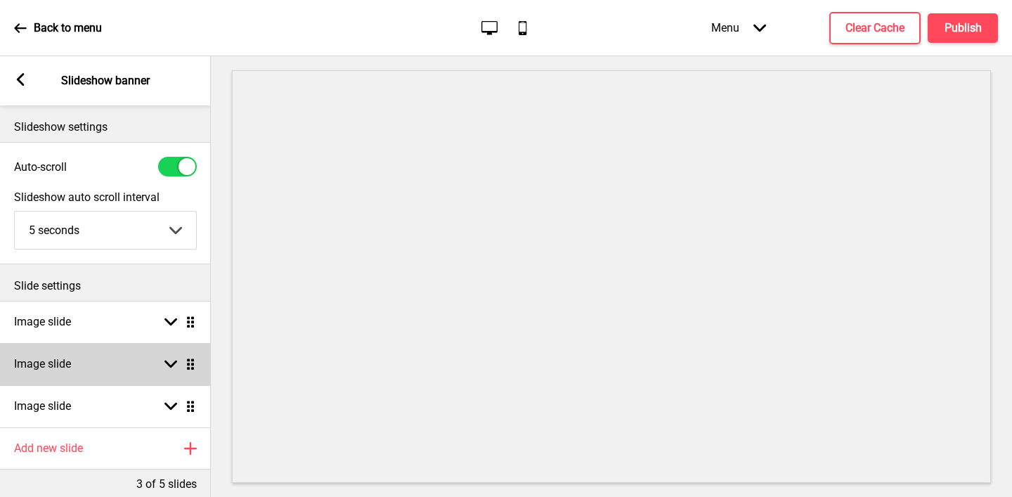
click at [86, 364] on div "Image slide Arrow down Drag" at bounding box center [105, 364] width 211 height 42
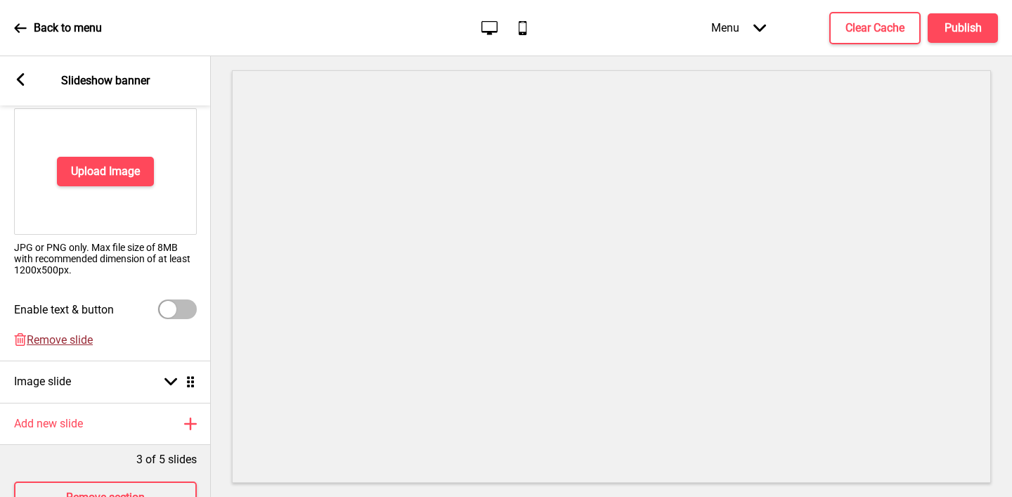
click at [69, 333] on span "Remove slide" at bounding box center [60, 339] width 66 height 13
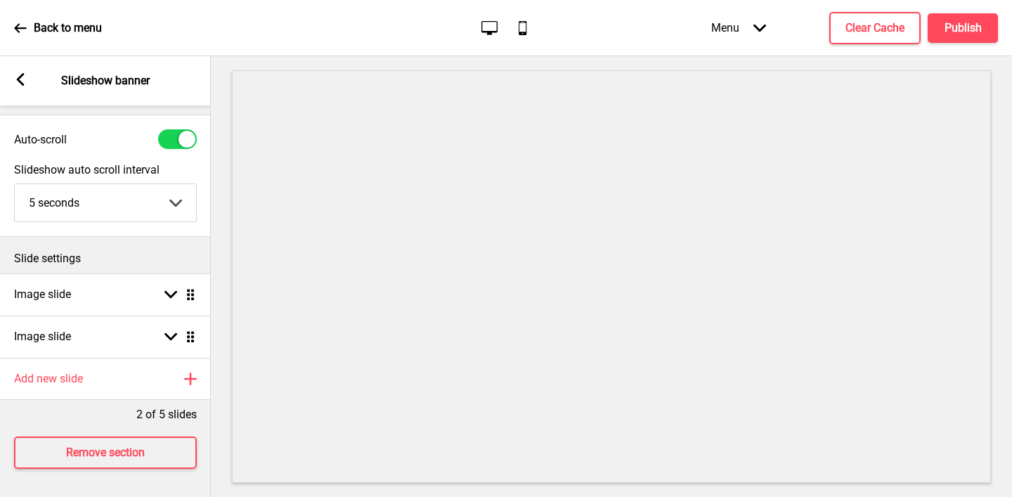
scroll to position [27, 0]
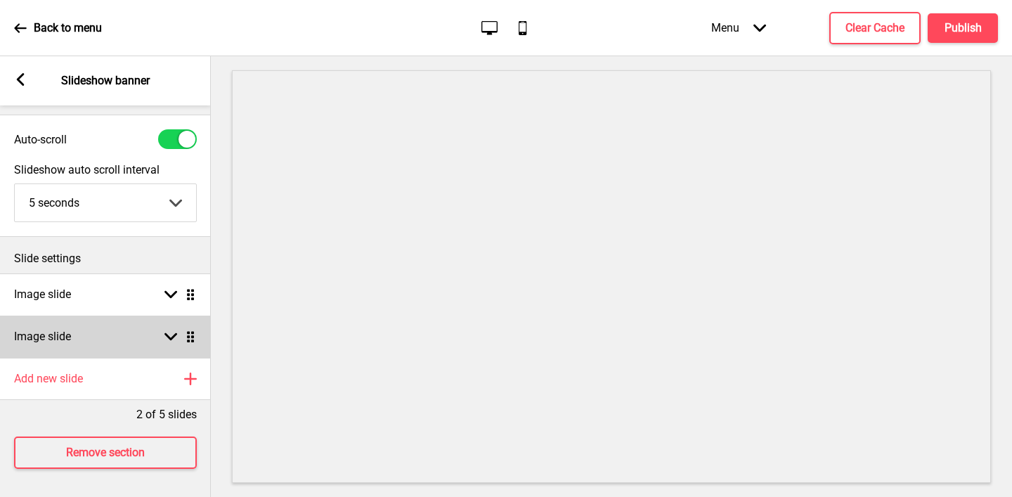
click at [60, 341] on h4 "Image slide" at bounding box center [42, 336] width 57 height 15
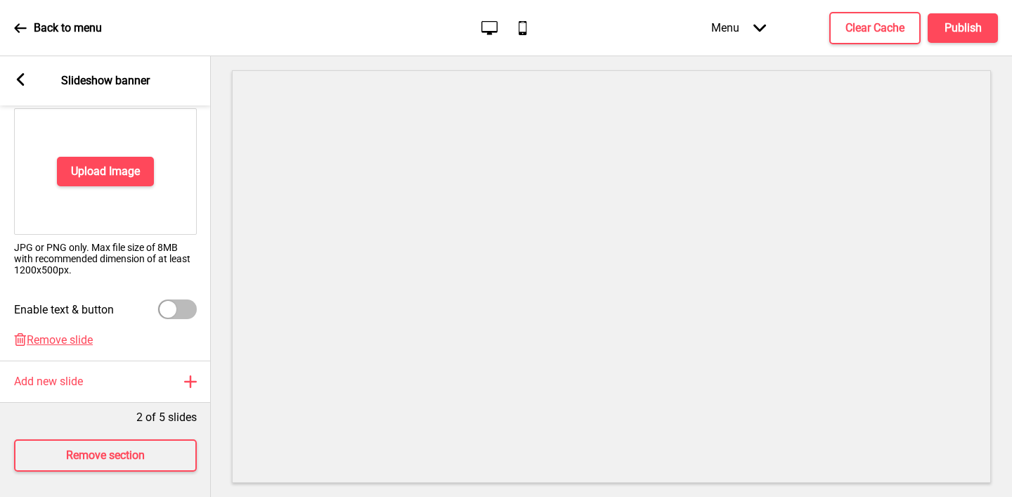
scroll to position [291, 0]
click at [48, 340] on span "Remove slide" at bounding box center [60, 339] width 66 height 13
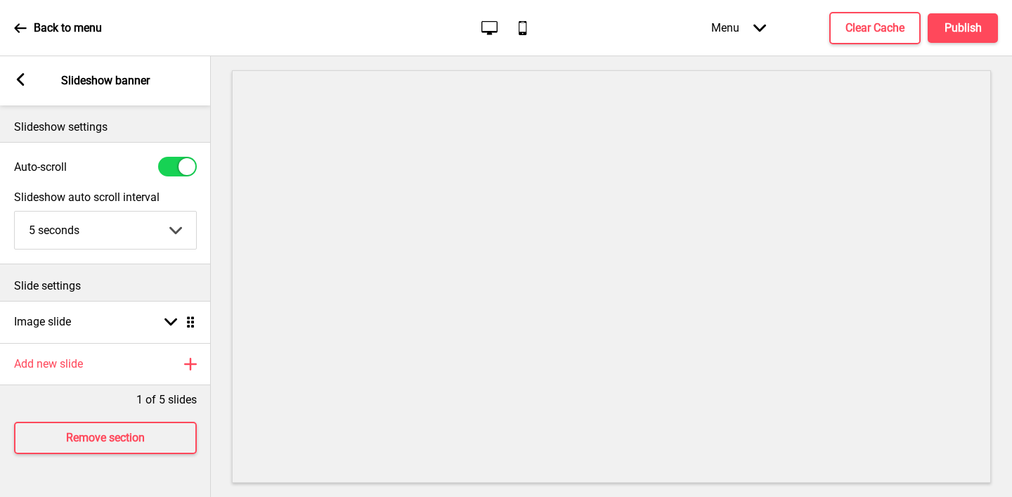
click at [177, 167] on div at bounding box center [177, 167] width 39 height 20
checkbox input "false"
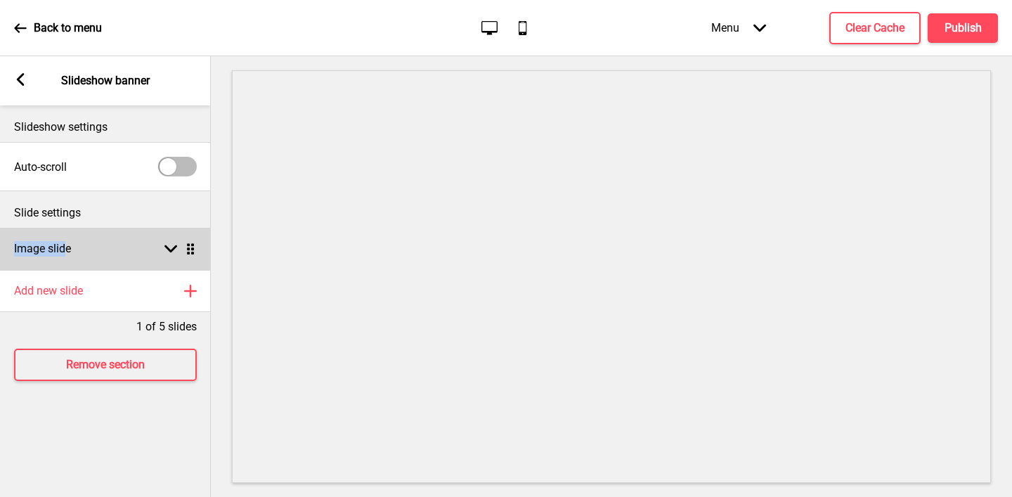
click at [67, 241] on h4 "Image slide" at bounding box center [42, 248] width 57 height 15
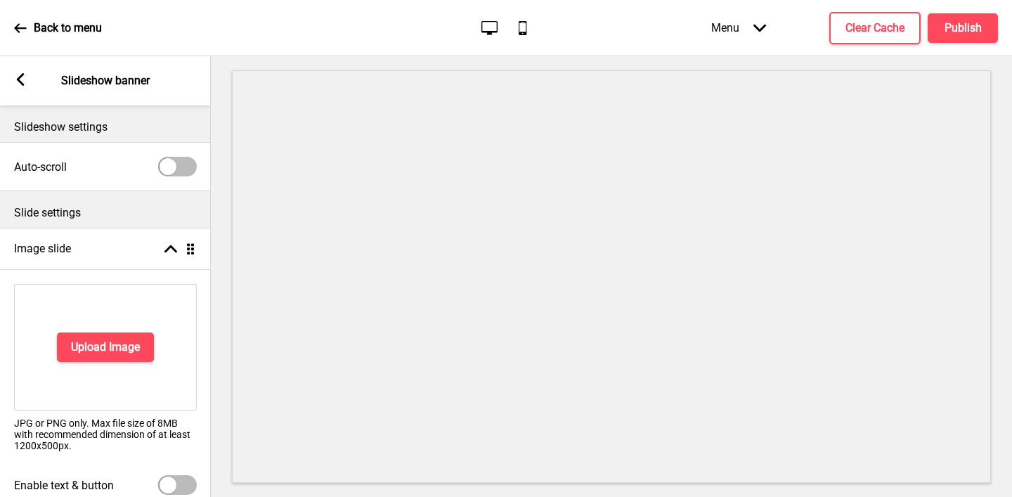
click at [91, 327] on div "Upload Image" at bounding box center [105, 347] width 183 height 127
click at [91, 337] on button "Upload Image" at bounding box center [105, 347] width 97 height 30
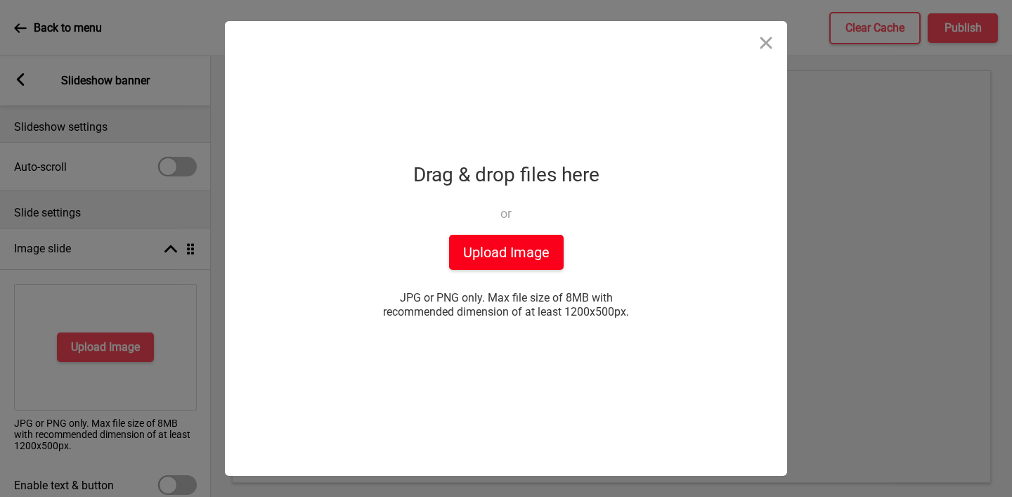
click at [459, 244] on button "Upload Image" at bounding box center [506, 252] width 115 height 35
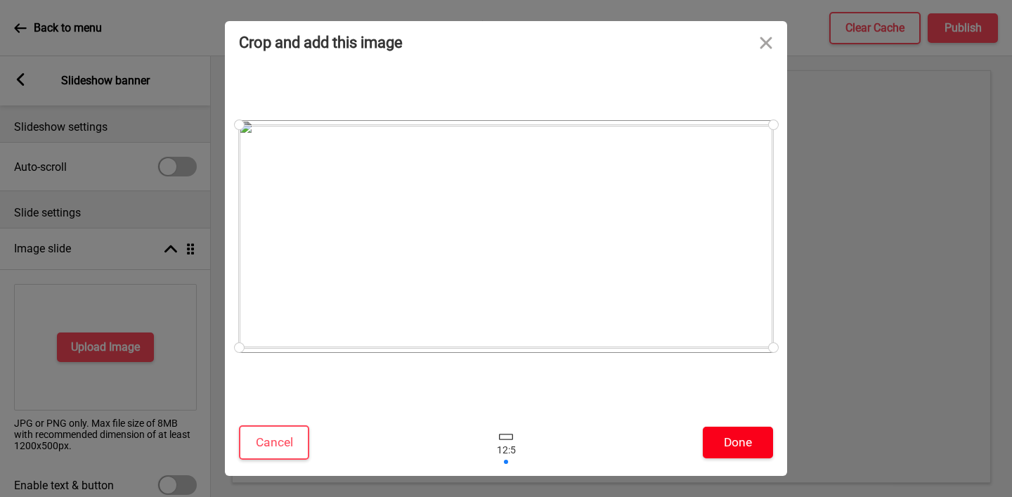
click at [751, 442] on button "Done" at bounding box center [738, 443] width 70 height 32
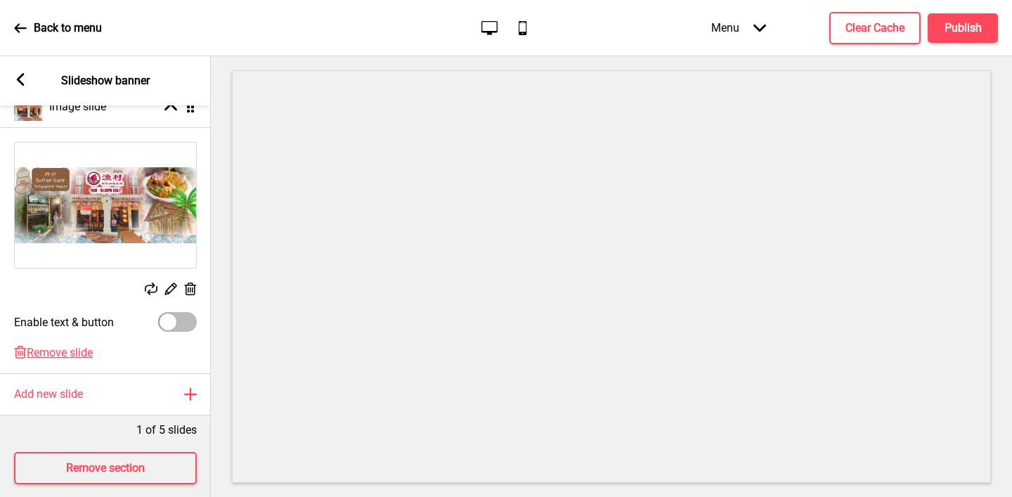
scroll to position [157, 0]
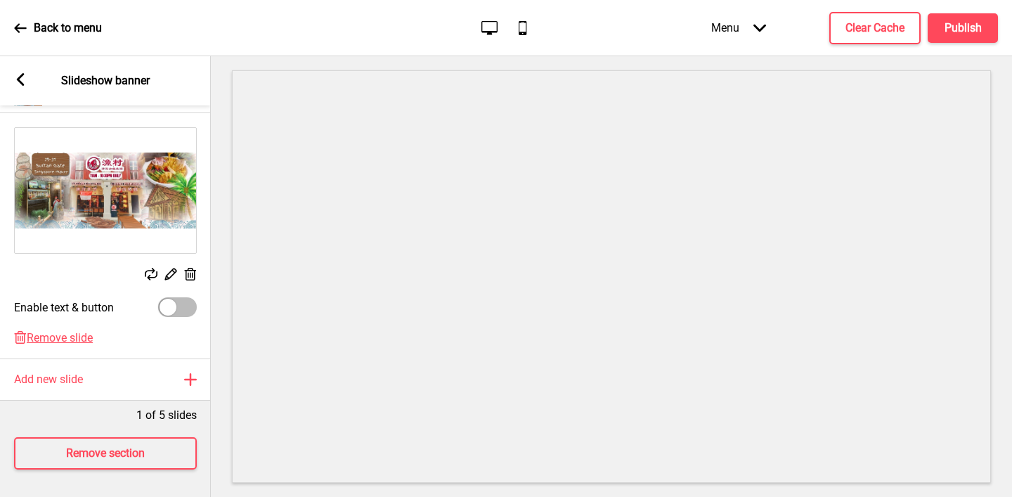
click at [188, 276] on rect at bounding box center [190, 274] width 15 height 15
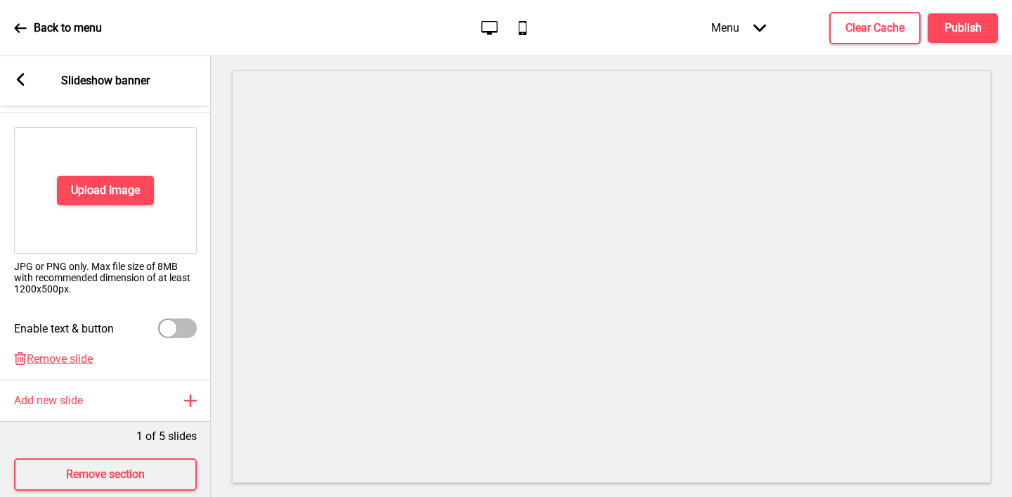
scroll to position [163, 0]
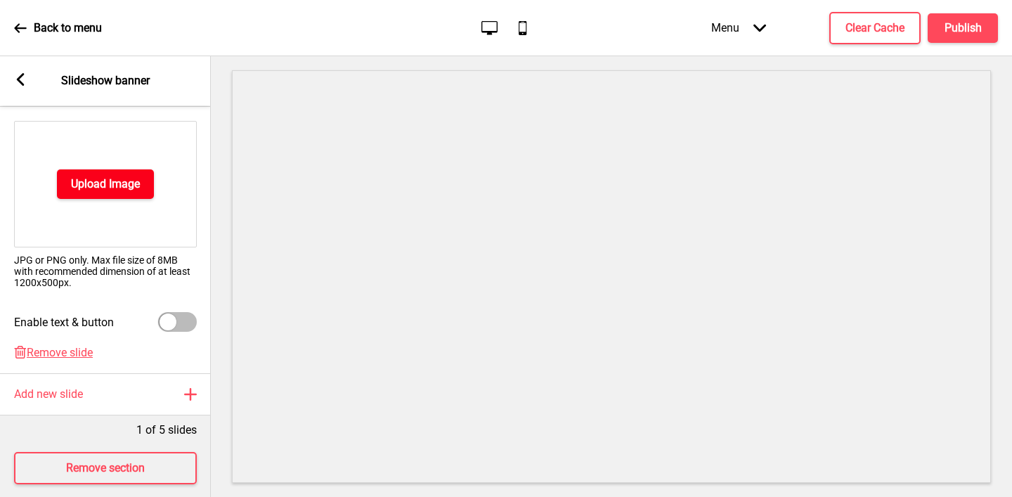
click at [116, 174] on button "Upload Image" at bounding box center [105, 184] width 97 height 30
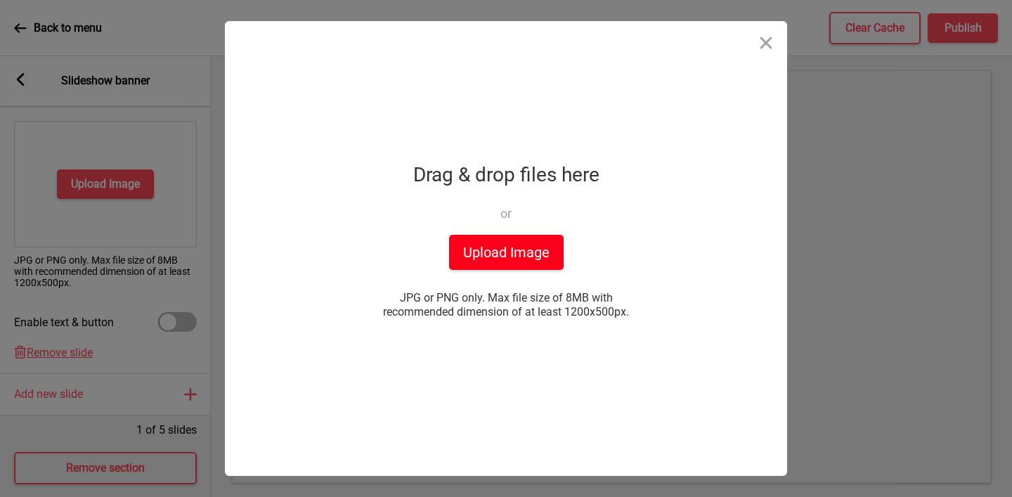
click at [490, 258] on button "Upload Image" at bounding box center [506, 252] width 115 height 35
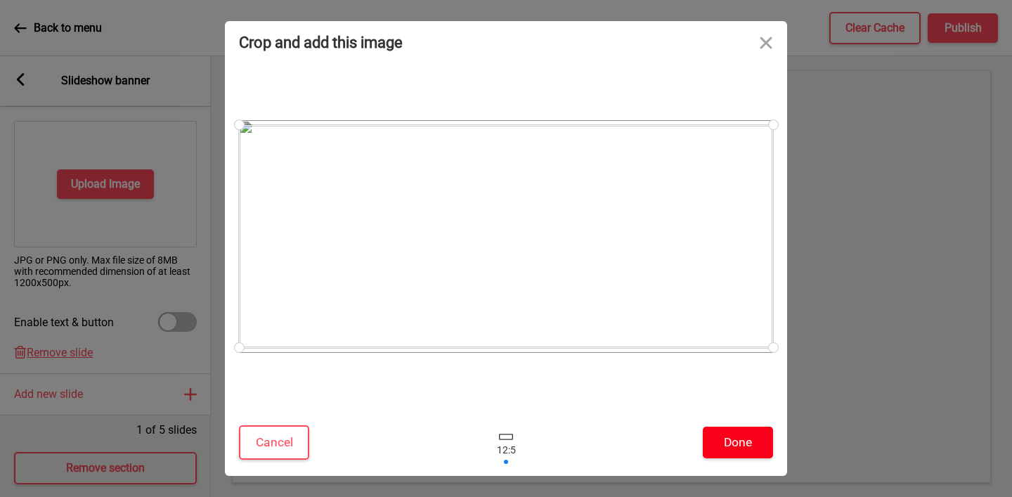
click at [754, 443] on button "Done" at bounding box center [738, 443] width 70 height 32
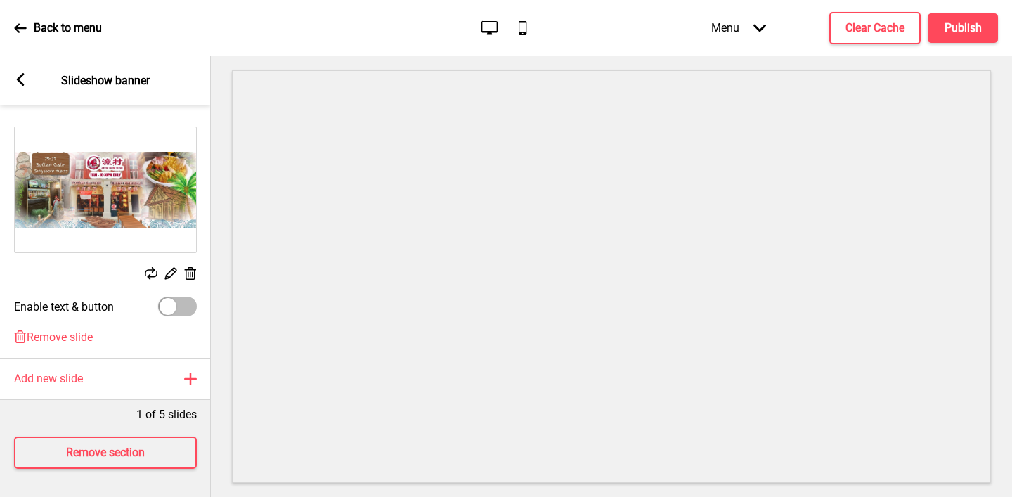
scroll to position [157, 0]
click at [957, 28] on h4 "Publish" at bounding box center [963, 27] width 37 height 15
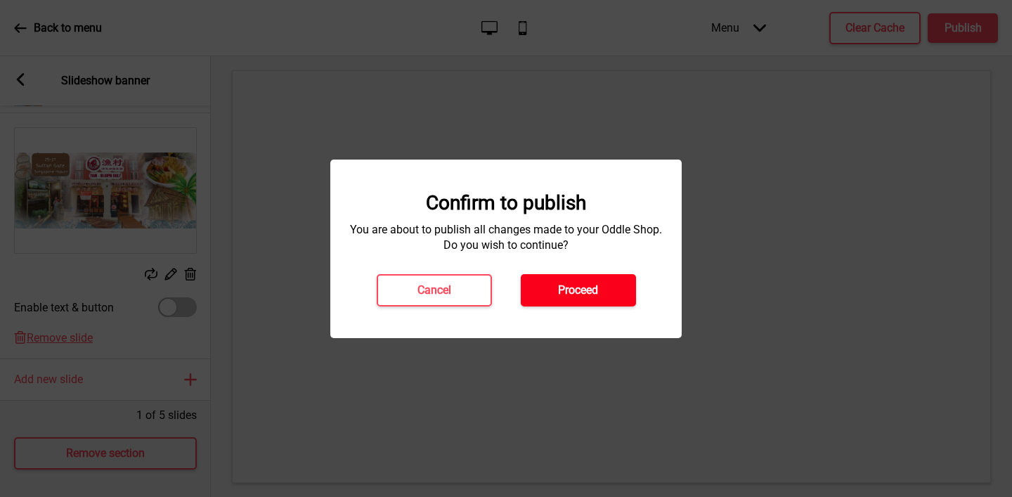
click at [591, 295] on h4 "Proceed" at bounding box center [578, 290] width 40 height 15
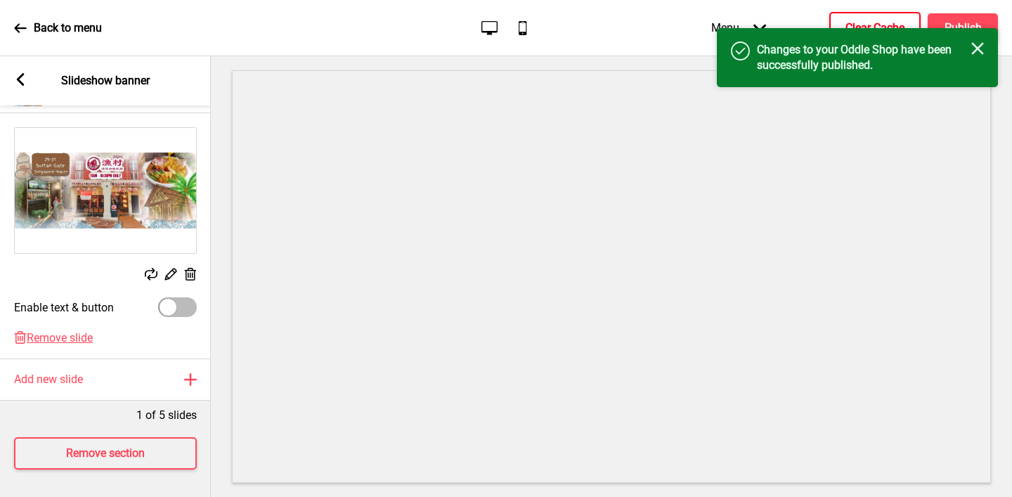
click at [883, 23] on h4 "Clear Cache" at bounding box center [875, 27] width 59 height 15
